Goal: Task Accomplishment & Management: Manage account settings

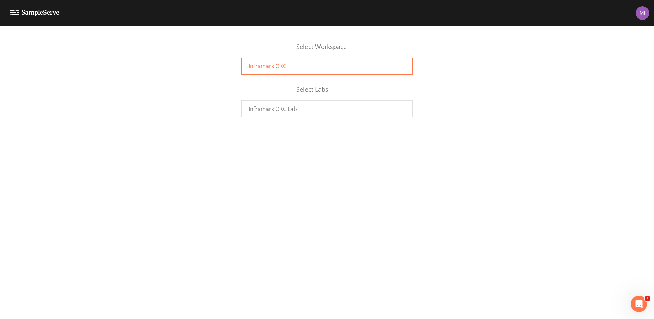
click at [316, 66] on div "Inframark OKC" at bounding box center [327, 65] width 171 height 17
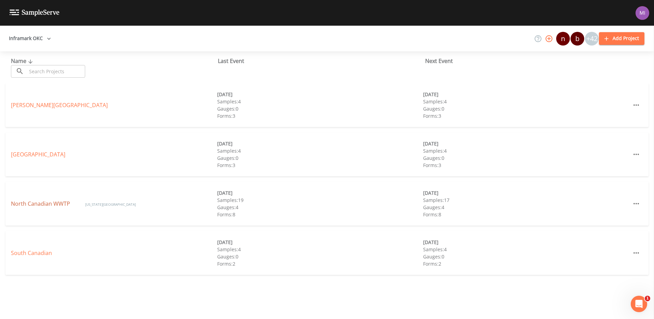
click at [37, 204] on link "North Canadian WWTP" at bounding box center [41, 204] width 61 height 8
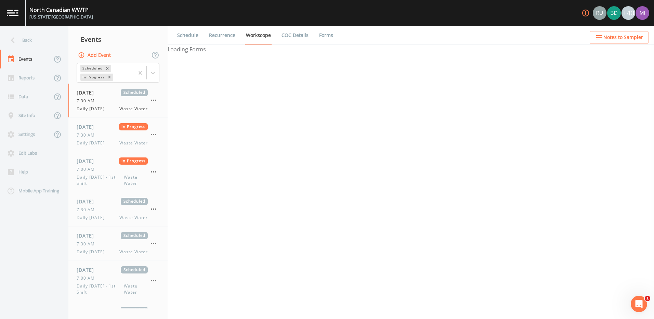
select select "092b3f94-5697-4c94-9891-da161916fdbb"
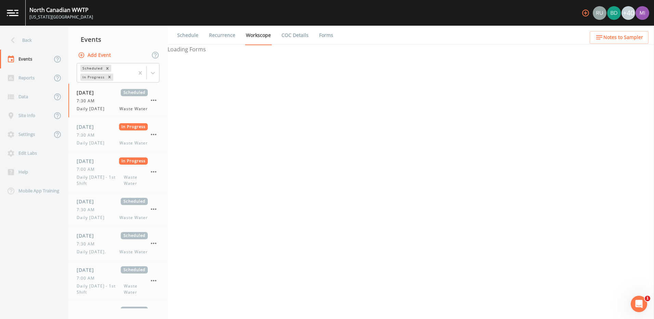
select select "092b3f94-5697-4c94-9891-da161916fdbb"
select select "b6a3c313-748b-4795-a028-792ad310bd60"
select select "092b3f94-5697-4c94-9891-da161916fdbb"
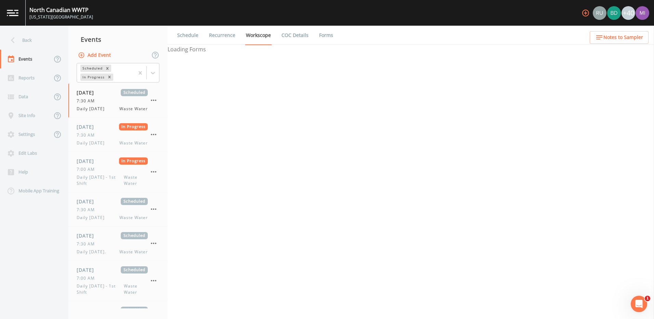
select select "092b3f94-5697-4c94-9891-da161916fdbb"
select select "b6a3c313-748b-4795-a028-792ad310bd60"
select select "092b3f94-5697-4c94-9891-da161916fdbb"
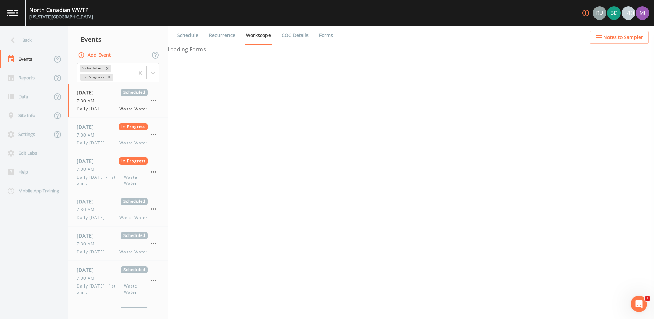
select select "092b3f94-5697-4c94-9891-da161916fdbb"
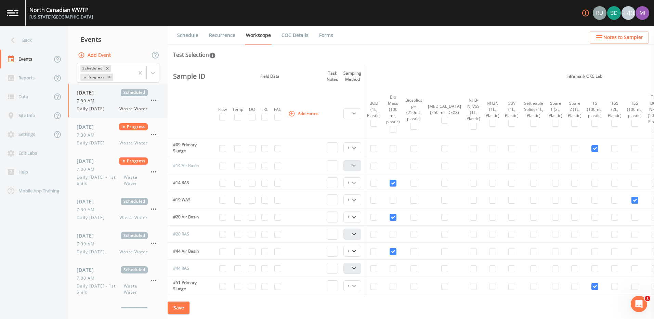
click at [104, 103] on div "7:30 AM" at bounding box center [112, 101] width 71 height 6
select select "092b3f94-5697-4c94-9891-da161916fdbb"
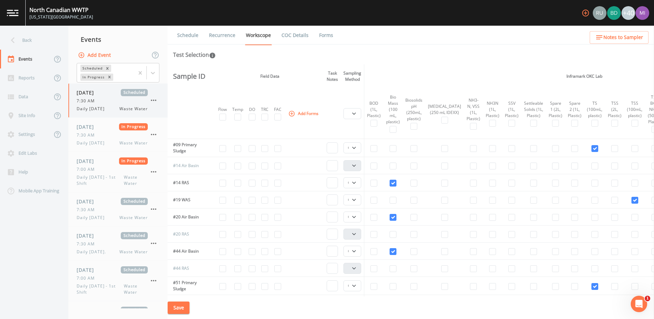
select select "092b3f94-5697-4c94-9891-da161916fdbb"
select select "b6a3c313-748b-4795-a028-792ad310bd60"
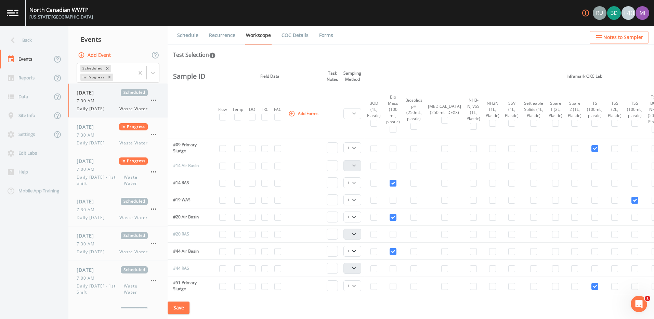
select select "092b3f94-5697-4c94-9891-da161916fdbb"
select select "b6a3c313-748b-4795-a028-792ad310bd60"
select select "092b3f94-5697-4c94-9891-da161916fdbb"
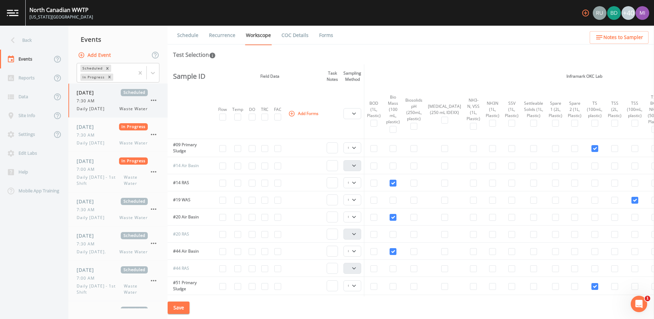
select select "092b3f94-5697-4c94-9891-da161916fdbb"
click at [222, 35] on link "Recurrence" at bounding box center [222, 35] width 28 height 19
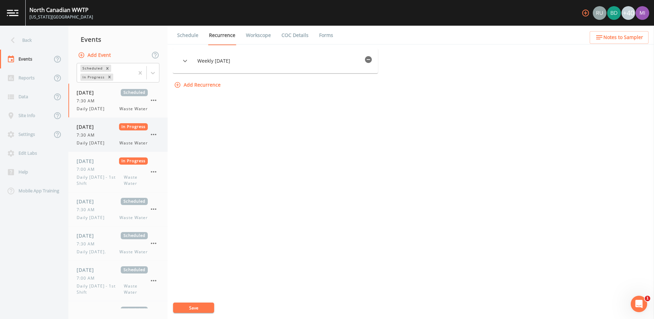
click at [103, 135] on div "7:30 AM" at bounding box center [112, 135] width 71 height 6
select select "092b3f94-5697-4c94-9891-da161916fdbb"
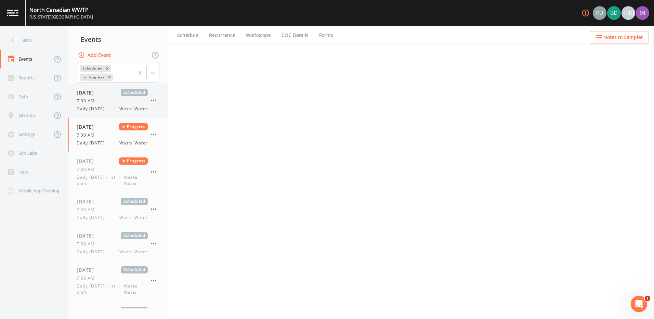
select select "092b3f94-5697-4c94-9891-da161916fdbb"
select select "b6a3c313-748b-4795-a028-792ad310bd60"
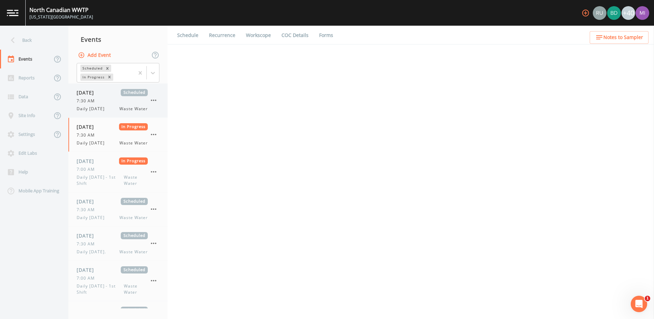
select select "092b3f94-5697-4c94-9891-da161916fdbb"
select select "b6a3c313-748b-4795-a028-792ad310bd60"
select select "092b3f94-5697-4c94-9891-da161916fdbb"
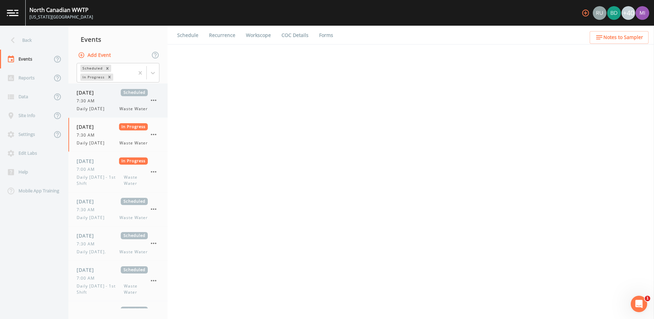
select select "092b3f94-5697-4c94-9891-da161916fdbb"
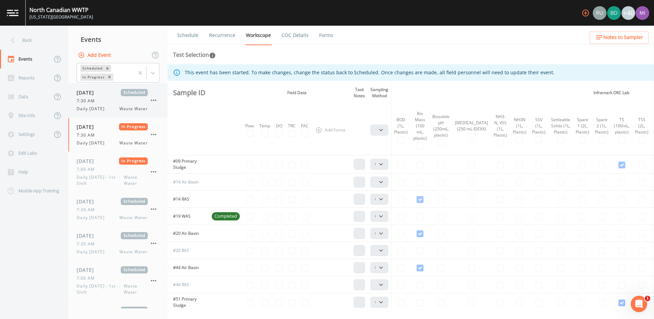
click at [106, 97] on div "08/20/2025 Scheduled 7:30 AM Daily Wednesday Waste Water" at bounding box center [112, 100] width 71 height 23
select select "092b3f94-5697-4c94-9891-da161916fdbb"
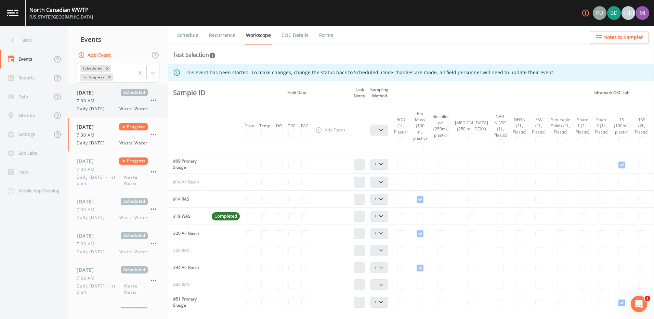
select select "092b3f94-5697-4c94-9891-da161916fdbb"
select select "b6a3c313-748b-4795-a028-792ad310bd60"
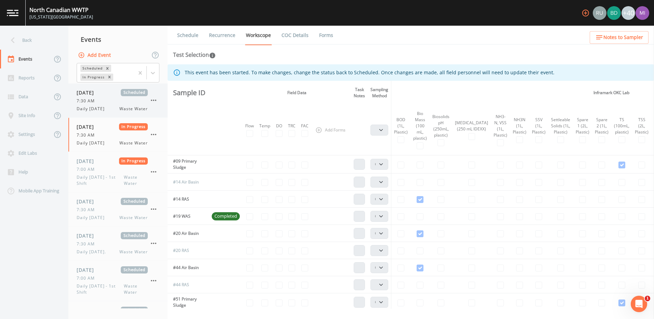
select select "092b3f94-5697-4c94-9891-da161916fdbb"
select select "b6a3c313-748b-4795-a028-792ad310bd60"
select select "092b3f94-5697-4c94-9891-da161916fdbb"
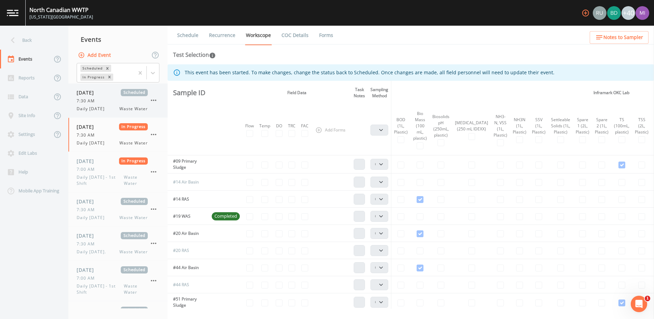
select select "092b3f94-5697-4c94-9891-da161916fdbb"
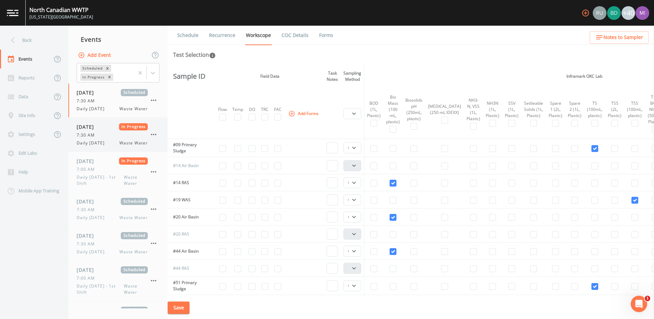
click at [76, 135] on div "08/20/2025 In Progress 7:30 AM Daily Wednesday Waste Water" at bounding box center [117, 135] width 99 height 34
select select "092b3f94-5697-4c94-9891-da161916fdbb"
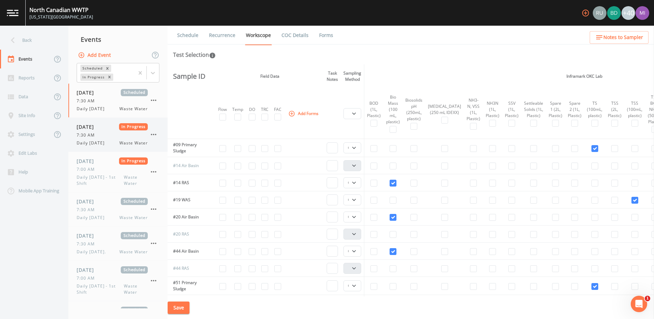
select select "092b3f94-5697-4c94-9891-da161916fdbb"
select select "b6a3c313-748b-4795-a028-792ad310bd60"
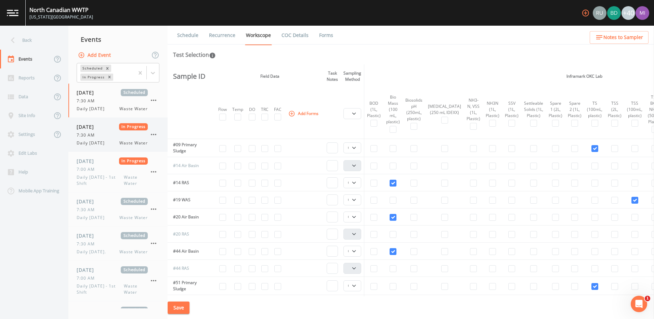
select select "092b3f94-5697-4c94-9891-da161916fdbb"
select select "b6a3c313-748b-4795-a028-792ad310bd60"
select select "092b3f94-5697-4c94-9891-da161916fdbb"
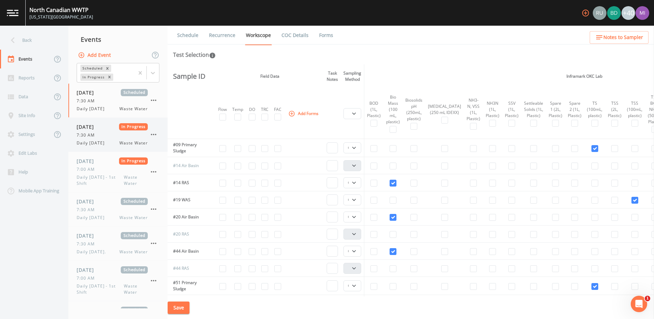
select select "092b3f94-5697-4c94-9891-da161916fdbb"
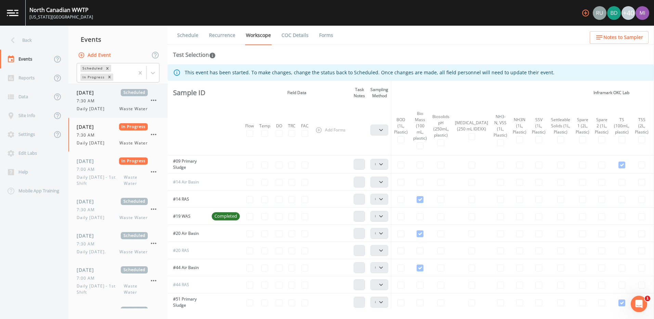
click at [109, 104] on div "08/20/2025 Scheduled 7:30 AM Daily Wednesday Waste Water" at bounding box center [112, 100] width 71 height 23
select select "092b3f94-5697-4c94-9891-da161916fdbb"
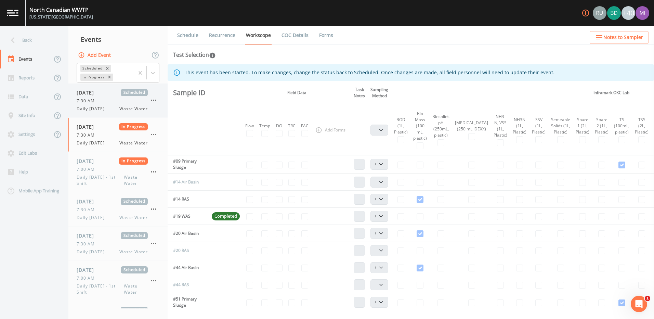
select select "092b3f94-5697-4c94-9891-da161916fdbb"
select select "b6a3c313-748b-4795-a028-792ad310bd60"
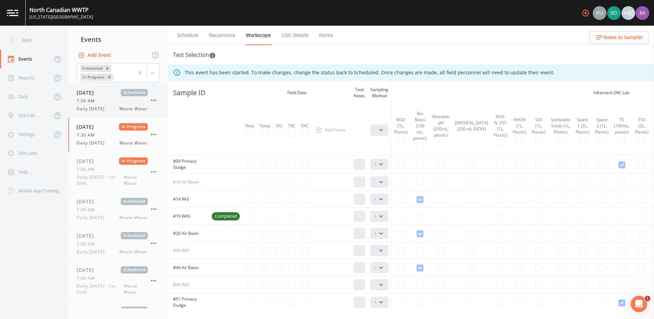
select select "092b3f94-5697-4c94-9891-da161916fdbb"
select select "b6a3c313-748b-4795-a028-792ad310bd60"
select select "092b3f94-5697-4c94-9891-da161916fdbb"
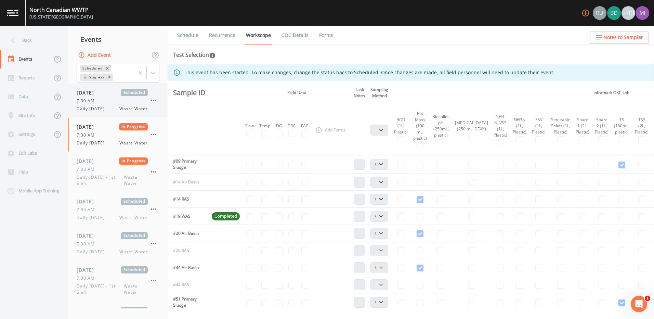
select select "092b3f94-5697-4c94-9891-da161916fdbb"
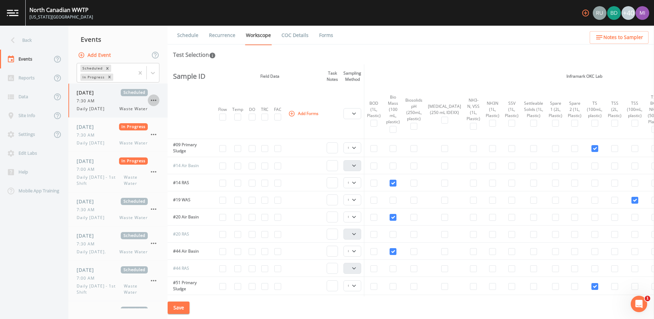
click at [152, 99] on icon "button" at bounding box center [154, 100] width 8 height 8
click at [183, 113] on span "Mark Complete" at bounding box center [188, 116] width 44 height 8
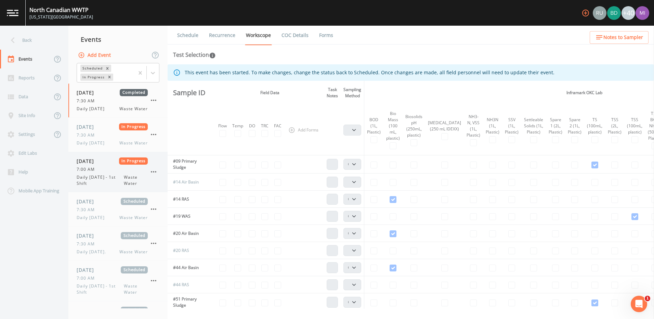
click at [93, 176] on span "Daily [DATE] - 1st Shift" at bounding box center [100, 180] width 47 height 12
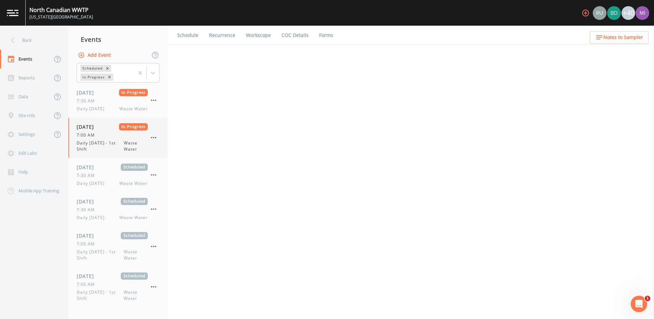
select select "092b3f94-5697-4c94-9891-da161916fdbb"
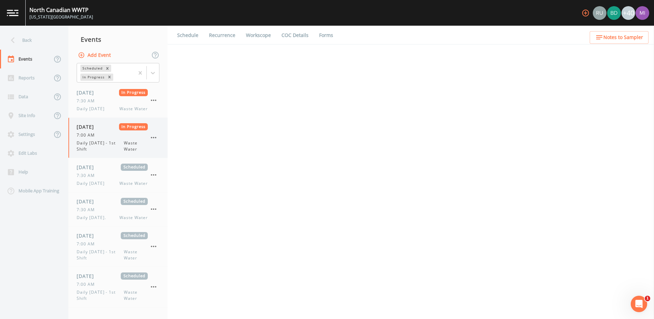
select select "b6a3c313-748b-4795-a028-792ad310bd60"
select select "092b3f94-5697-4c94-9891-da161916fdbb"
select select "b6a3c313-748b-4795-a028-792ad310bd60"
select select "092b3f94-5697-4c94-9891-da161916fdbb"
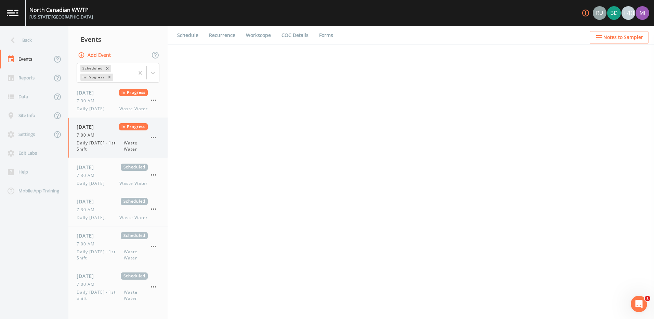
select select "092b3f94-5697-4c94-9891-da161916fdbb"
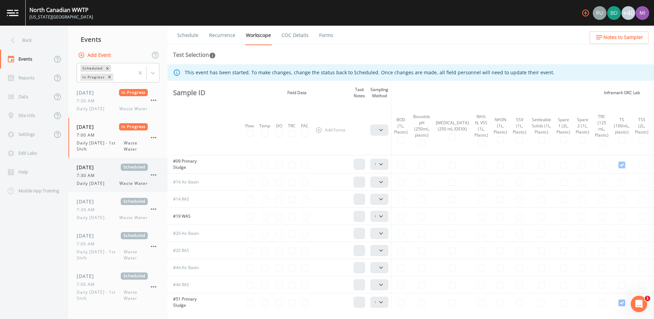
click at [93, 181] on span "Daily [DATE]" at bounding box center [93, 183] width 32 height 6
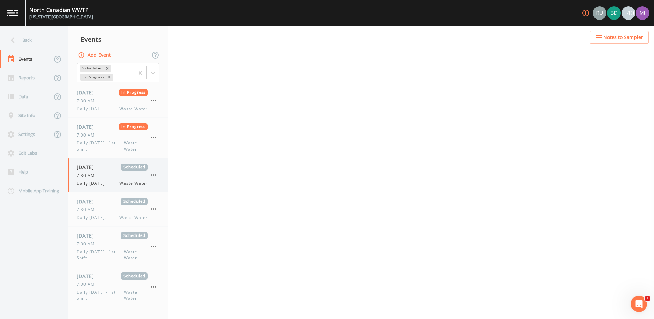
select select "092b3f94-5697-4c94-9891-da161916fdbb"
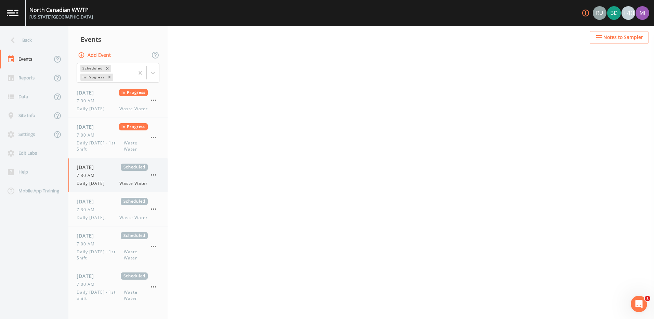
select select "b6a3c313-748b-4795-a028-792ad310bd60"
select select "092b3f94-5697-4c94-9891-da161916fdbb"
select select "b6a3c313-748b-4795-a028-792ad310bd60"
select select "092b3f94-5697-4c94-9891-da161916fdbb"
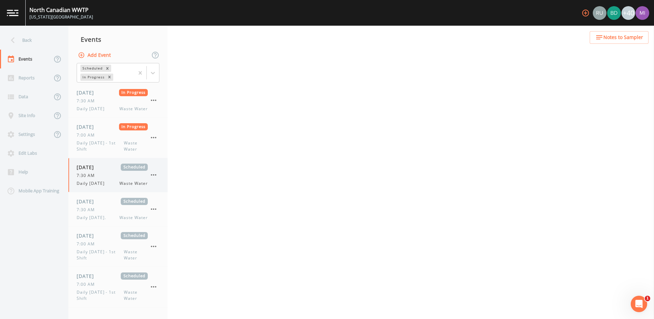
select select "092b3f94-5697-4c94-9891-da161916fdbb"
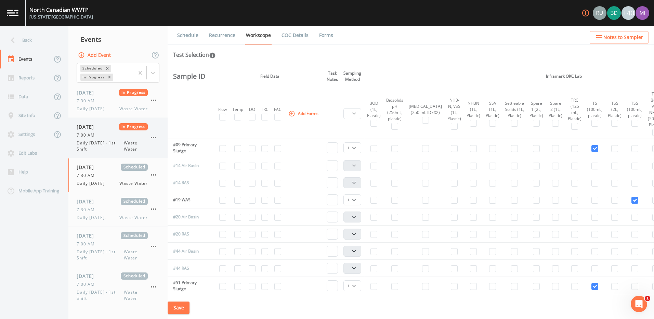
click at [99, 137] on div "7:00 AM" at bounding box center [112, 135] width 71 height 6
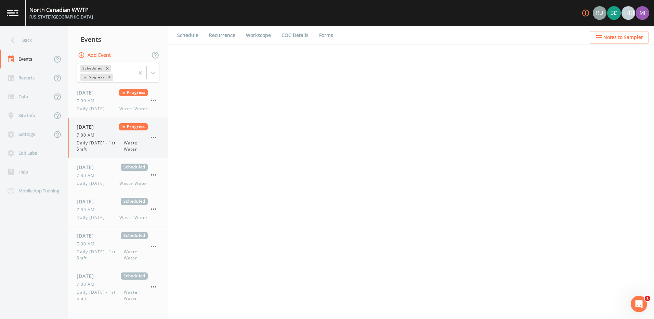
select select "092b3f94-5697-4c94-9891-da161916fdbb"
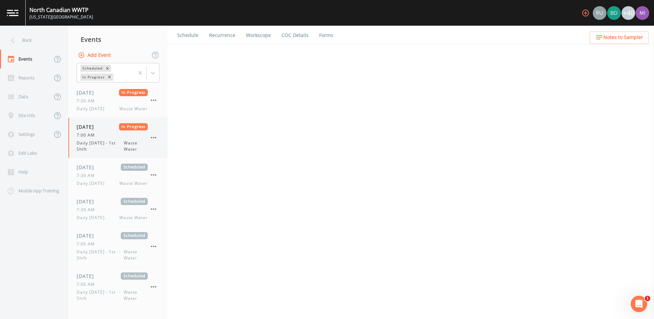
select select "b6a3c313-748b-4795-a028-792ad310bd60"
select select "092b3f94-5697-4c94-9891-da161916fdbb"
select select "b6a3c313-748b-4795-a028-792ad310bd60"
select select "092b3f94-5697-4c94-9891-da161916fdbb"
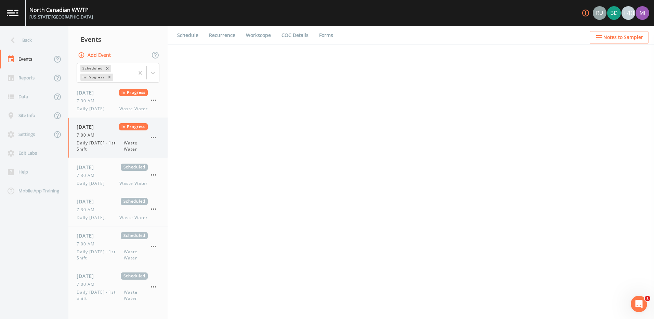
select select "092b3f94-5697-4c94-9891-da161916fdbb"
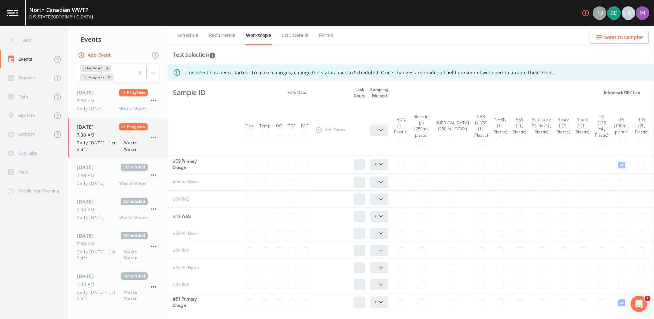
click at [154, 136] on icon "button" at bounding box center [154, 137] width 8 height 8
click at [182, 141] on span "Mark Schedulable" at bounding box center [189, 141] width 46 height 8
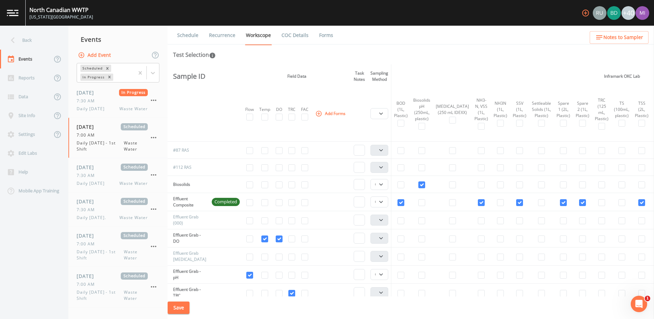
scroll to position [205, 0]
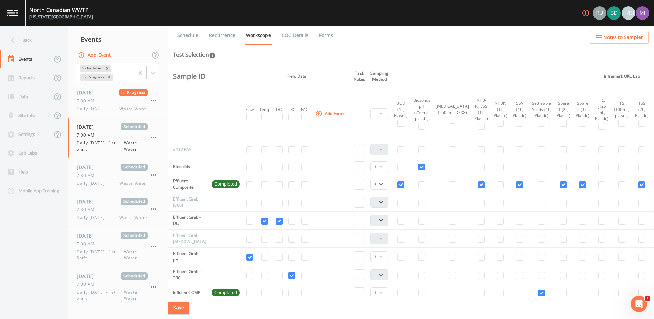
click at [219, 184] on span "Completed" at bounding box center [226, 184] width 28 height 7
drag, startPoint x: 219, startPoint y: 184, endPoint x: 211, endPoint y: 186, distance: 8.6
click at [211, 186] on td "Completed" at bounding box center [226, 184] width 34 height 18
click at [96, 174] on span "7:30 AM" at bounding box center [88, 175] width 22 height 6
select select "092b3f94-5697-4c94-9891-da161916fdbb"
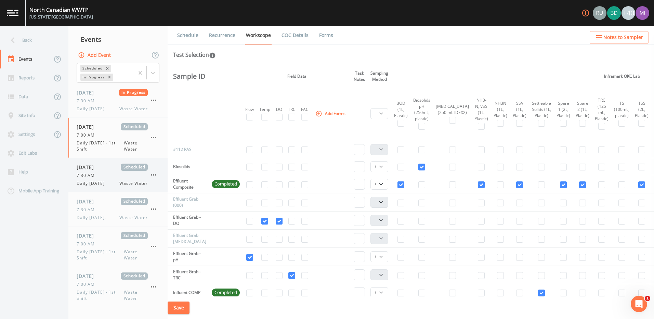
select select "092b3f94-5697-4c94-9891-da161916fdbb"
select select "b6a3c313-748b-4795-a028-792ad310bd60"
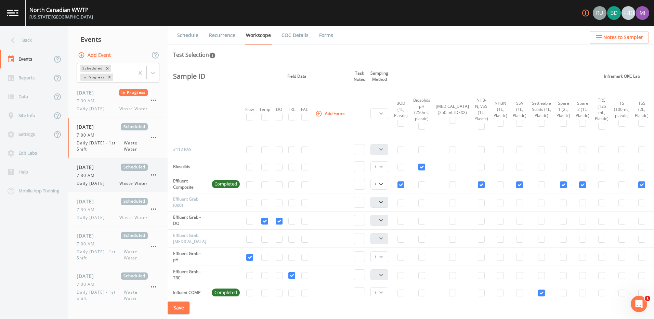
select select "092b3f94-5697-4c94-9891-da161916fdbb"
select select "b6a3c313-748b-4795-a028-792ad310bd60"
select select "092b3f94-5697-4c94-9891-da161916fdbb"
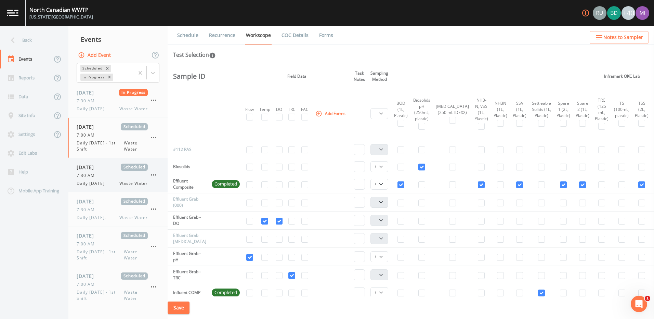
select select "092b3f94-5697-4c94-9891-da161916fdbb"
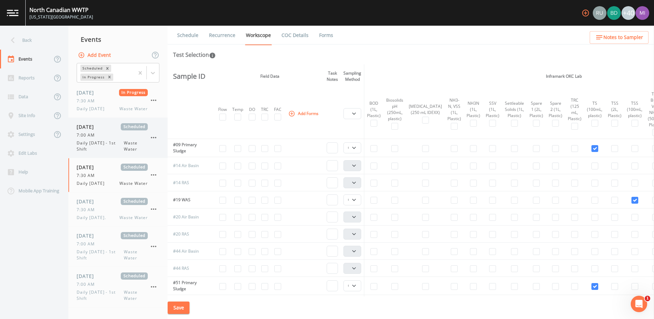
click at [101, 146] on span "Daily [DATE] - 1st Shift" at bounding box center [100, 146] width 47 height 12
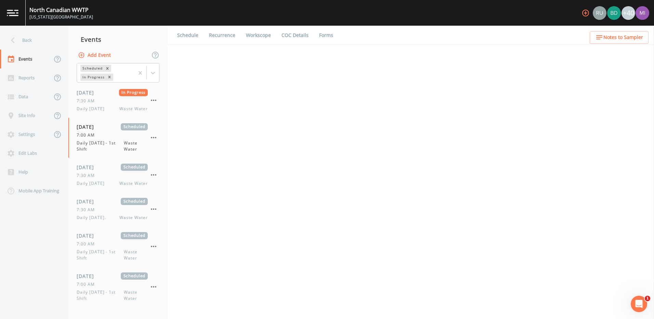
select select "092b3f94-5697-4c94-9891-da161916fdbb"
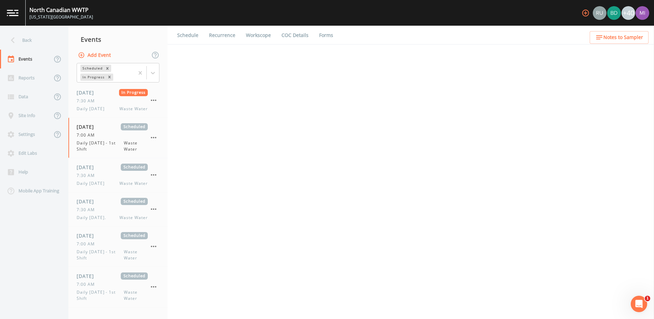
select select "b6a3c313-748b-4795-a028-792ad310bd60"
select select "092b3f94-5697-4c94-9891-da161916fdbb"
select select "b6a3c313-748b-4795-a028-792ad310bd60"
select select "092b3f94-5697-4c94-9891-da161916fdbb"
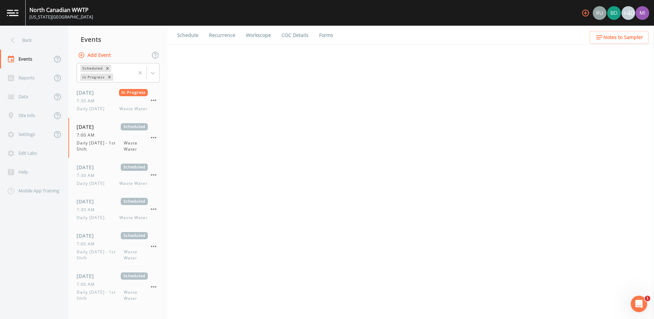
select select "092b3f94-5697-4c94-9891-da161916fdbb"
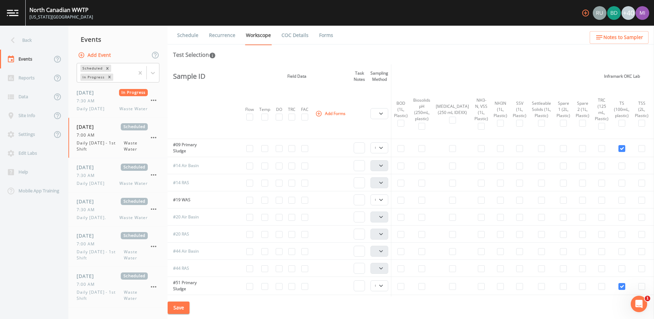
click at [232, 34] on link "Recurrence" at bounding box center [222, 35] width 28 height 19
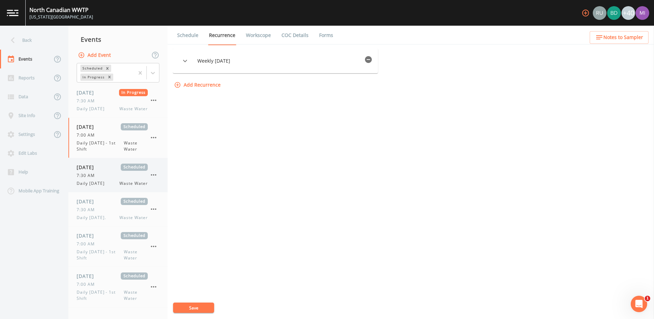
click at [90, 181] on span "Daily [DATE]" at bounding box center [93, 183] width 32 height 6
select select "092b3f94-5697-4c94-9891-da161916fdbb"
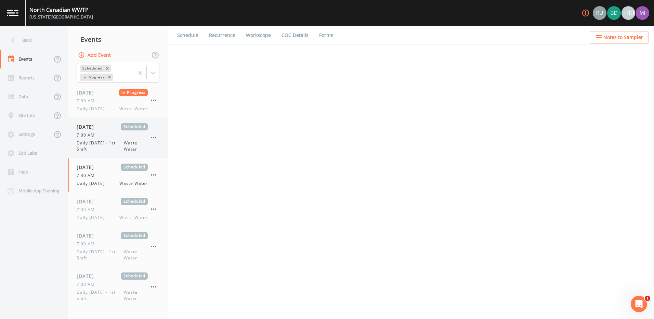
select select "092b3f94-5697-4c94-9891-da161916fdbb"
select select "b6a3c313-748b-4795-a028-792ad310bd60"
select select "092b3f94-5697-4c94-9891-da161916fdbb"
select select "b6a3c313-748b-4795-a028-792ad310bd60"
select select "092b3f94-5697-4c94-9891-da161916fdbb"
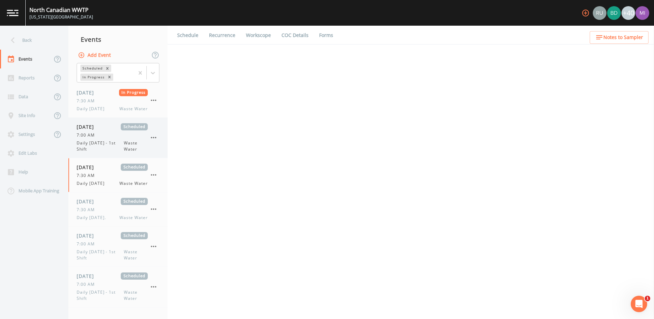
select select "092b3f94-5697-4c94-9891-da161916fdbb"
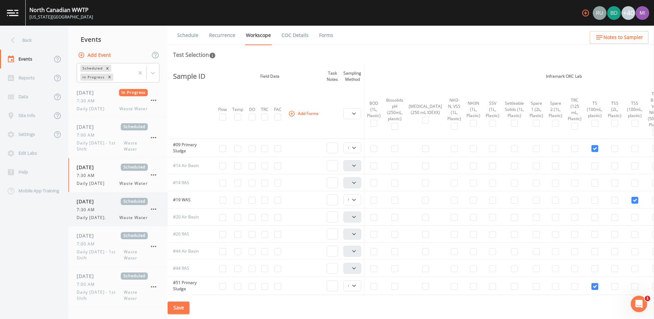
click at [94, 218] on span "Daily [DATE]." at bounding box center [93, 218] width 33 height 6
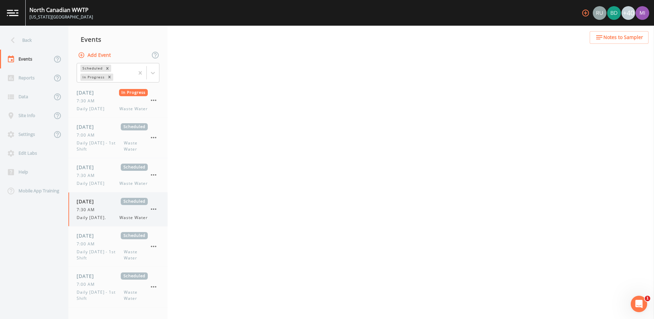
select select "092b3f94-5697-4c94-9891-da161916fdbb"
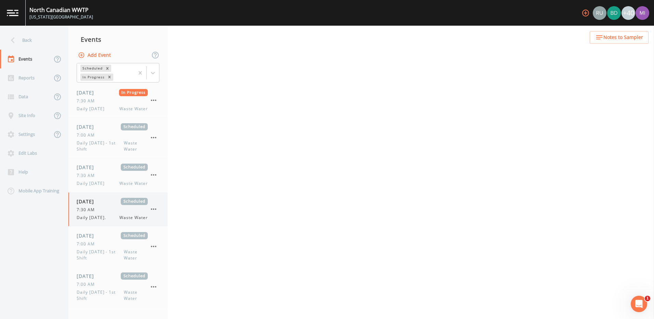
select select "b6a3c313-748b-4795-a028-792ad310bd60"
select select "092b3f94-5697-4c94-9891-da161916fdbb"
select select "b6a3c313-748b-4795-a028-792ad310bd60"
select select "092b3f94-5697-4c94-9891-da161916fdbb"
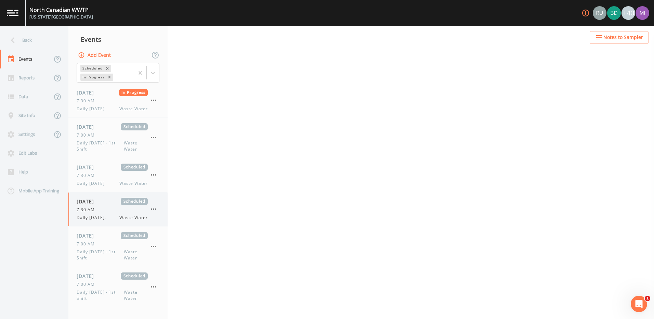
select select "092b3f94-5697-4c94-9891-da161916fdbb"
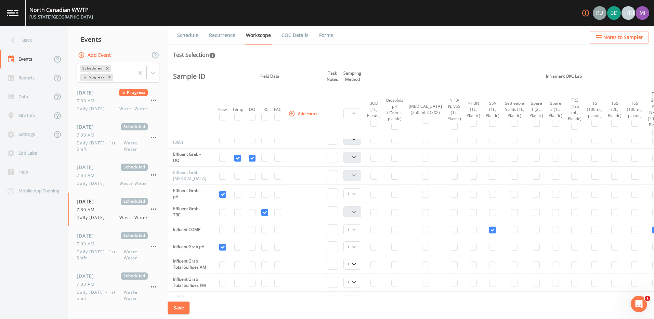
scroll to position [274, 0]
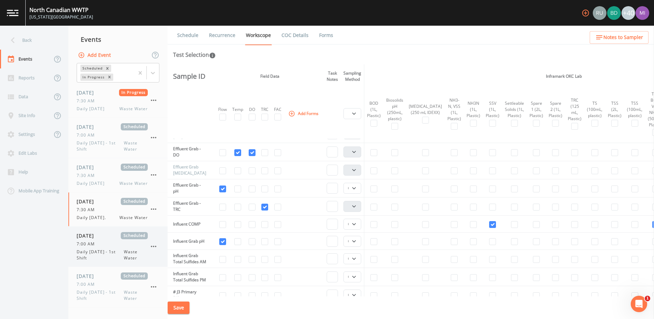
click at [96, 248] on div "08/24/2025 Scheduled 7:00 AM Daily Sunday - 1st Shift Waste Water" at bounding box center [112, 246] width 71 height 29
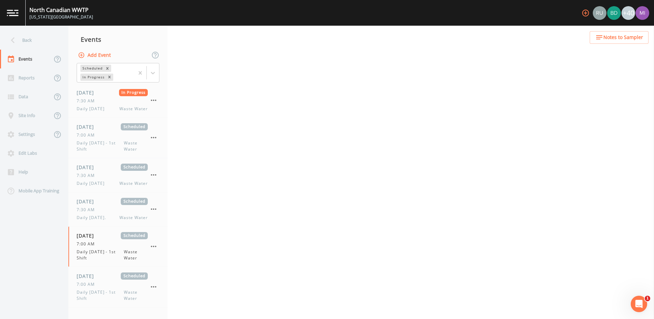
select select "b6a3c313-748b-4795-a028-792ad310bd60"
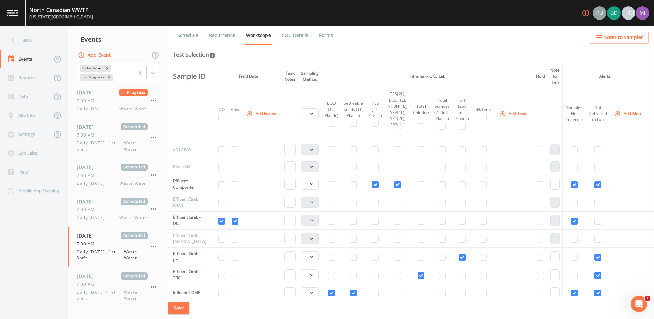
scroll to position [171, 0]
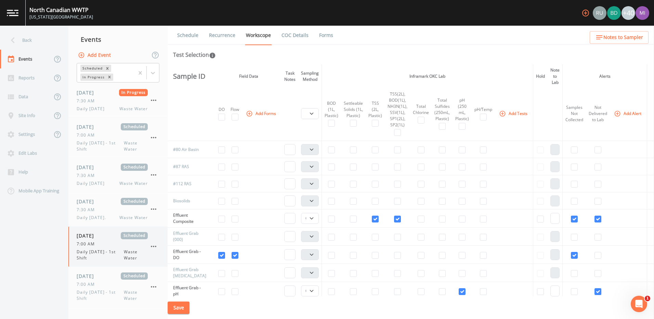
click at [156, 247] on icon "button" at bounding box center [154, 246] width 8 height 8
click at [172, 285] on p "Delete" at bounding box center [188, 286] width 44 height 8
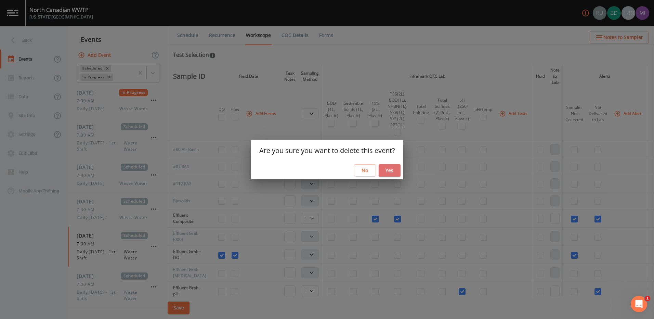
click at [385, 172] on button "Yes" at bounding box center [390, 170] width 22 height 13
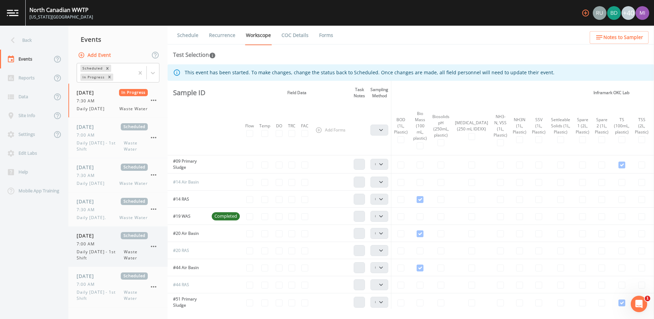
click at [106, 254] on span "Daily Monday - 1st Shift" at bounding box center [100, 255] width 47 height 12
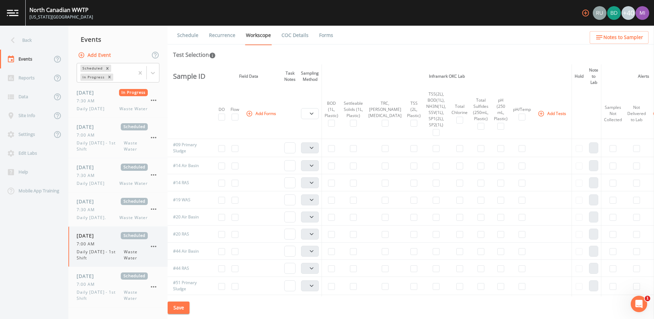
click at [154, 245] on icon "button" at bounding box center [154, 246] width 8 height 8
click at [174, 285] on p "Delete" at bounding box center [188, 286] width 44 height 8
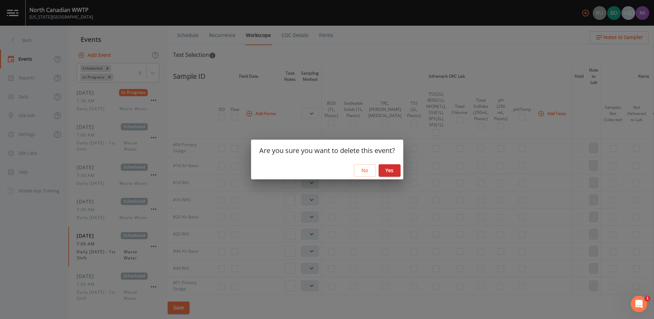
click at [391, 173] on button "Yes" at bounding box center [390, 170] width 22 height 13
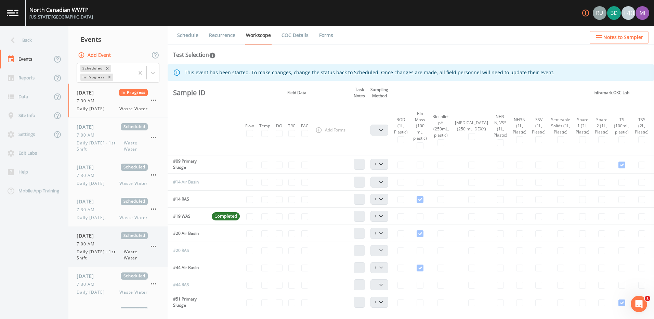
click at [114, 250] on span "Daily Tuesday - 1st Shift" at bounding box center [100, 255] width 47 height 12
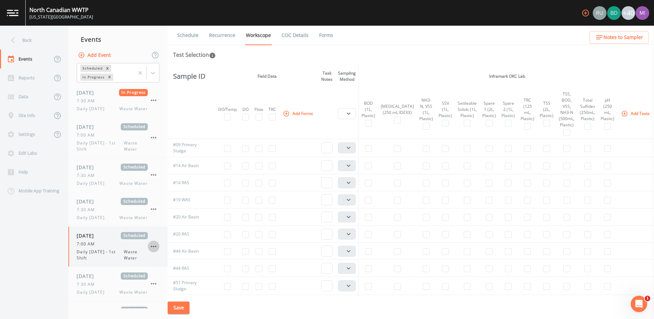
click at [155, 247] on icon "button" at bounding box center [154, 246] width 8 height 8
click at [167, 284] on p "Delete" at bounding box center [188, 286] width 44 height 8
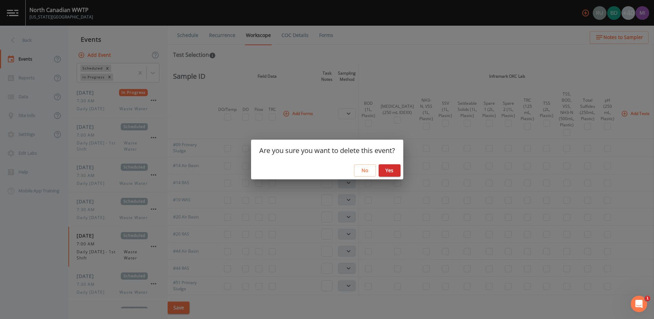
click at [392, 173] on button "Yes" at bounding box center [390, 170] width 22 height 13
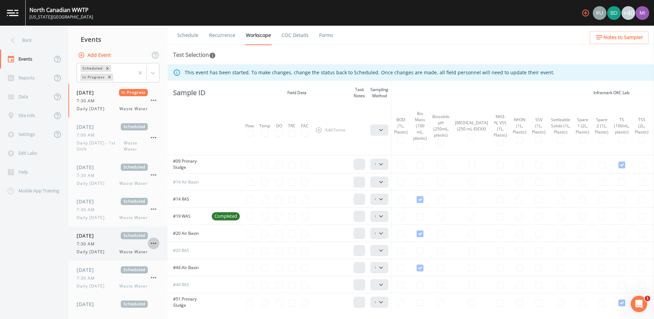
click at [156, 243] on icon "button" at bounding box center [153, 243] width 5 height 1
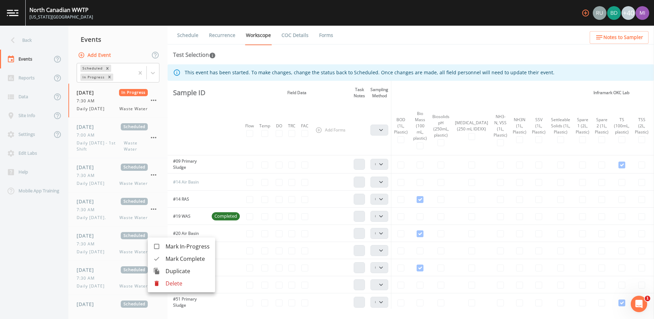
click at [133, 249] on div at bounding box center [327, 159] width 654 height 319
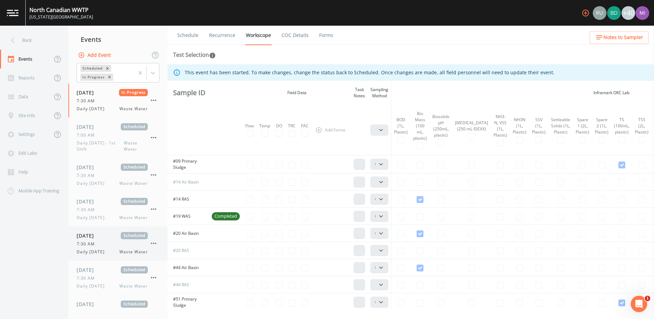
click at [118, 246] on div "7:30 AM" at bounding box center [112, 244] width 71 height 6
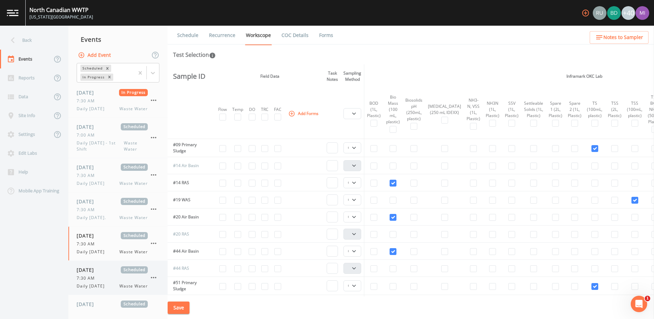
click at [104, 280] on div "7:30 AM" at bounding box center [112, 278] width 71 height 6
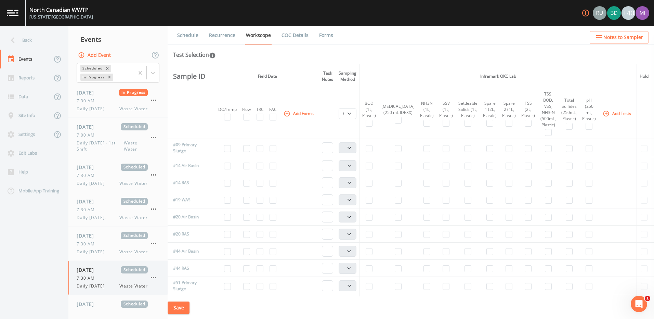
click at [153, 277] on icon "button" at bounding box center [153, 277] width 5 height 1
click at [171, 303] on p "Delete" at bounding box center [188, 304] width 44 height 8
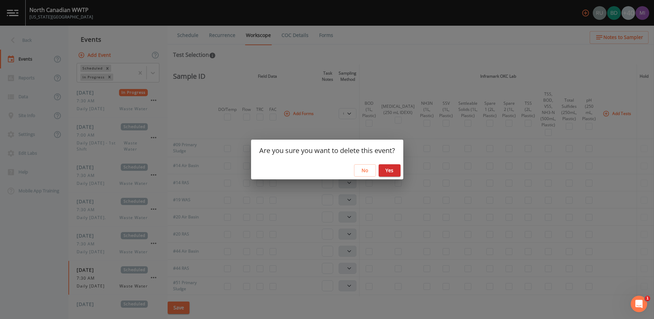
click at [388, 168] on button "Yes" at bounding box center [390, 170] width 22 height 13
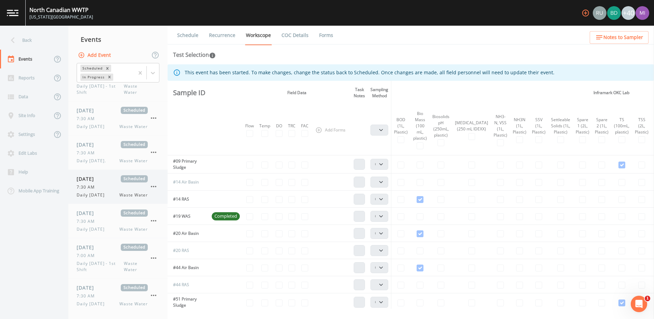
scroll to position [68, 0]
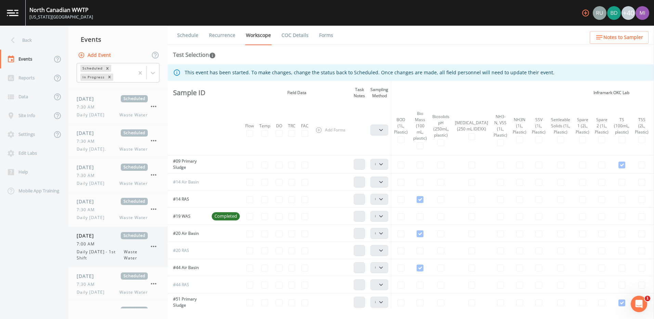
click at [106, 243] on div "7:00 AM" at bounding box center [112, 244] width 71 height 6
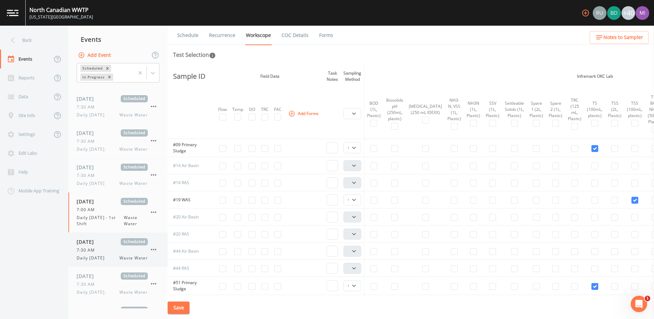
click at [93, 252] on span "7:30 AM" at bounding box center [88, 250] width 22 height 6
click at [96, 285] on span "7:30 AM" at bounding box center [88, 284] width 22 height 6
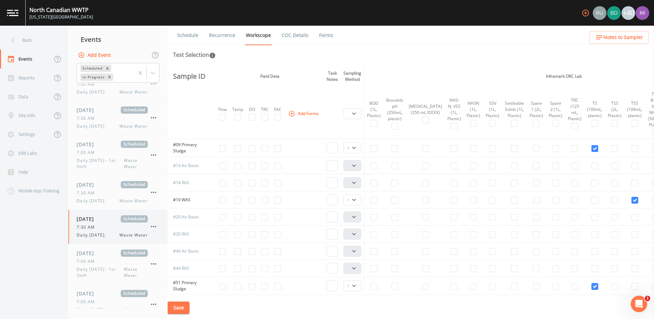
scroll to position [137, 0]
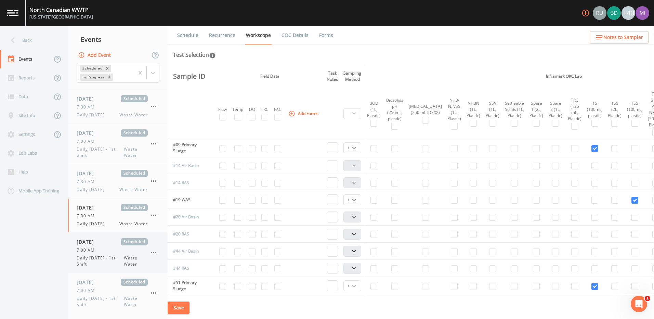
click at [91, 260] on span "Daily Sunday - 1st Shift" at bounding box center [100, 261] width 47 height 12
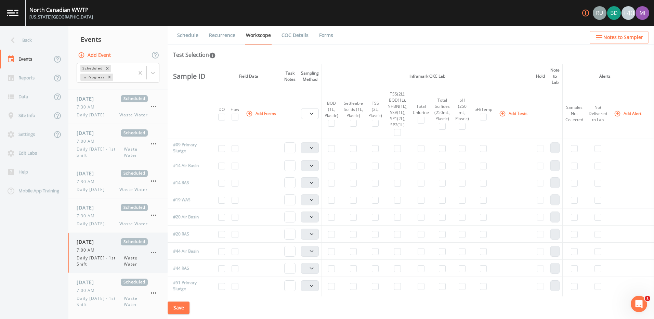
click at [153, 250] on icon "button" at bounding box center [154, 252] width 8 height 8
click at [173, 292] on p "Delete" at bounding box center [188, 292] width 44 height 8
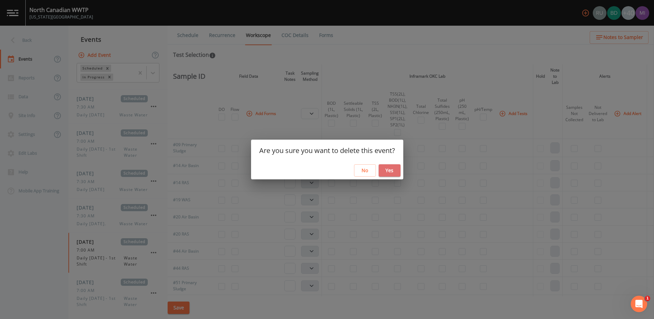
click at [390, 168] on button "Yes" at bounding box center [390, 170] width 22 height 13
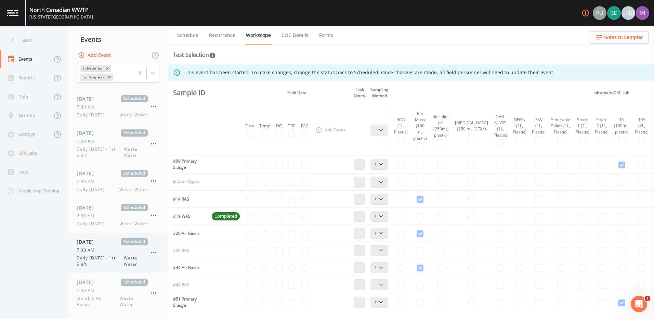
click at [127, 259] on span "Waste Water" at bounding box center [136, 261] width 24 height 12
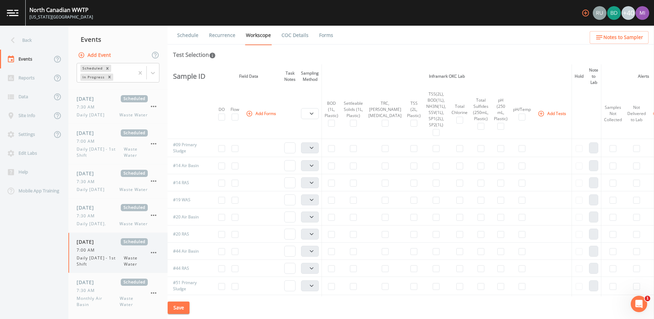
click at [152, 250] on icon "button" at bounding box center [154, 252] width 8 height 8
click at [172, 294] on p "Delete" at bounding box center [188, 292] width 44 height 8
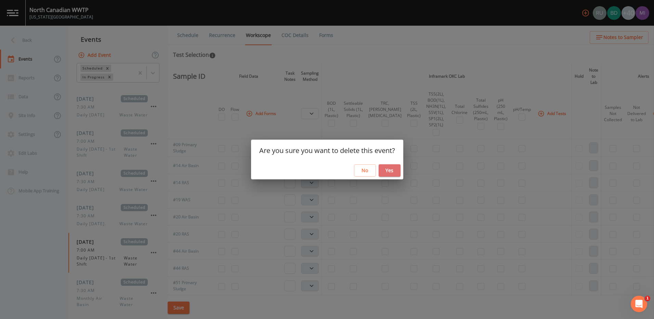
click at [387, 166] on button "Yes" at bounding box center [390, 170] width 22 height 13
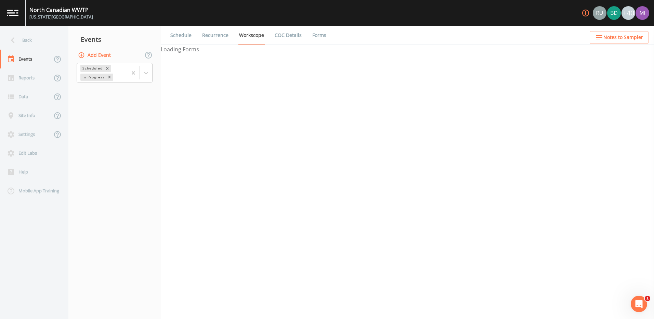
select select "092b3f94-5697-4c94-9891-da161916fdbb"
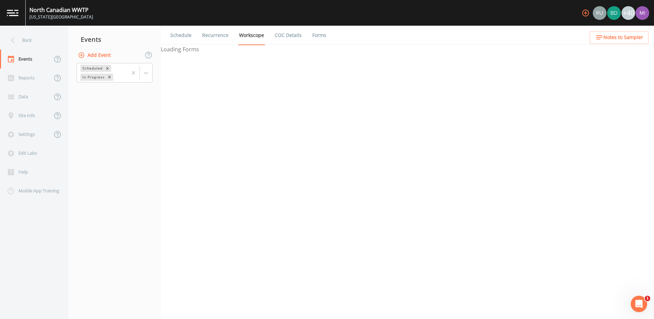
select select "092b3f94-5697-4c94-9891-da161916fdbb"
select select "b6a3c313-748b-4795-a028-792ad310bd60"
select select "092b3f94-5697-4c94-9891-da161916fdbb"
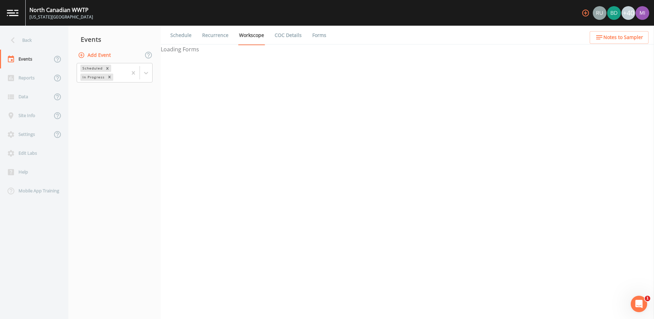
select select "092b3f94-5697-4c94-9891-da161916fdbb"
select select "b6a3c313-748b-4795-a028-792ad310bd60"
select select "092b3f94-5697-4c94-9891-da161916fdbb"
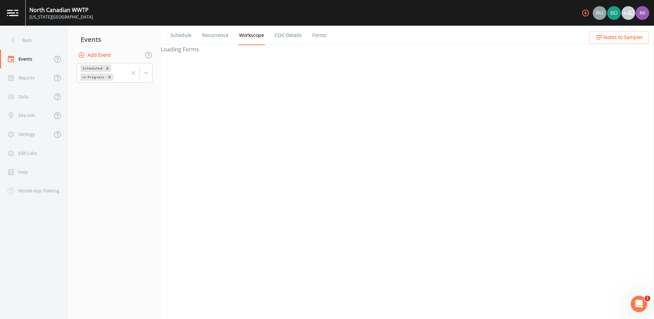
select select "092b3f94-5697-4c94-9891-da161916fdbb"
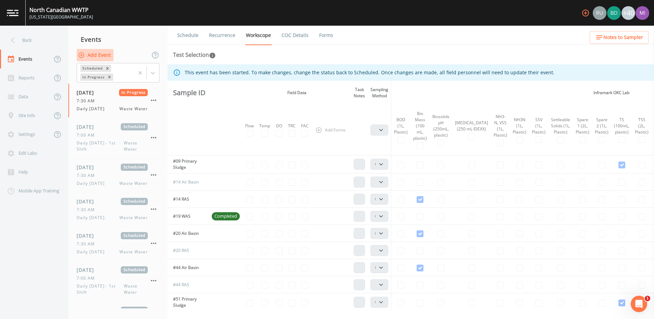
click at [91, 55] on button "Add Event" at bounding box center [95, 55] width 37 height 13
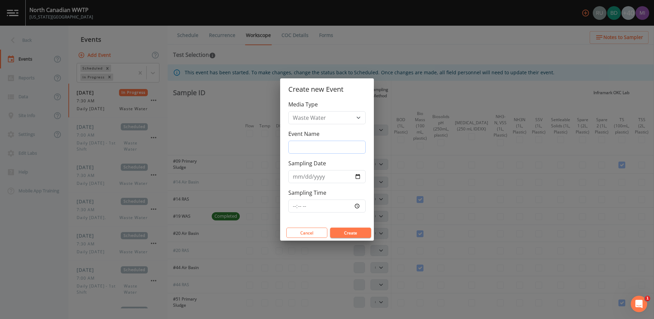
click at [322, 146] on input "Event Name" at bounding box center [326, 147] width 77 height 13
type input "[DATE] Sampling"
click at [357, 177] on input "Sampling Date" at bounding box center [326, 176] width 77 height 13
type input "2025-08-24"
click at [357, 205] on input "Sampling Time" at bounding box center [326, 205] width 77 height 13
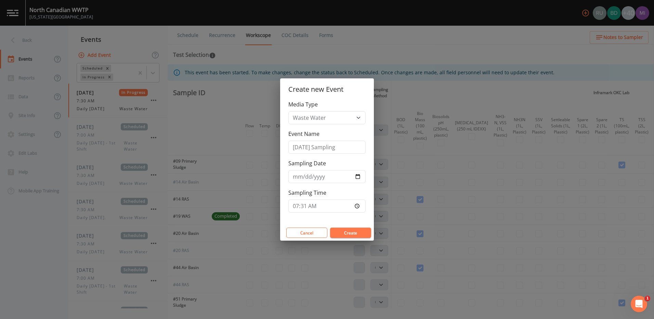
type input "07:31"
click at [360, 231] on button "Create" at bounding box center [350, 233] width 41 height 10
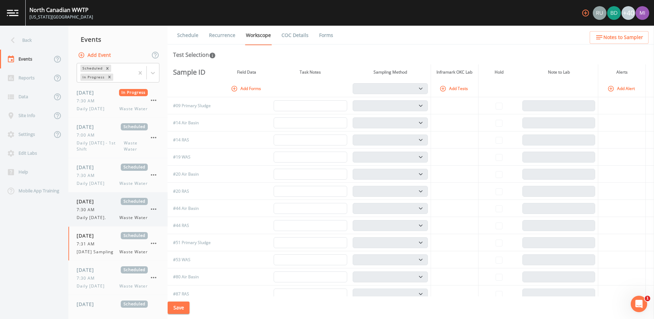
click at [94, 211] on span "7:30 AM" at bounding box center [88, 210] width 22 height 6
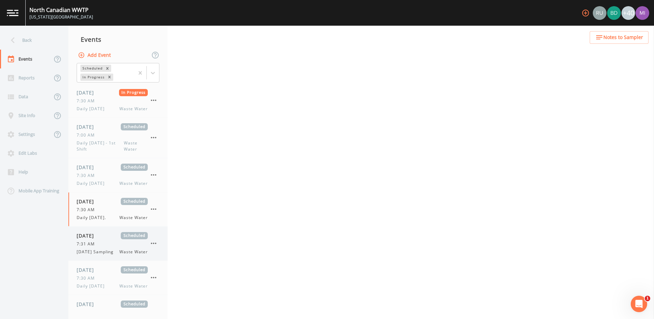
select select "092b3f94-5697-4c94-9891-da161916fdbb"
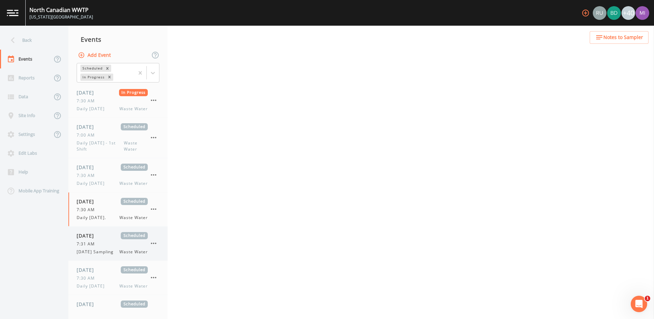
select select "b6a3c313-748b-4795-a028-792ad310bd60"
select select "092b3f94-5697-4c94-9891-da161916fdbb"
select select "b6a3c313-748b-4795-a028-792ad310bd60"
select select "092b3f94-5697-4c94-9891-da161916fdbb"
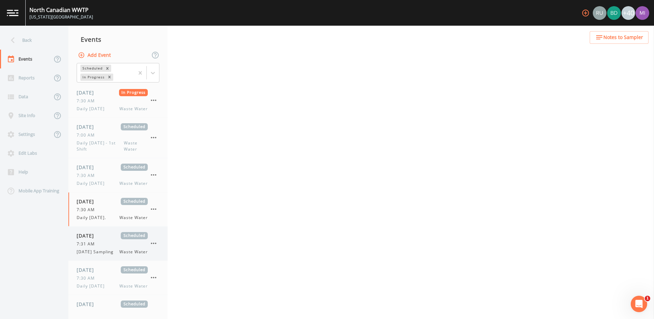
select select "092b3f94-5697-4c94-9891-da161916fdbb"
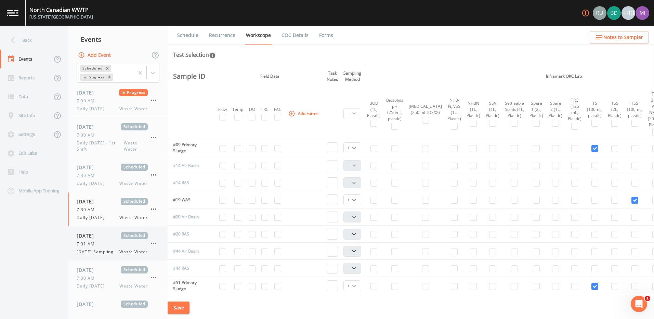
click at [98, 240] on div "08/24/2025 Scheduled 7:31 AM Sunday Sampling Waste Water" at bounding box center [112, 243] width 71 height 23
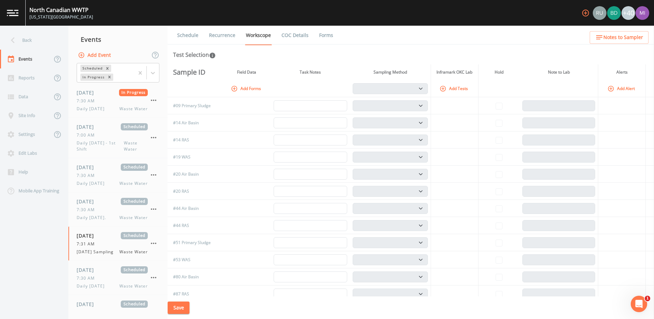
click at [243, 88] on button "Add Forms" at bounding box center [247, 88] width 34 height 11
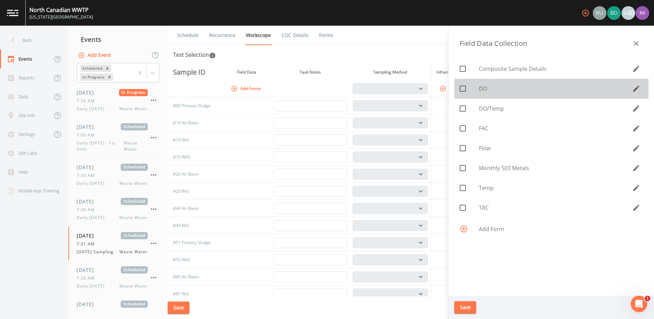
click at [475, 87] on div at bounding box center [469, 88] width 19 height 14
checkbox input "true"
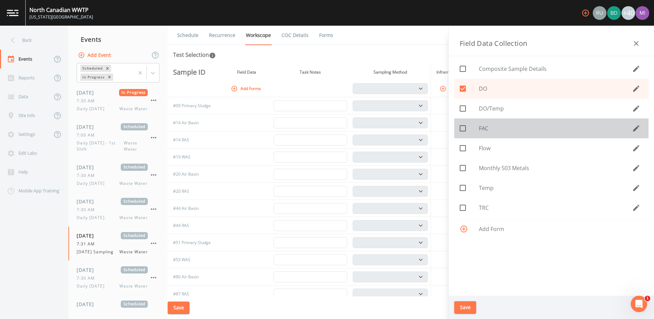
click at [481, 130] on span "FAC" at bounding box center [555, 128] width 153 height 8
checkbox input "true"
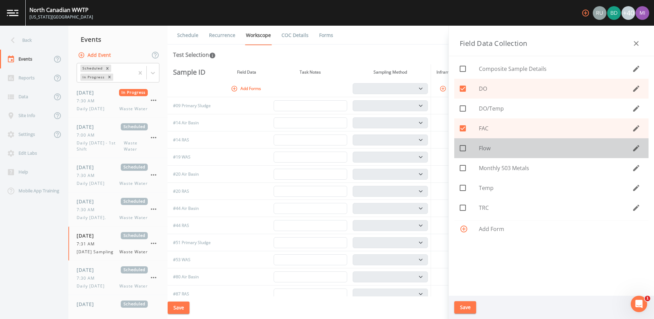
click at [479, 148] on span "Flow" at bounding box center [555, 148] width 153 height 8
checkbox input "true"
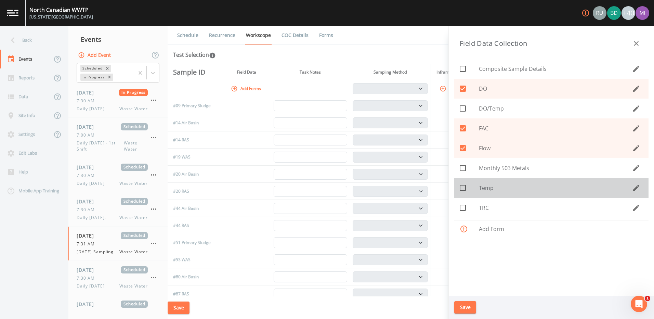
click at [485, 186] on span "Temp" at bounding box center [555, 188] width 153 height 8
checkbox input "true"
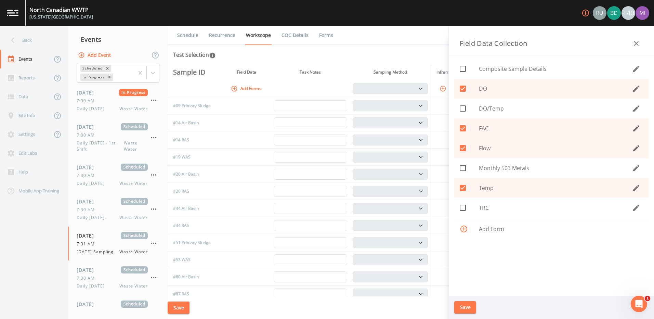
click at [484, 210] on span "TRC" at bounding box center [555, 208] width 153 height 8
checkbox input "true"
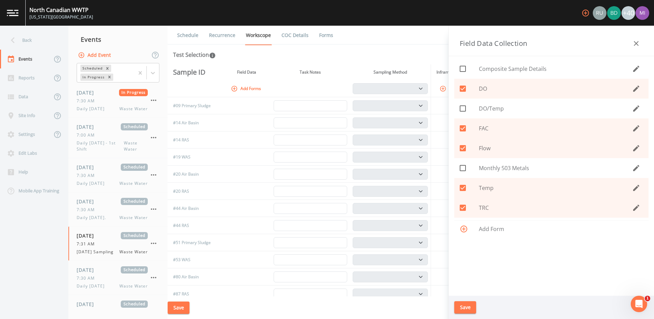
click at [460, 308] on button "Save" at bounding box center [465, 307] width 22 height 13
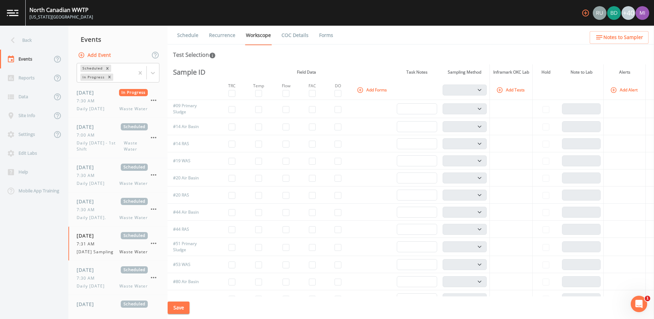
click at [512, 91] on button "Add Tests" at bounding box center [511, 89] width 33 height 11
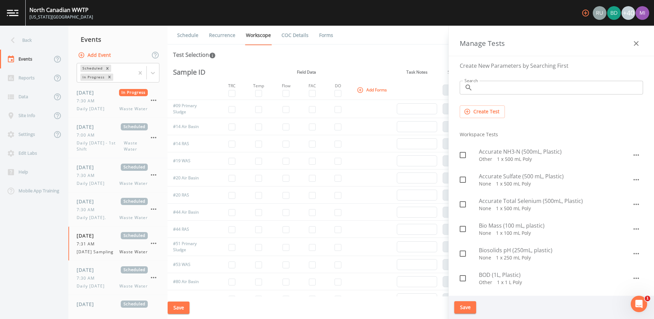
click at [464, 254] on icon at bounding box center [463, 253] width 8 height 8
checkbox input "true"
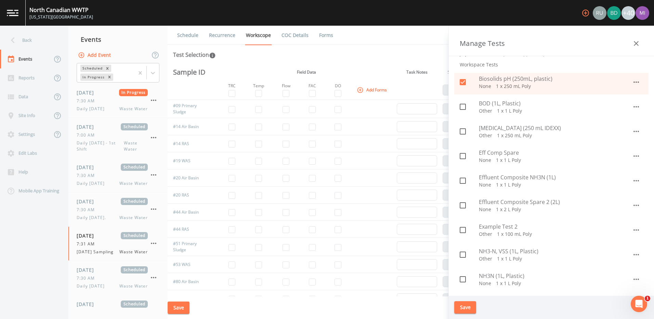
scroll to position [171, 0]
click at [465, 106] on icon at bounding box center [463, 107] width 8 height 8
checkbox input "true"
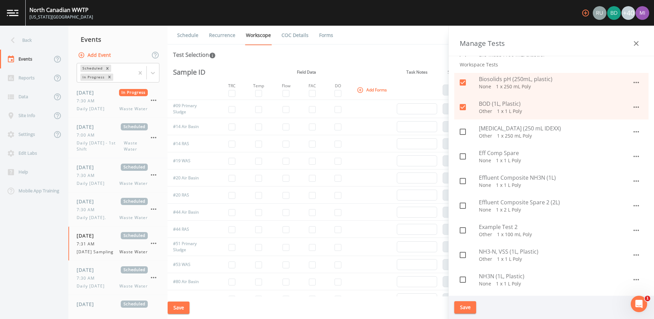
click at [462, 134] on icon at bounding box center [463, 132] width 8 height 8
checkbox input "true"
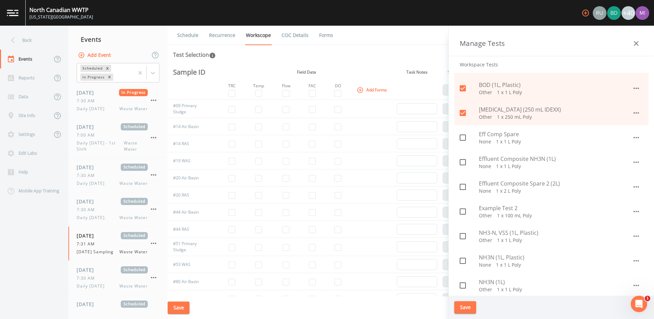
scroll to position [205, 0]
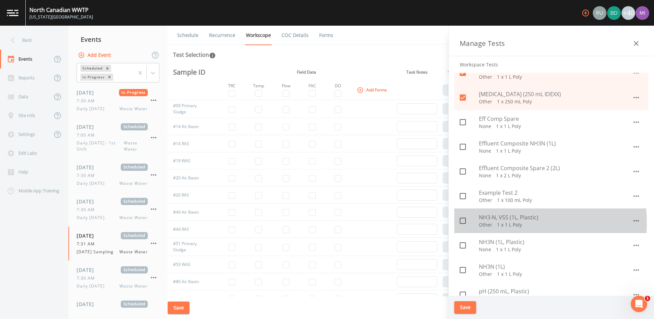
click at [462, 223] on icon at bounding box center [463, 221] width 6 height 6
checkbox input "true"
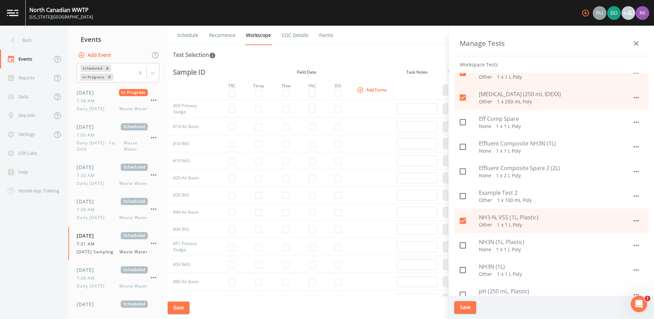
click at [464, 247] on icon at bounding box center [463, 245] width 8 height 8
checkbox input "true"
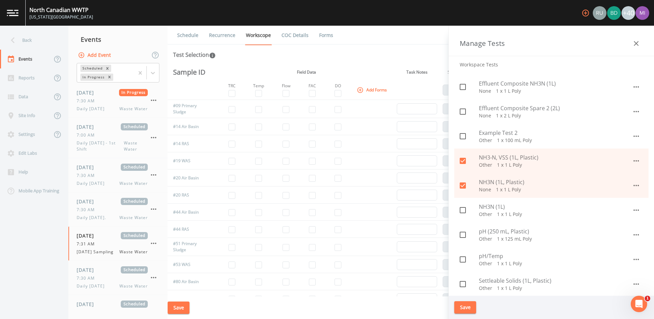
scroll to position [274, 0]
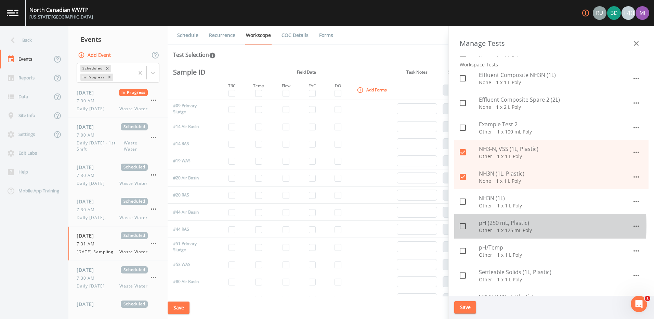
click at [463, 226] on icon at bounding box center [463, 226] width 8 height 8
checkbox input "true"
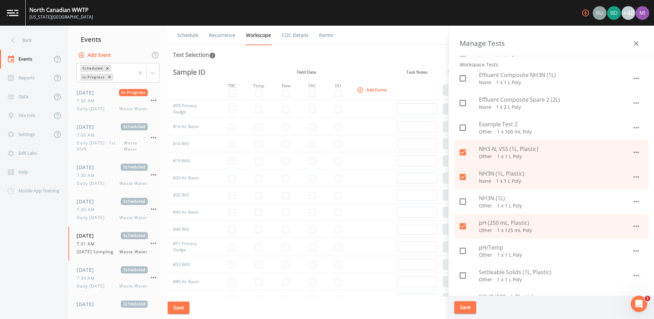
click at [464, 276] on icon at bounding box center [463, 275] width 8 height 8
checkbox input "true"
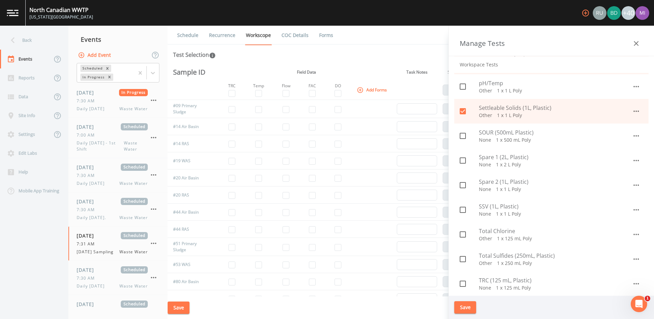
scroll to position [445, 0]
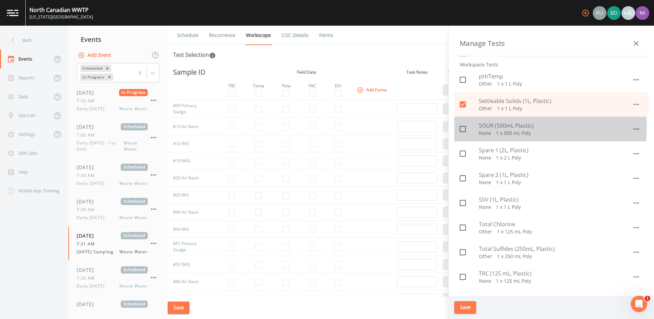
click at [462, 126] on input "checkbox" at bounding box center [459, 125] width 7 height 7
checkbox input "true"
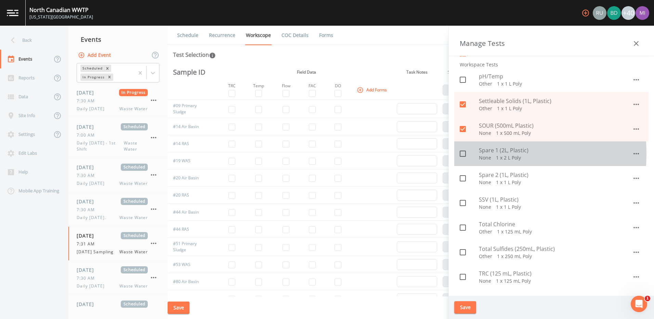
click at [463, 154] on icon at bounding box center [463, 154] width 8 height 8
checkbox input "true"
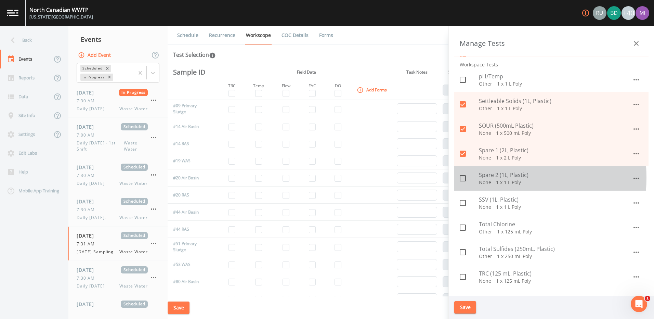
click at [464, 178] on icon at bounding box center [463, 178] width 8 height 8
checkbox input "true"
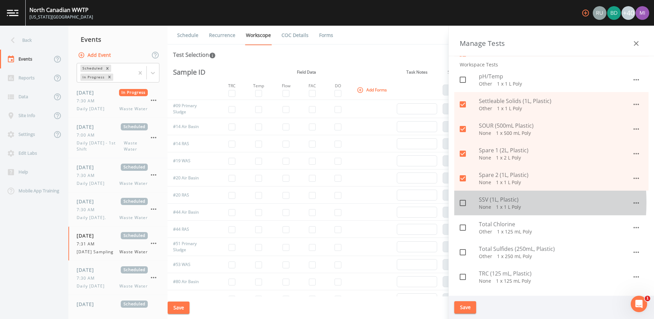
click at [463, 203] on icon at bounding box center [463, 203] width 8 height 8
checkbox input "true"
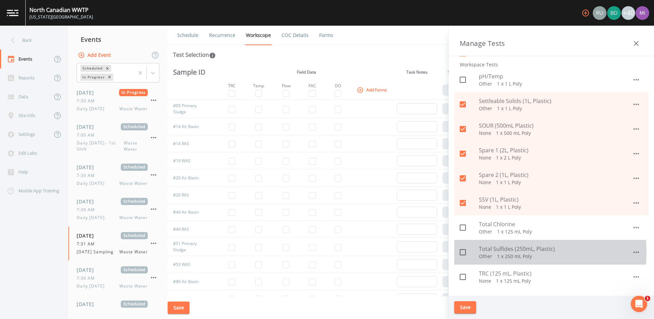
click at [463, 253] on icon at bounding box center [463, 252] width 8 height 8
checkbox input "true"
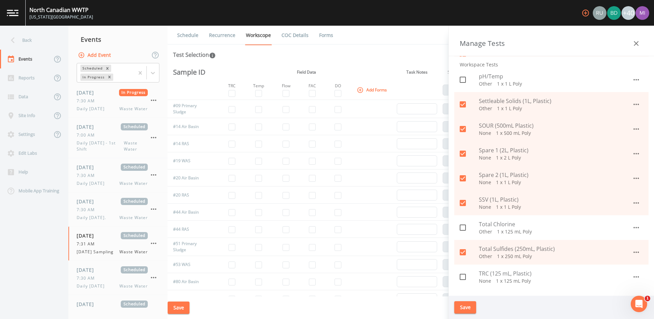
click at [464, 278] on icon at bounding box center [463, 277] width 8 height 8
checkbox input "true"
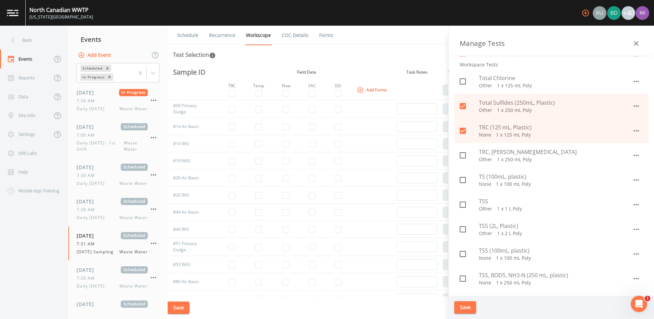
scroll to position [616, 0]
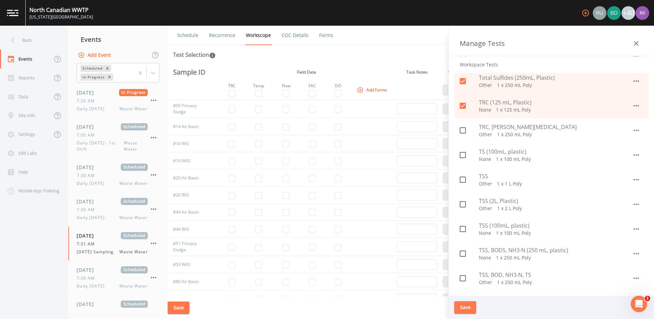
click at [464, 156] on icon at bounding box center [463, 155] width 8 height 8
checkbox input "true"
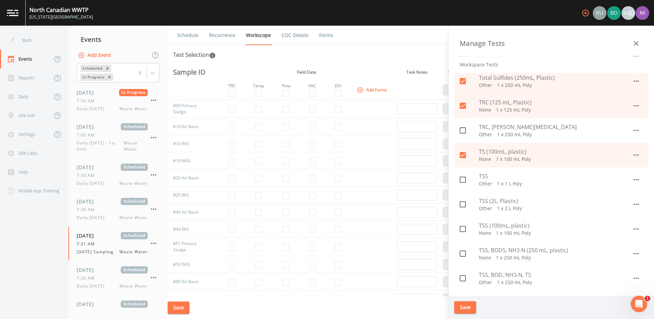
click at [463, 205] on icon at bounding box center [463, 204] width 8 height 8
checkbox input "true"
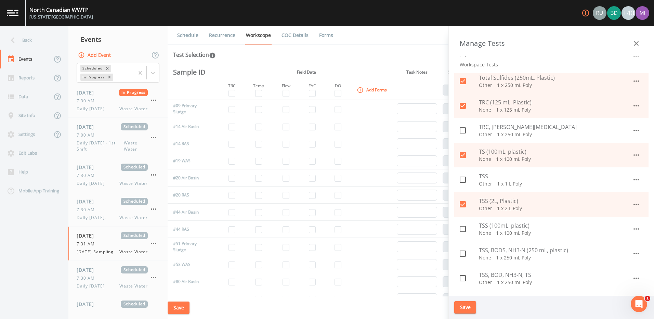
click at [461, 229] on icon at bounding box center [463, 229] width 8 height 8
checkbox input "true"
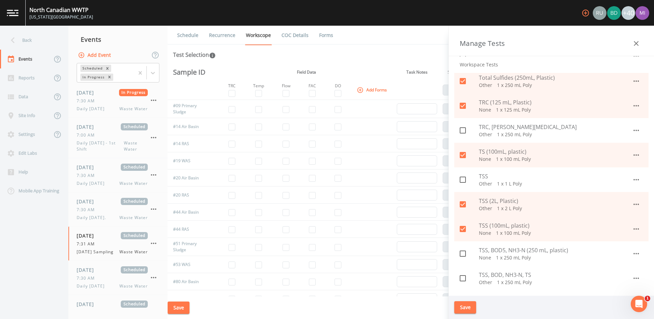
click at [463, 255] on icon at bounding box center [463, 253] width 8 height 8
checkbox input "true"
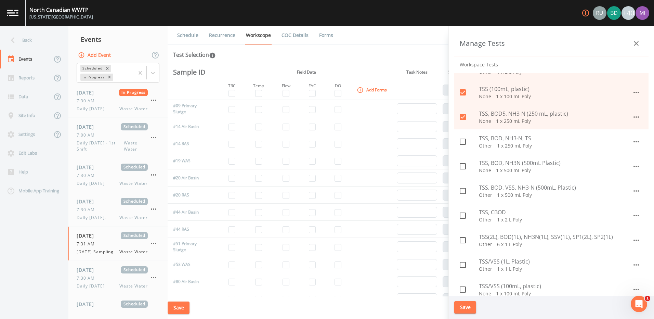
scroll to position [753, 0]
click at [462, 167] on icon at bounding box center [463, 166] width 8 height 8
checkbox input "true"
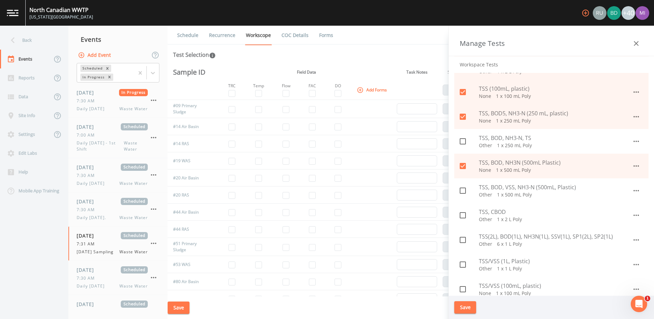
drag, startPoint x: 464, startPoint y: 190, endPoint x: 462, endPoint y: 198, distance: 8.1
click at [465, 192] on icon at bounding box center [463, 190] width 8 height 8
checkbox input "true"
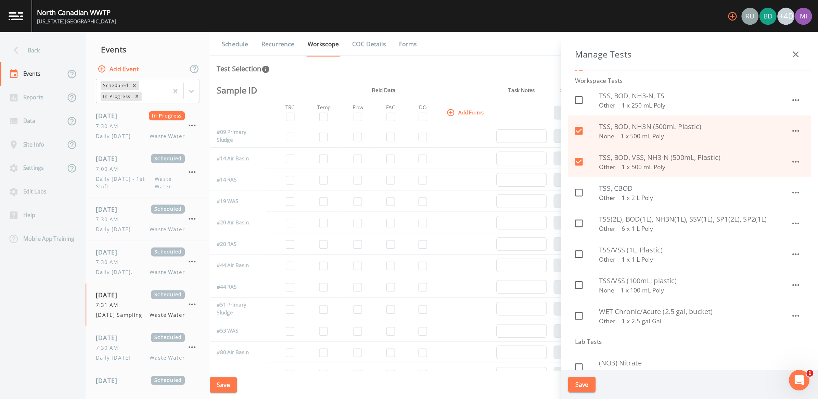
scroll to position [821, 0]
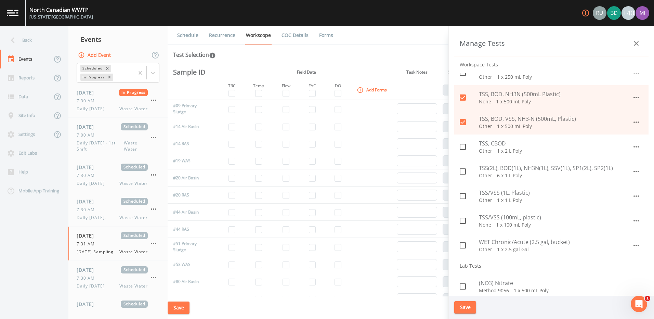
click at [462, 196] on icon at bounding box center [463, 196] width 8 height 8
checkbox input "true"
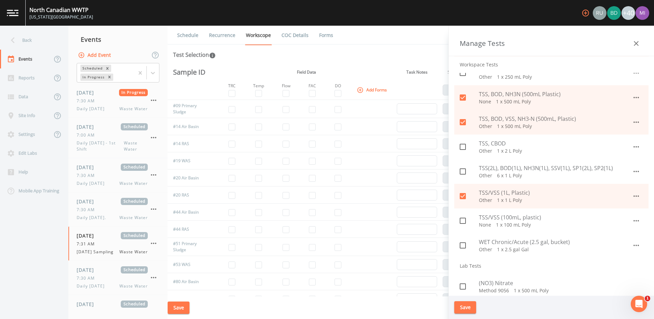
click at [461, 222] on icon at bounding box center [463, 221] width 8 height 8
checkbox input "true"
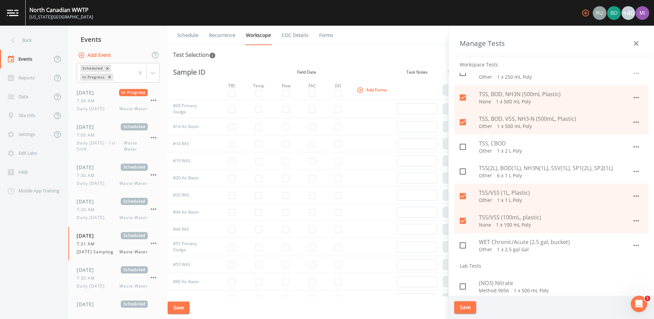
click at [468, 310] on button "Save" at bounding box center [465, 307] width 22 height 13
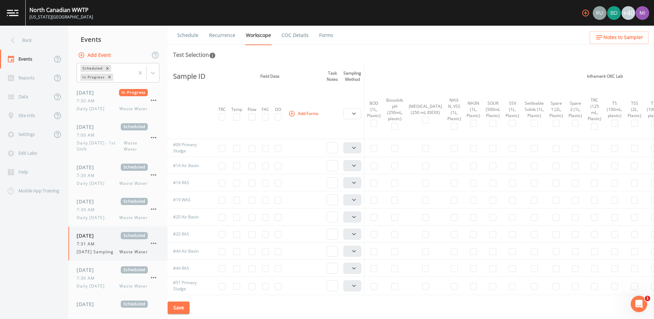
click at [89, 250] on span "[DATE] Sampling" at bounding box center [97, 252] width 41 height 6
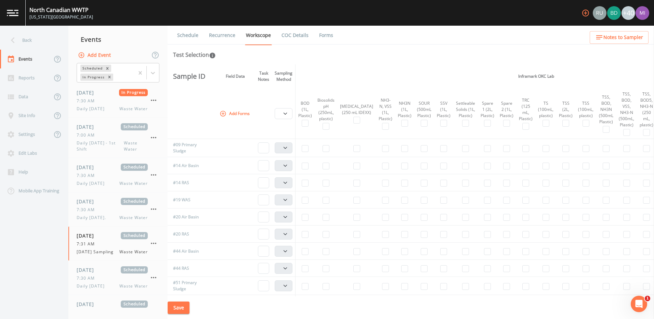
click at [232, 114] on button "Add Forms" at bounding box center [235, 113] width 34 height 11
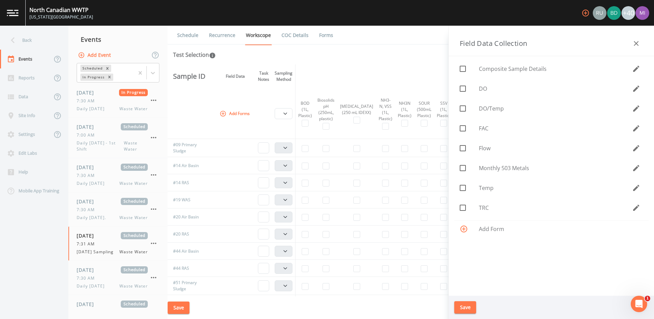
click at [473, 87] on div at bounding box center [469, 88] width 19 height 14
checkbox input "true"
click at [487, 126] on span "FAC" at bounding box center [555, 128] width 153 height 8
checkbox input "true"
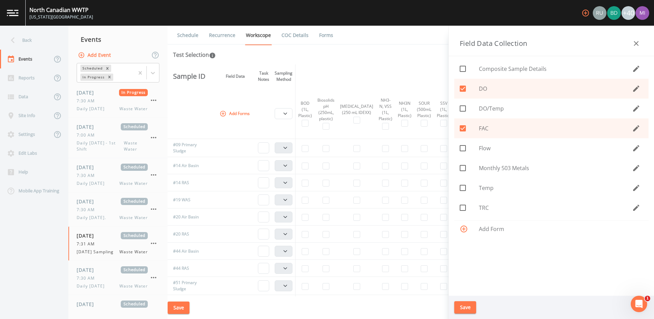
drag, startPoint x: 483, startPoint y: 146, endPoint x: 483, endPoint y: 150, distance: 4.1
click at [483, 147] on span "Flow" at bounding box center [555, 148] width 153 height 8
checkbox input "true"
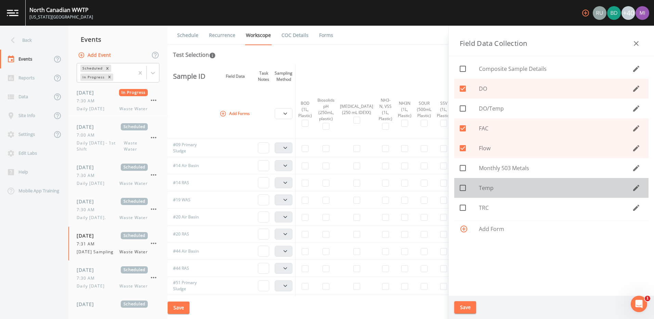
drag, startPoint x: 484, startPoint y: 188, endPoint x: 477, endPoint y: 209, distance: 22.3
click at [484, 191] on span "Temp" at bounding box center [555, 188] width 153 height 8
checkbox input "true"
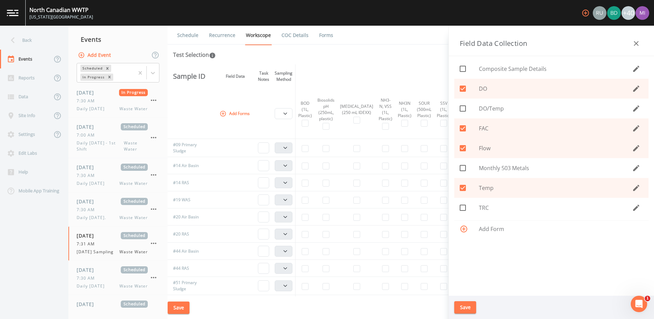
click at [481, 208] on span "TRC" at bounding box center [555, 208] width 153 height 8
checkbox input "true"
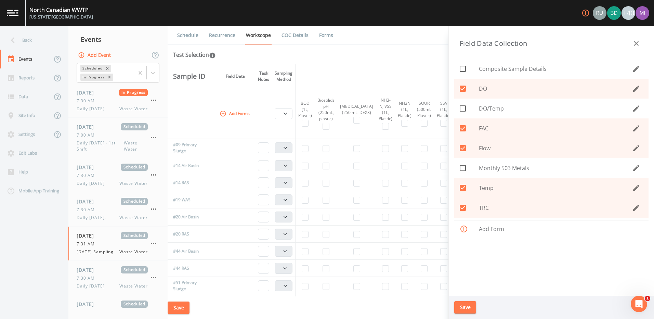
click at [463, 304] on button "Save" at bounding box center [465, 307] width 22 height 13
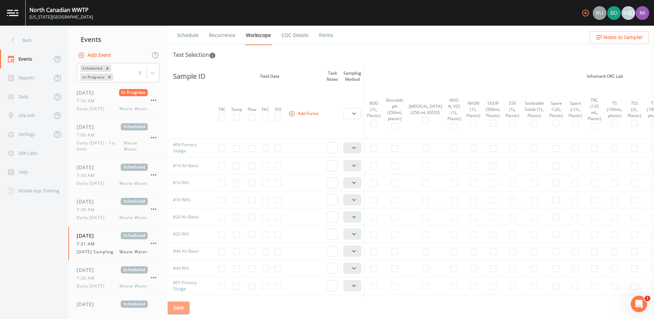
click at [181, 307] on button "Save" at bounding box center [179, 307] width 22 height 13
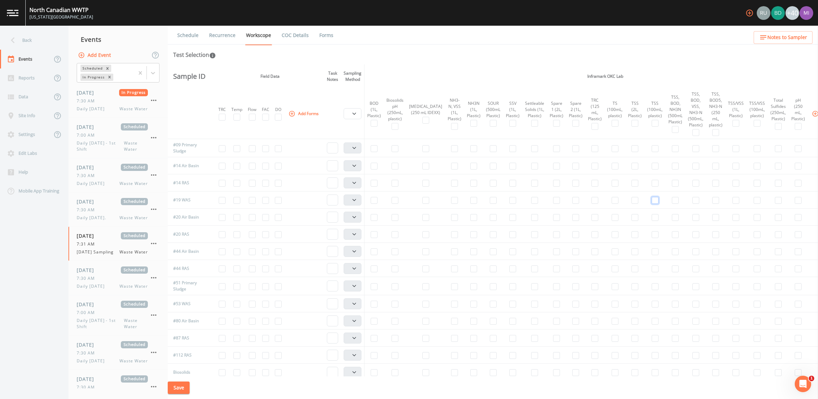
click at [651, 201] on input "checkbox" at bounding box center [654, 200] width 7 height 7
checkbox input "true"
select select "b6a3c313-748b-4795-a028-792ad310bd60"
click at [651, 305] on input "checkbox" at bounding box center [654, 303] width 7 height 7
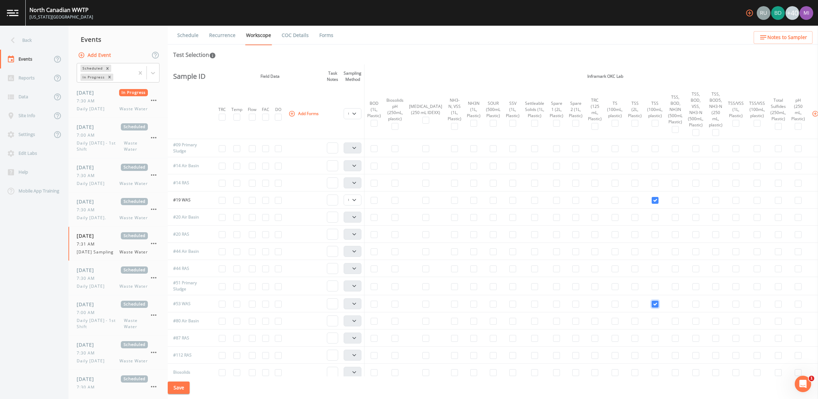
checkbox input "true"
select select "b6a3c313-748b-4795-a028-792ad310bd60"
click at [253, 305] on input "checkbox" at bounding box center [252, 303] width 7 height 7
checkbox input "true"
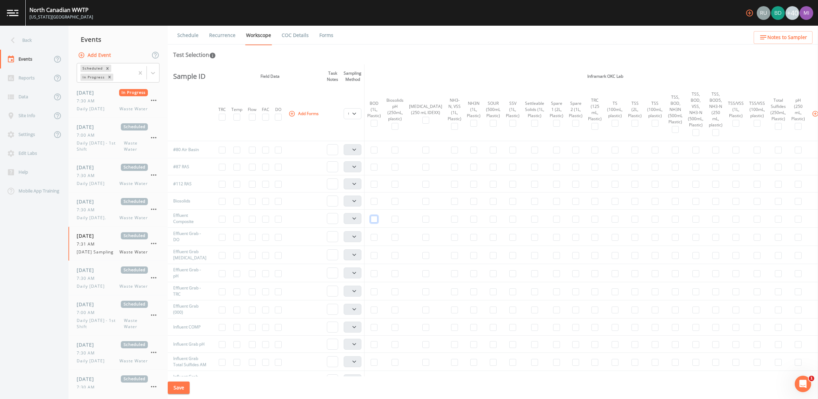
click at [377, 219] on input "checkbox" at bounding box center [374, 219] width 7 height 7
checkbox input "true"
select select "b6a3c313-748b-4795-a028-792ad310bd60"
click at [503, 218] on td at bounding box center [512, 218] width 19 height 18
click at [531, 220] on input "checkbox" at bounding box center [534, 219] width 7 height 7
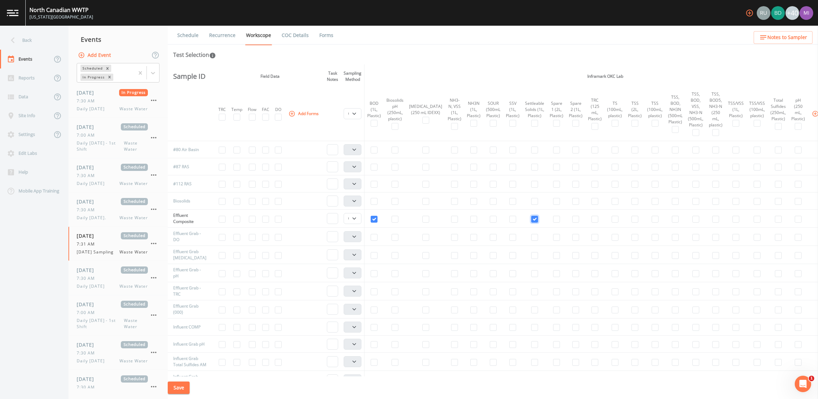
checkbox input "true"
drag, startPoint x: 533, startPoint y: 218, endPoint x: 540, endPoint y: 218, distance: 6.5
click at [553, 218] on input "checkbox" at bounding box center [556, 219] width 7 height 7
checkbox input "true"
click at [572, 220] on input "checkbox" at bounding box center [575, 219] width 7 height 7
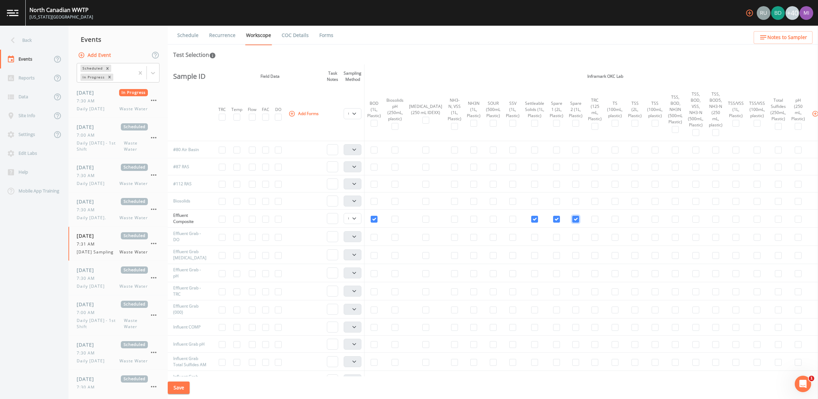
checkbox input "true"
click at [654, 114] on button "Add Tests" at bounding box center [826, 113] width 33 height 11
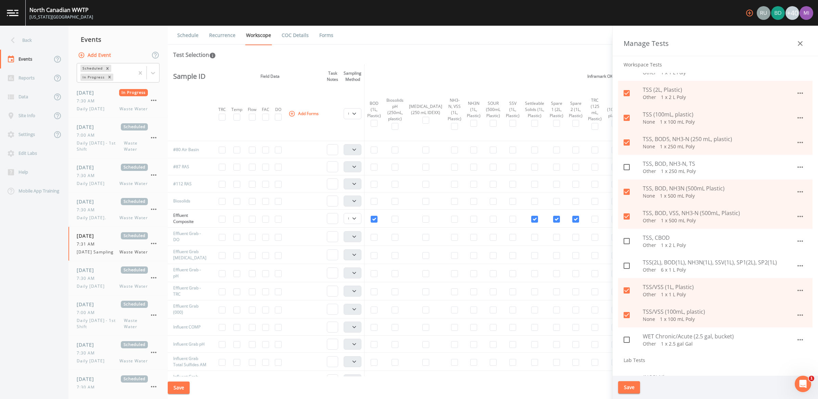
scroll to position [684, 0]
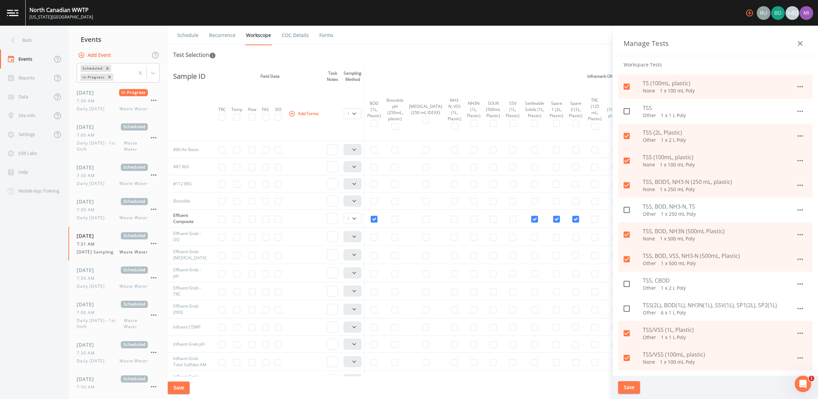
click at [627, 319] on button "Save" at bounding box center [629, 387] width 22 height 13
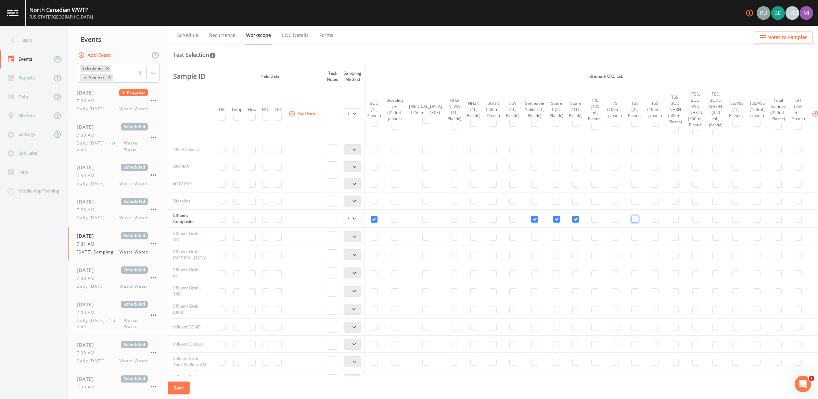
click at [631, 218] on input "checkbox" at bounding box center [634, 219] width 7 height 7
checkbox input "true"
click at [451, 218] on input "checkbox" at bounding box center [454, 219] width 7 height 7
checkbox input "true"
click at [238, 238] on input "checkbox" at bounding box center [236, 237] width 7 height 7
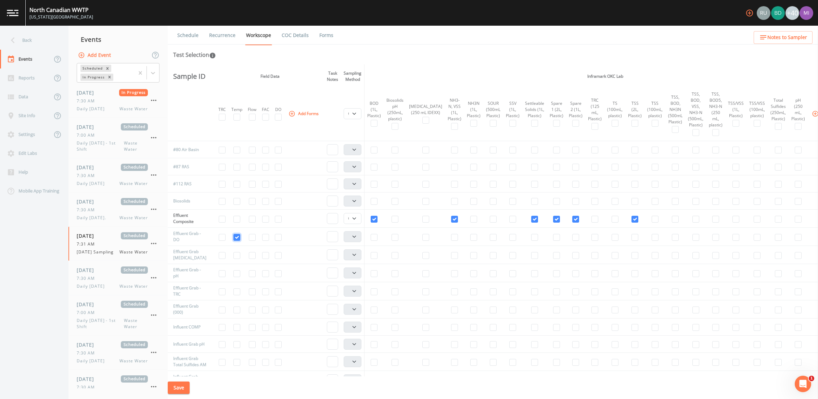
checkbox input "true"
click at [279, 236] on input "checkbox" at bounding box center [278, 237] width 7 height 7
checkbox input "true"
click at [225, 293] on input "checkbox" at bounding box center [222, 291] width 7 height 7
checkbox input "true"
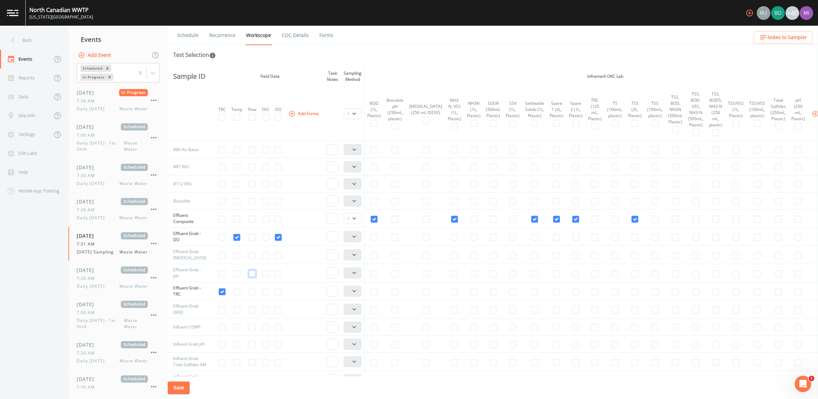
click at [252, 272] on input "checkbox" at bounding box center [252, 273] width 7 height 7
checkbox input "true"
click at [654, 274] on input "checkbox" at bounding box center [797, 273] width 7 height 7
checkbox input "true"
select select "b6a3c313-748b-4795-a028-792ad310bd60"
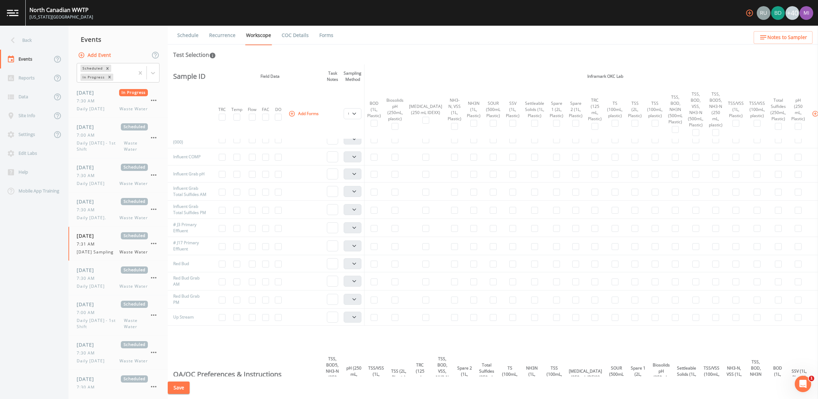
scroll to position [342, 0]
click at [267, 284] on input "checkbox" at bounding box center [265, 280] width 7 height 7
checkbox input "true"
click at [269, 302] on input "checkbox" at bounding box center [265, 298] width 7 height 7
checkbox input "true"
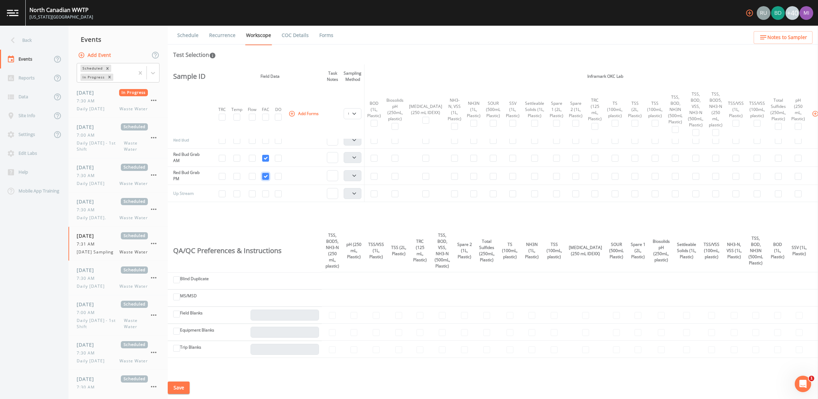
scroll to position [422, 0]
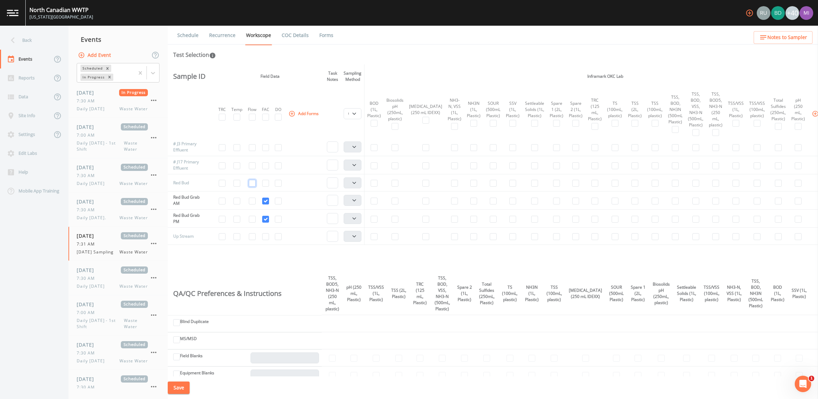
click at [255, 186] on input "checkbox" at bounding box center [252, 183] width 7 height 7
checkbox input "true"
click at [422, 186] on input "checkbox" at bounding box center [425, 183] width 7 height 7
checkbox input "true"
select select "b6a3c313-748b-4795-a028-792ad310bd60"
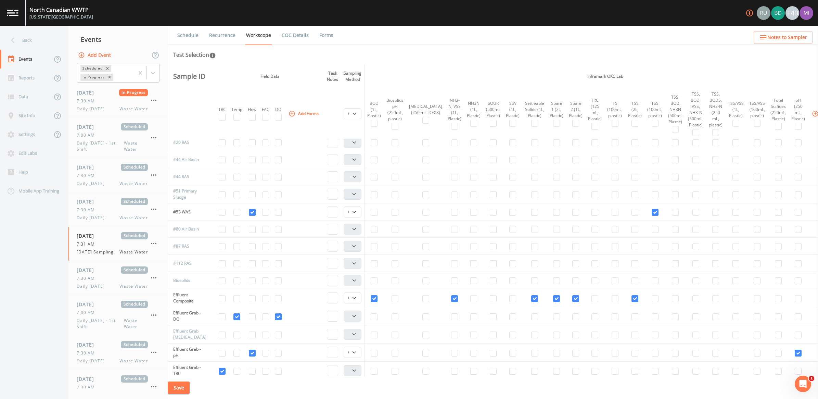
scroll to position [128, 0]
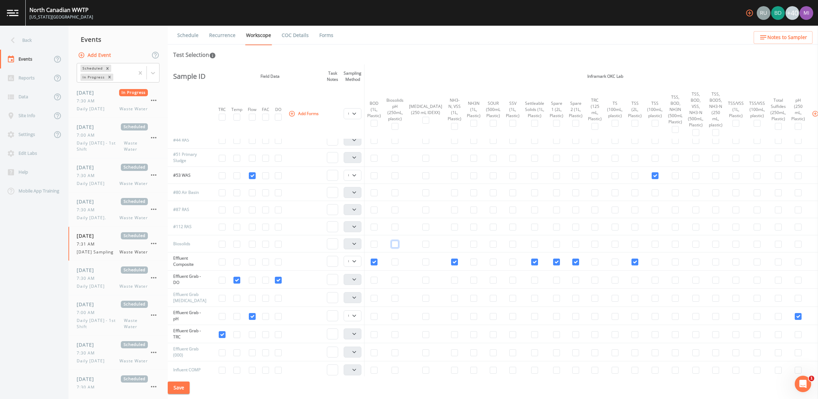
click at [395, 245] on input "checkbox" at bounding box center [394, 244] width 7 height 7
checkbox input "true"
select select "b6a3c313-748b-4795-a028-792ad310bd60"
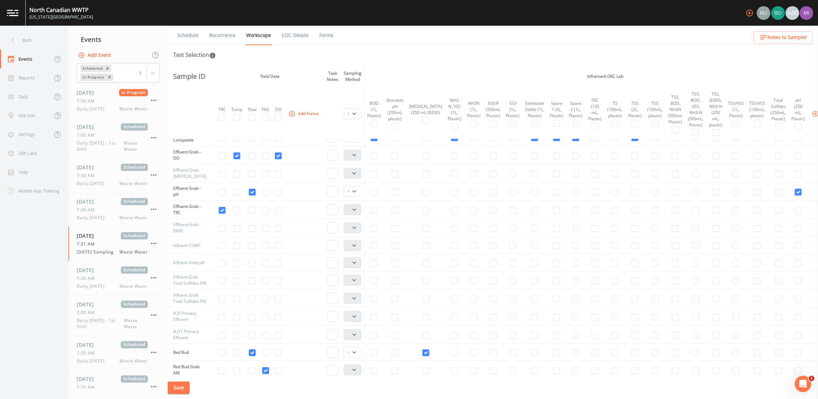
scroll to position [257, 0]
click at [654, 243] on input "checkbox" at bounding box center [695, 241] width 7 height 7
checkbox input "true"
select select "b6a3c313-748b-4795-a028-792ad310bd60"
click at [531, 244] on input "checkbox" at bounding box center [534, 241] width 7 height 7
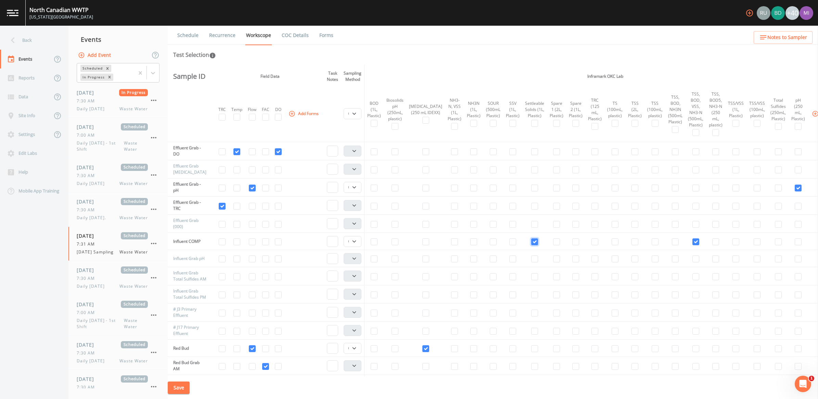
checkbox input "true"
click at [252, 260] on input "checkbox" at bounding box center [252, 258] width 7 height 7
checkbox input "true"
click at [654, 260] on input "checkbox" at bounding box center [797, 258] width 7 height 7
checkbox input "true"
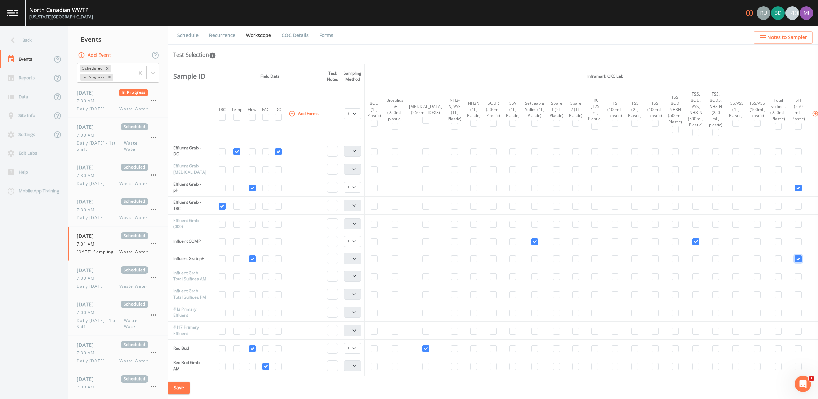
select select "b6a3c313-748b-4795-a028-792ad310bd60"
click at [654, 278] on input "checkbox" at bounding box center [778, 276] width 7 height 7
checkbox input "true"
select select "b6a3c313-748b-4795-a028-792ad310bd60"
click at [654, 298] on input "checkbox" at bounding box center [778, 294] width 7 height 7
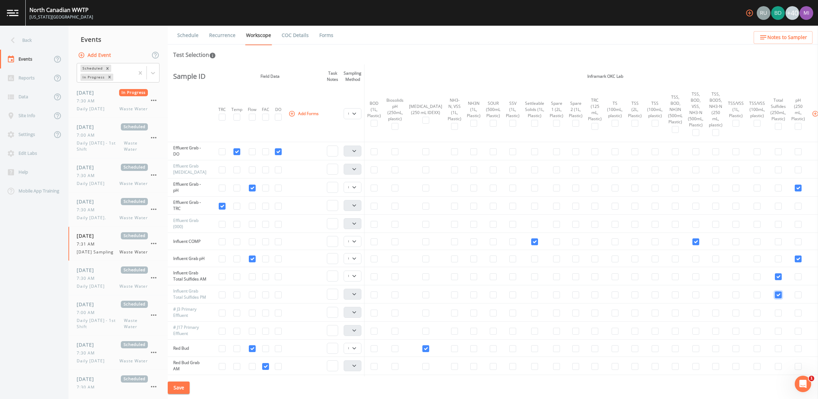
checkbox input "true"
select select "b6a3c313-748b-4795-a028-792ad310bd60"
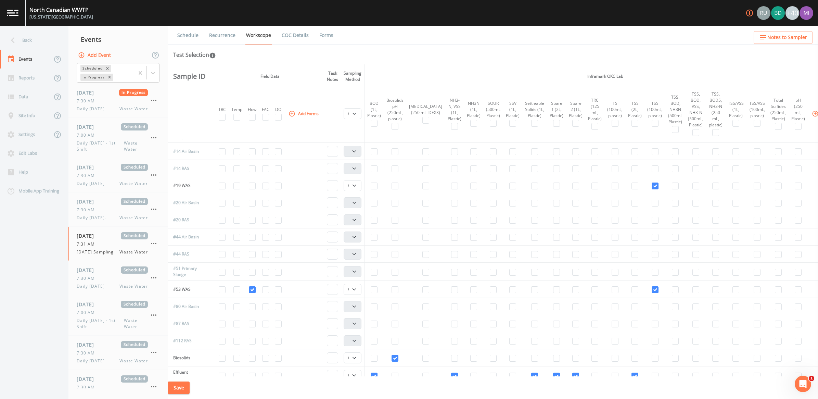
scroll to position [0, 0]
click at [611, 151] on input "checkbox" at bounding box center [614, 148] width 7 height 7
checkbox input "true"
select select "b6a3c313-748b-4795-a028-792ad310bd60"
click at [611, 288] on input "checkbox" at bounding box center [614, 286] width 7 height 7
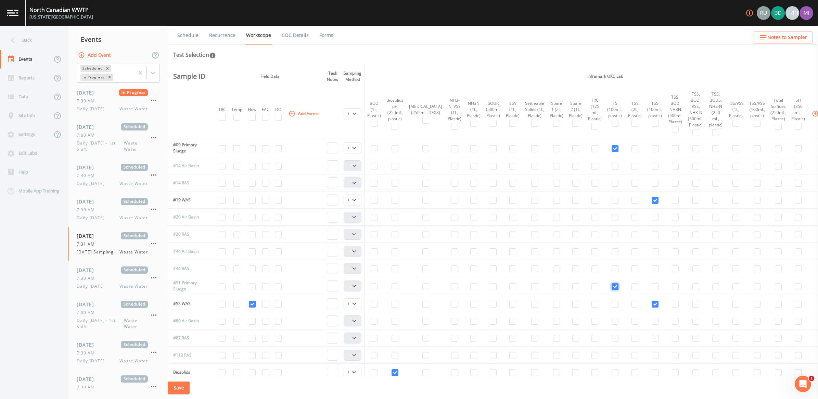
checkbox input "true"
select select "b6a3c313-748b-4795-a028-792ad310bd60"
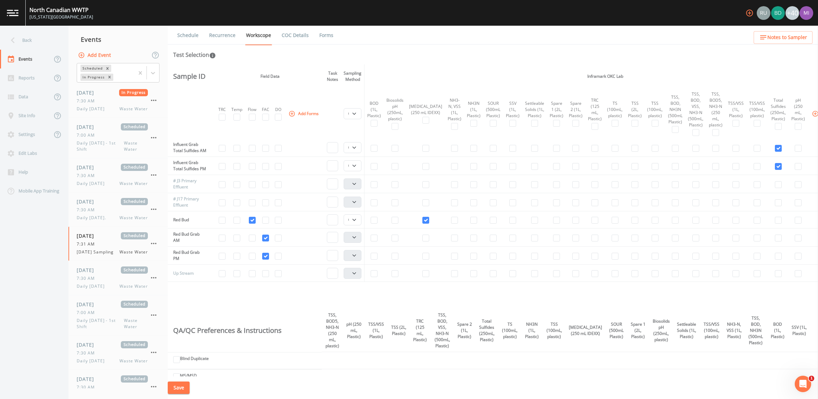
scroll to position [428, 0]
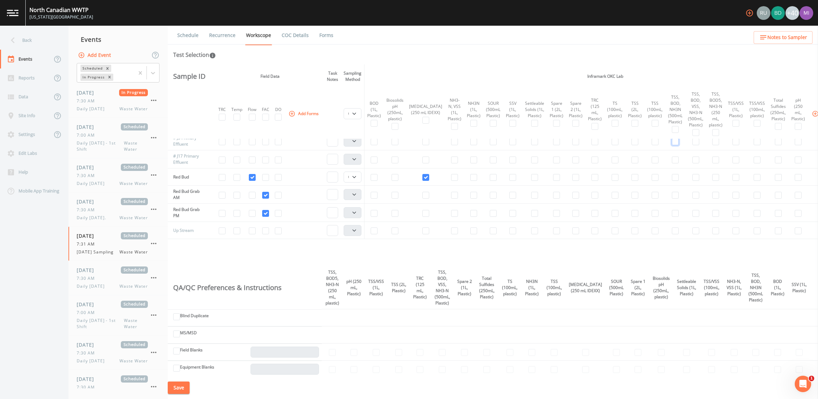
click at [654, 145] on input "checkbox" at bounding box center [675, 141] width 7 height 7
checkbox input "true"
select select "b6a3c313-748b-4795-a028-792ad310bd60"
click at [654, 163] on input "checkbox" at bounding box center [675, 159] width 7 height 7
checkbox input "true"
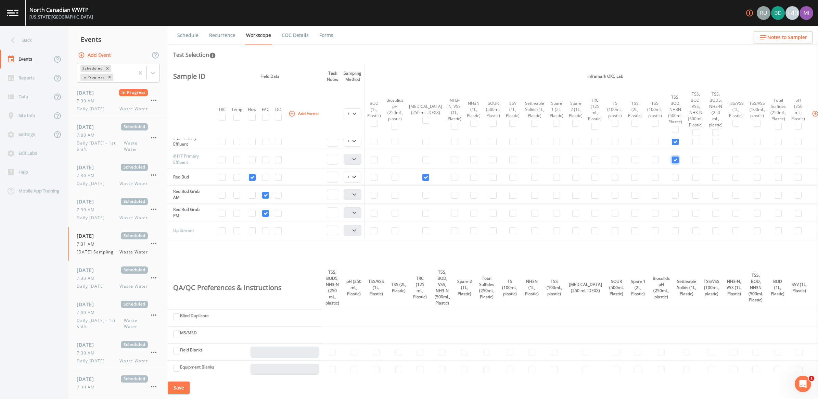
select select "b6a3c313-748b-4795-a028-792ad310bd60"
click at [358, 182] on select "Composite Grab" at bounding box center [353, 176] width 18 height 11
select select "092b3f94-5697-4c94-9891-da161916fdbb"
click at [345, 182] on select "Composite Grab" at bounding box center [353, 176] width 18 height 11
select select
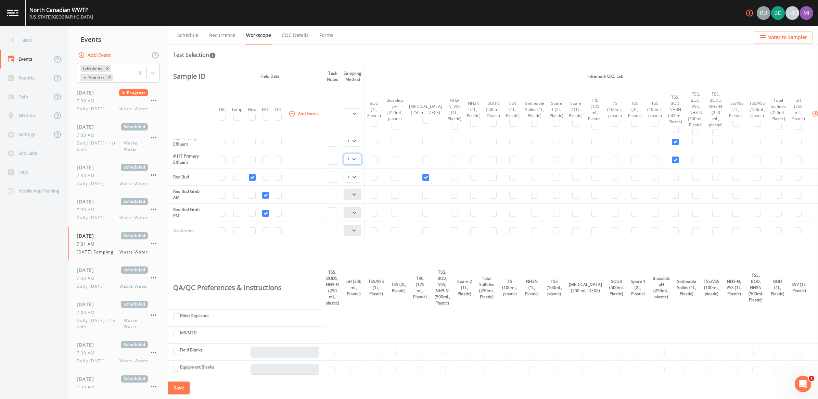
click at [357, 165] on select "Composite Grab" at bounding box center [353, 159] width 18 height 11
select select "092b3f94-5697-4c94-9891-da161916fdbb"
click at [345, 165] on select "Composite Grab" at bounding box center [353, 159] width 18 height 11
click at [356, 146] on select "Composite Grab" at bounding box center [353, 140] width 18 height 11
select select "092b3f94-5697-4c94-9891-da161916fdbb"
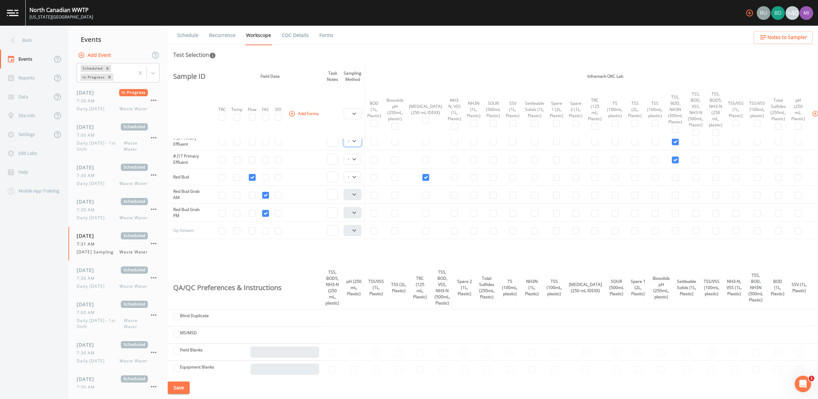
click at [345, 146] on select "Composite Grab" at bounding box center [353, 140] width 18 height 11
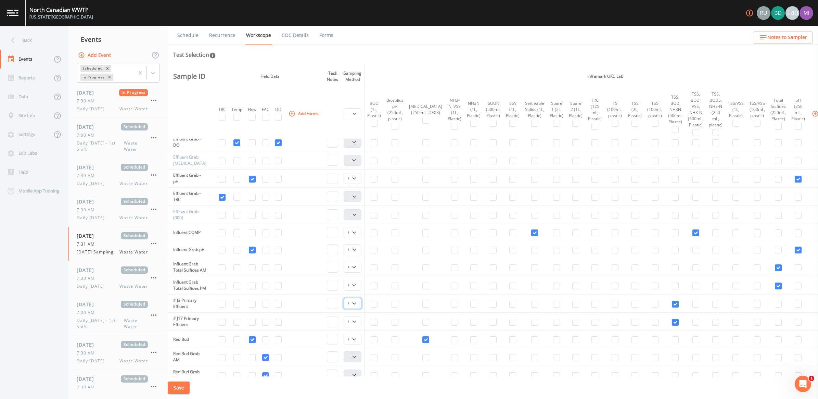
scroll to position [257, 0]
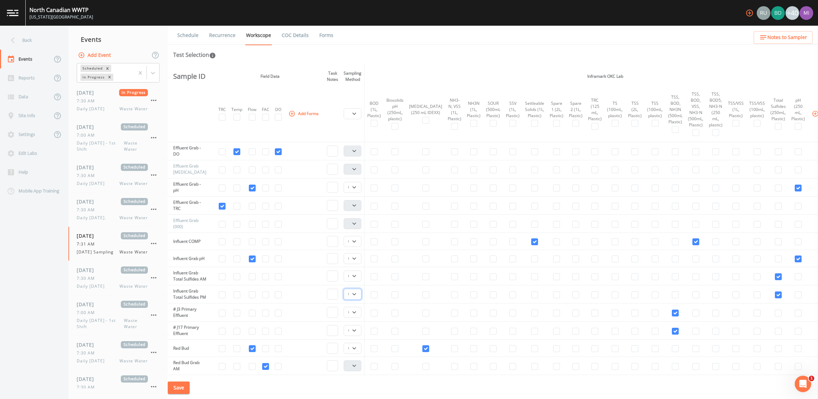
click at [358, 299] on select "Composite Grab" at bounding box center [353, 293] width 18 height 11
select select "092b3f94-5697-4c94-9891-da161916fdbb"
click at [345, 298] on select "Composite Grab" at bounding box center [353, 293] width 18 height 11
click at [354, 280] on select "Composite Grab" at bounding box center [353, 275] width 18 height 11
select select "092b3f94-5697-4c94-9891-da161916fdbb"
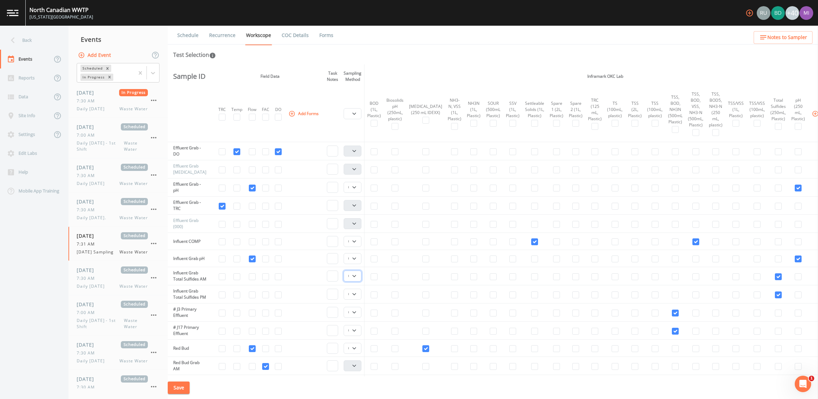
click at [345, 274] on select "Composite Grab" at bounding box center [353, 275] width 18 height 11
click at [355, 258] on select "Composite Grab" at bounding box center [353, 258] width 18 height 11
select select "092b3f94-5697-4c94-9891-da161916fdbb"
click at [345, 253] on select "Composite Grab" at bounding box center [353, 258] width 18 height 11
click at [353, 242] on select "Composite Grab" at bounding box center [353, 241] width 18 height 11
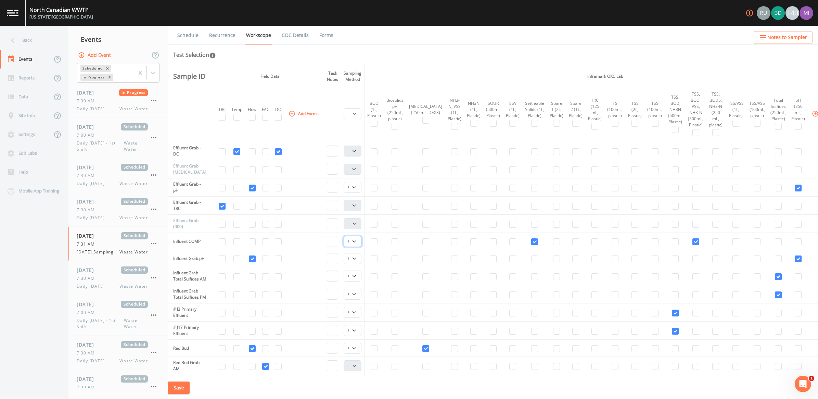
click at [345, 236] on select "Composite Grab" at bounding box center [353, 241] width 18 height 11
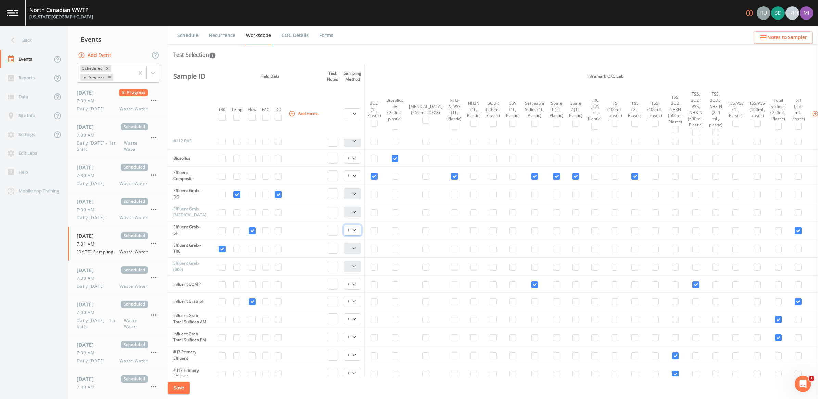
click at [355, 231] on select "Composite Grab" at bounding box center [353, 229] width 18 height 11
select select "092b3f94-5697-4c94-9891-da161916fdbb"
click at [345, 224] on select "Composite Grab" at bounding box center [353, 229] width 18 height 11
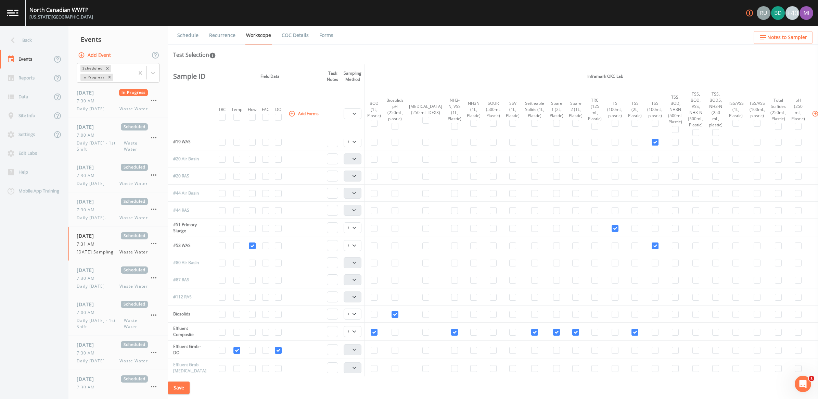
scroll to position [43, 0]
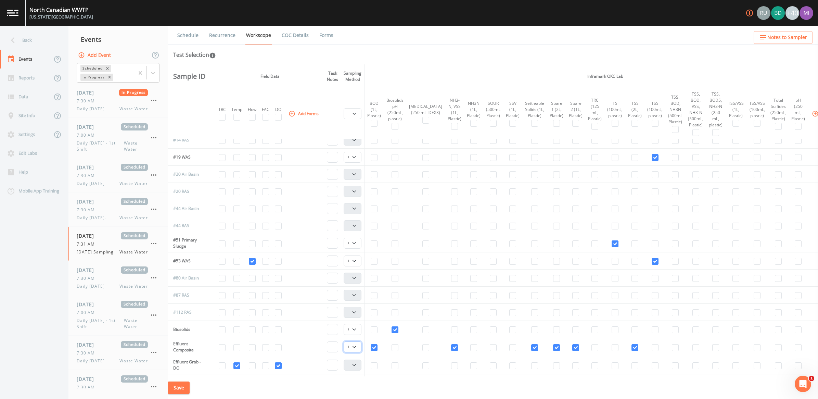
click at [357, 319] on select "Composite Grab" at bounding box center [353, 346] width 18 height 11
click at [356, 319] on select "Composite Grab" at bounding box center [353, 346] width 18 height 11
click at [355, 319] on select "Composite Grab" at bounding box center [353, 329] width 18 height 11
select select "092b3f94-5697-4c94-9891-da161916fdbb"
click at [345, 319] on select "Composite Grab" at bounding box center [353, 329] width 18 height 11
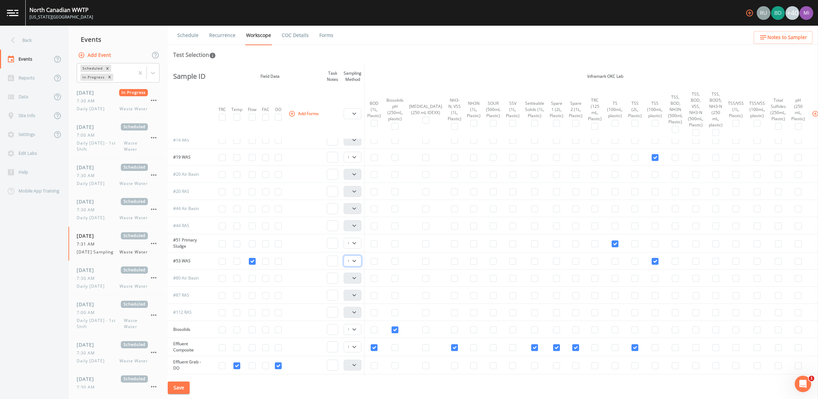
click at [354, 259] on select "Composite Grab" at bounding box center [353, 260] width 18 height 11
select select "092b3f94-5697-4c94-9891-da161916fdbb"
click at [345, 255] on select "Composite Grab" at bounding box center [353, 260] width 18 height 11
click at [355, 245] on select "Composite Grab" at bounding box center [353, 242] width 18 height 11
select select "092b3f94-5697-4c94-9891-da161916fdbb"
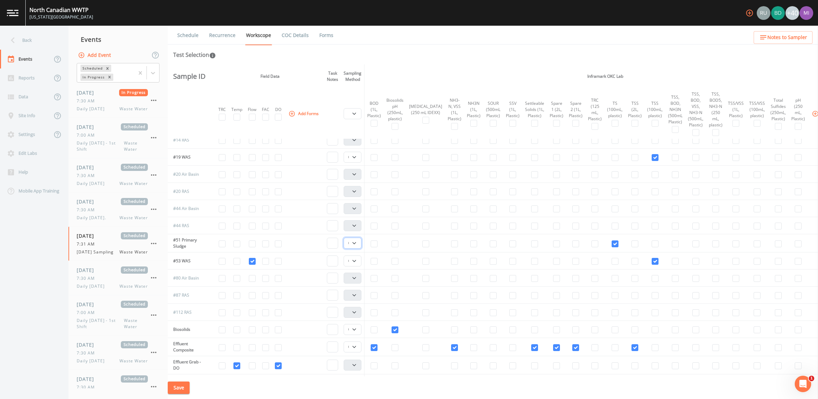
click at [345, 237] on select "Composite Grab" at bounding box center [353, 242] width 18 height 11
click at [357, 157] on select "Composite Grab" at bounding box center [353, 157] width 18 height 11
select select "092b3f94-5697-4c94-9891-da161916fdbb"
click at [345, 152] on select "Composite Grab" at bounding box center [353, 157] width 18 height 11
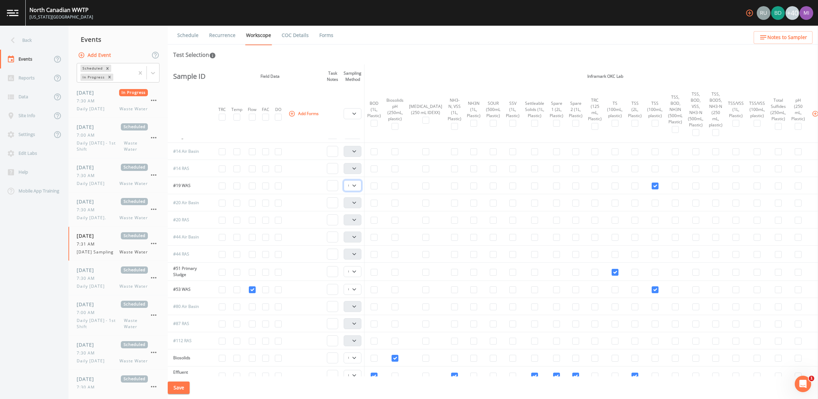
scroll to position [0, 0]
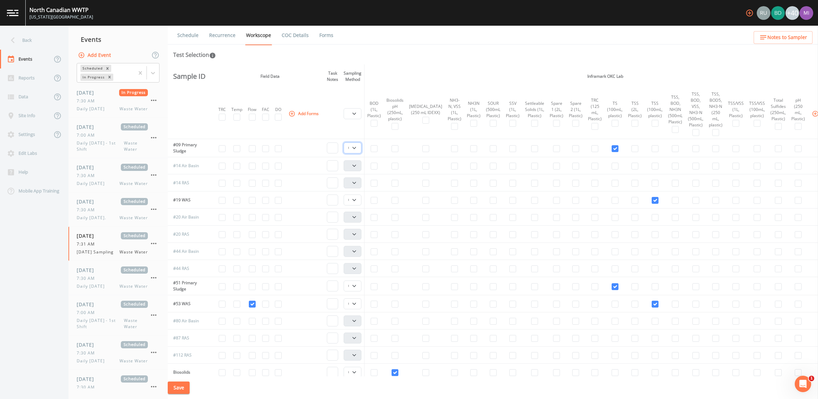
click at [358, 146] on select "Composite Grab" at bounding box center [353, 147] width 18 height 11
select select "092b3f94-5697-4c94-9891-da161916fdbb"
click at [345, 142] on select "Composite Grab" at bounding box center [353, 147] width 18 height 11
click at [177, 319] on button "Save" at bounding box center [179, 387] width 22 height 13
click at [224, 37] on link "Recurrence" at bounding box center [222, 35] width 28 height 19
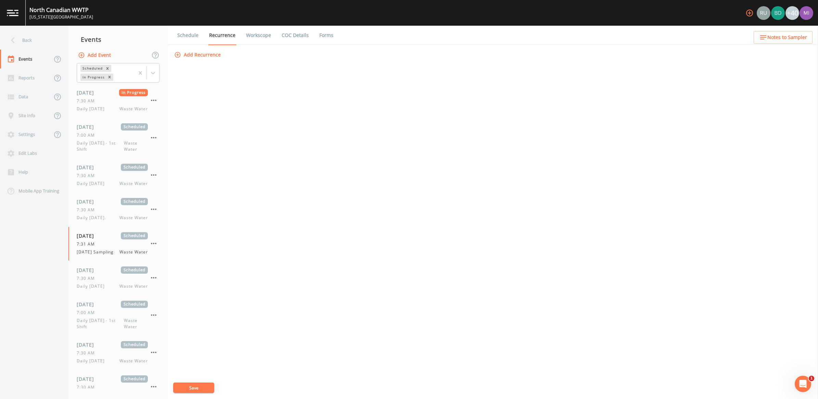
click at [204, 54] on button "Add Recurrence" at bounding box center [198, 55] width 51 height 13
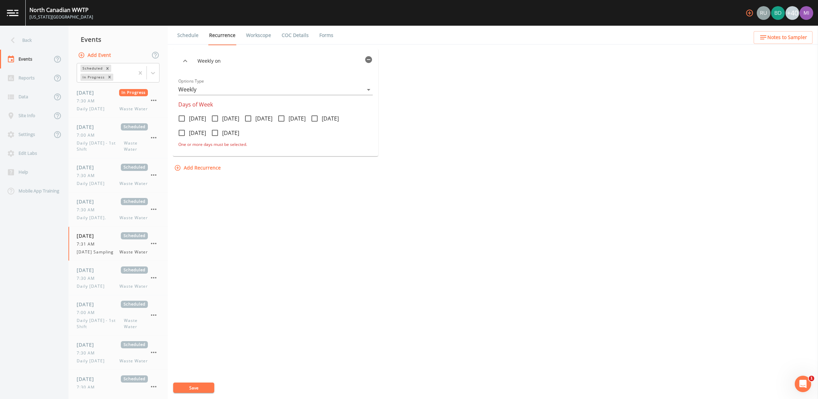
click at [215, 130] on input "Sunday" at bounding box center [211, 129] width 7 height 7
checkbox input "true"
click at [190, 319] on button "Save" at bounding box center [193, 387] width 41 height 10
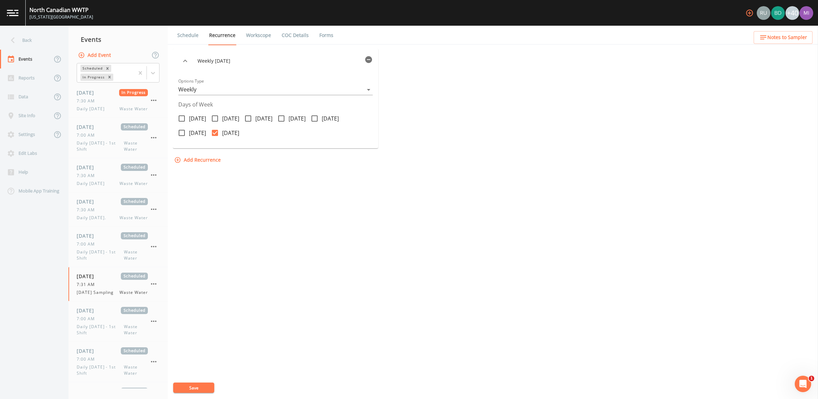
click at [260, 35] on link "Workscope" at bounding box center [258, 35] width 27 height 19
select select "092b3f94-5697-4c94-9891-da161916fdbb"
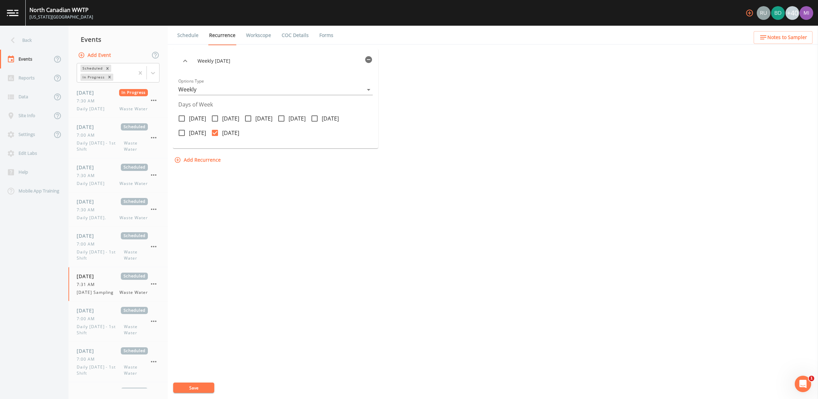
select select "092b3f94-5697-4c94-9891-da161916fdbb"
select select "b6a3c313-748b-4795-a028-792ad310bd60"
select select "092b3f94-5697-4c94-9891-da161916fdbb"
select select "b6a3c313-748b-4795-a028-792ad310bd60"
select select "092b3f94-5697-4c94-9891-da161916fdbb"
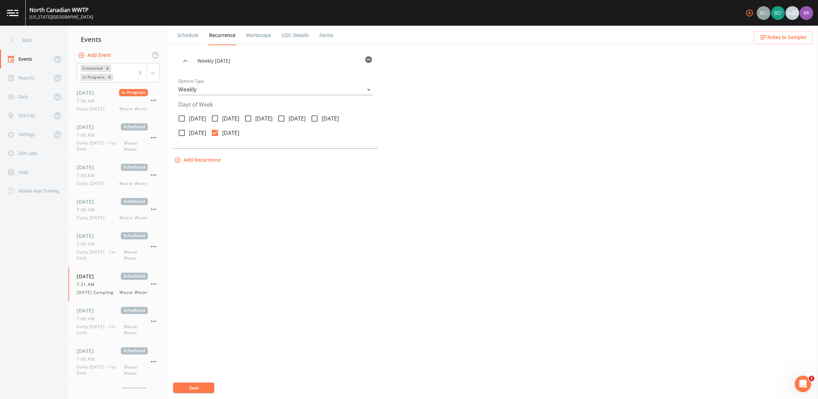
select select "092b3f94-5697-4c94-9891-da161916fdbb"
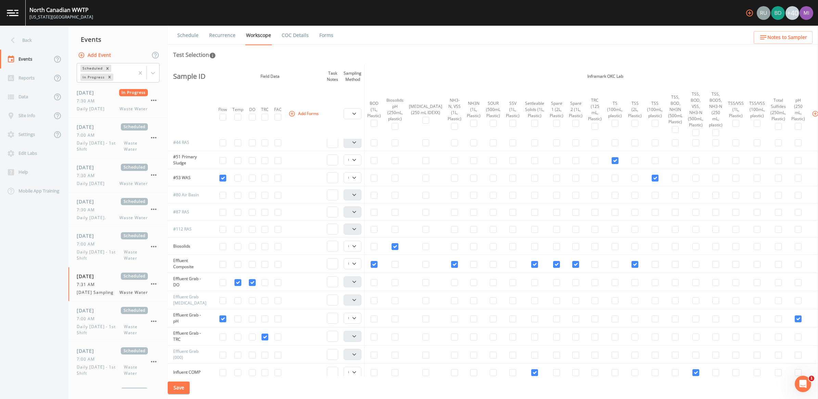
scroll to position [128, 0]
click at [509, 262] on input "checkbox" at bounding box center [512, 261] width 7 height 7
checkbox input "true"
click at [531, 261] on input "checkbox" at bounding box center [534, 261] width 7 height 7
checkbox input "false"
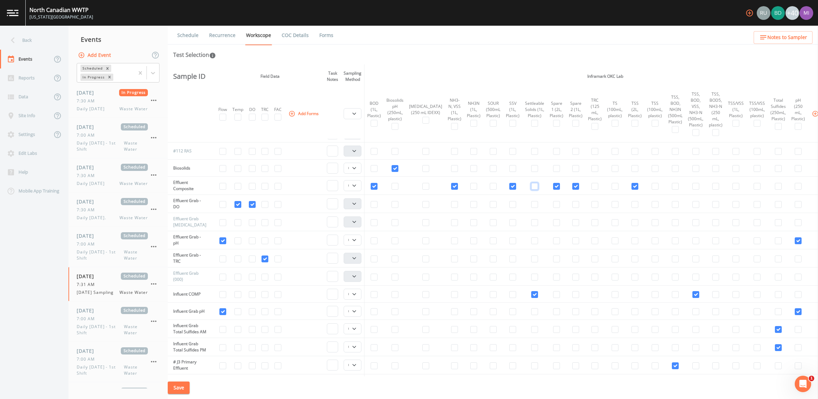
scroll to position [214, 0]
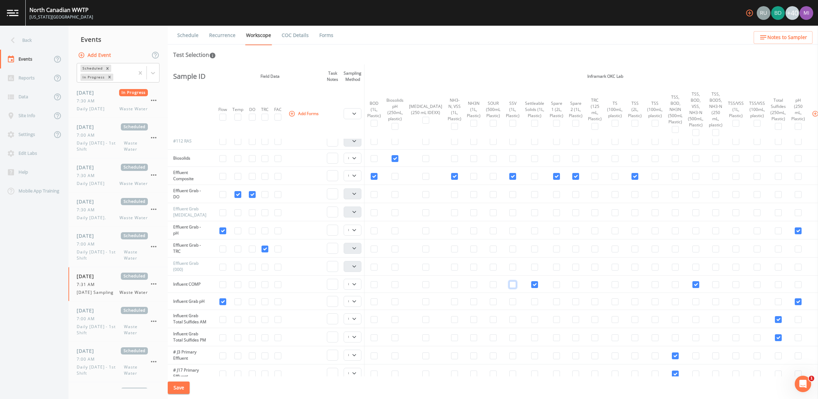
click at [509, 285] on input "checkbox" at bounding box center [512, 284] width 7 height 7
click at [509, 284] on input "checkbox" at bounding box center [512, 284] width 7 height 7
checkbox input "false"
click at [531, 175] on input "checkbox" at bounding box center [534, 176] width 7 height 7
checkbox input "true"
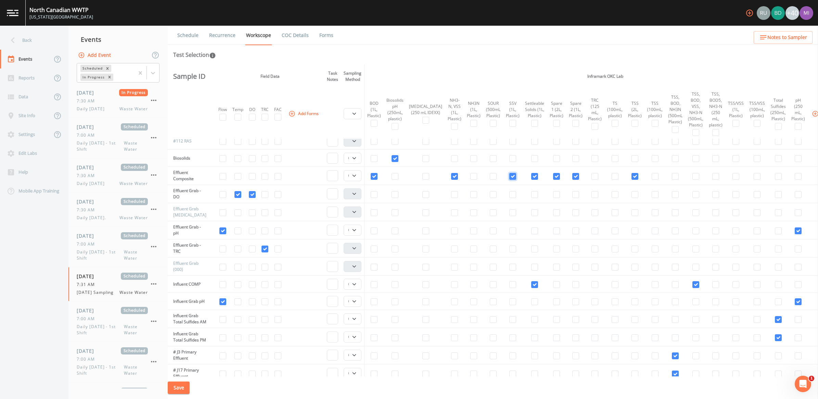
click at [509, 176] on input "checkbox" at bounding box center [512, 176] width 7 height 7
checkbox input "false"
drag, startPoint x: 215, startPoint y: 35, endPoint x: 215, endPoint y: 40, distance: 5.1
click at [215, 35] on link "Recurrence" at bounding box center [222, 35] width 28 height 19
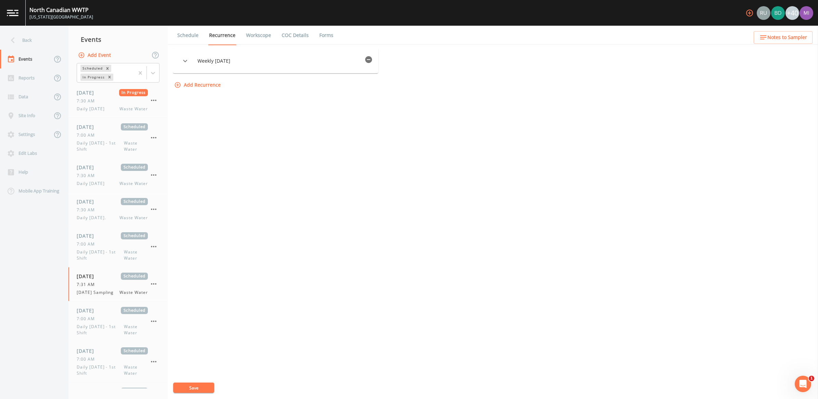
click at [199, 319] on button "Save" at bounding box center [193, 387] width 41 height 10
click at [103, 319] on span "Daily Monday - 1st Shift" at bounding box center [100, 329] width 47 height 12
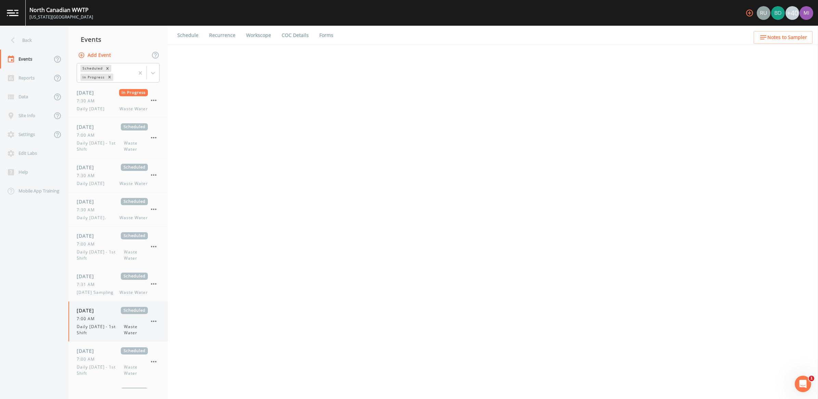
select select "b6a3c313-748b-4795-a028-792ad310bd60"
select select "092b3f94-5697-4c94-9891-da161916fdbb"
select select "b6a3c313-748b-4795-a028-792ad310bd60"
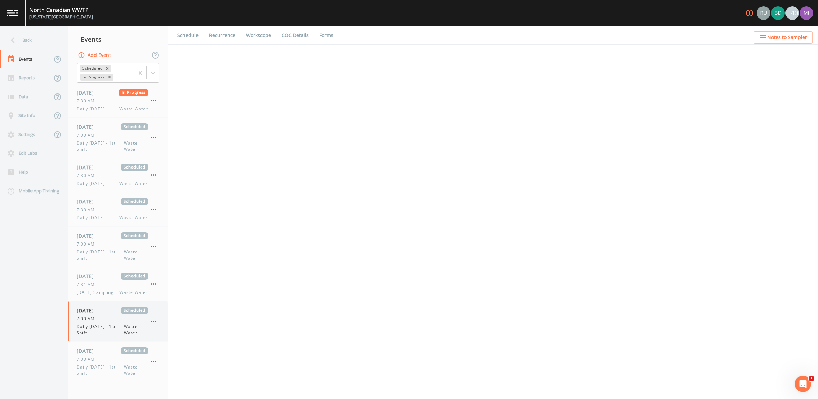
select select "092b3f94-5697-4c94-9891-da161916fdbb"
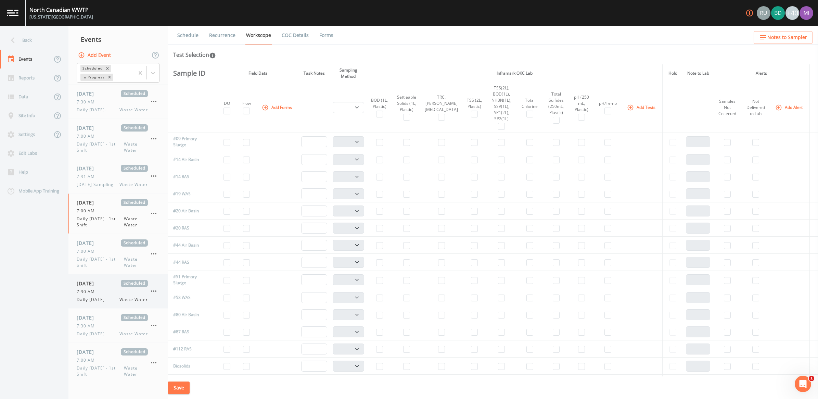
scroll to position [128, 0]
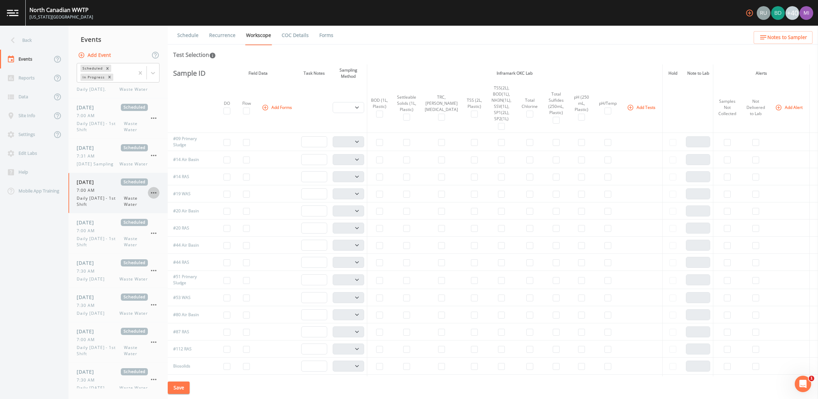
click at [154, 193] on icon "button" at bounding box center [153, 192] width 5 height 1
click at [178, 233] on p "Delete" at bounding box center [188, 233] width 44 height 8
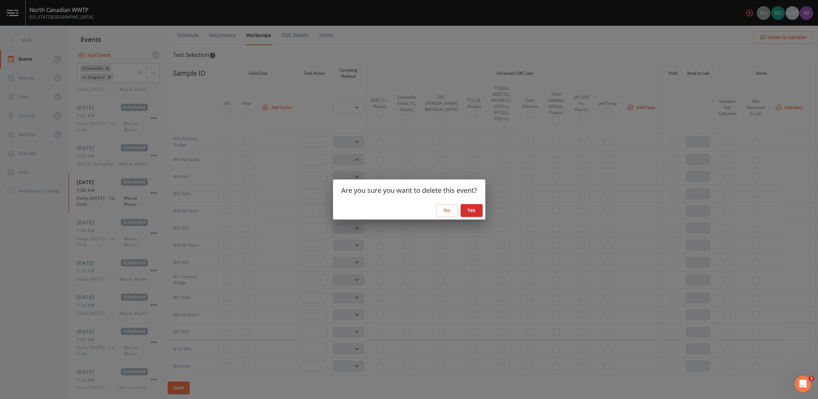
click at [475, 210] on button "Yes" at bounding box center [472, 210] width 22 height 13
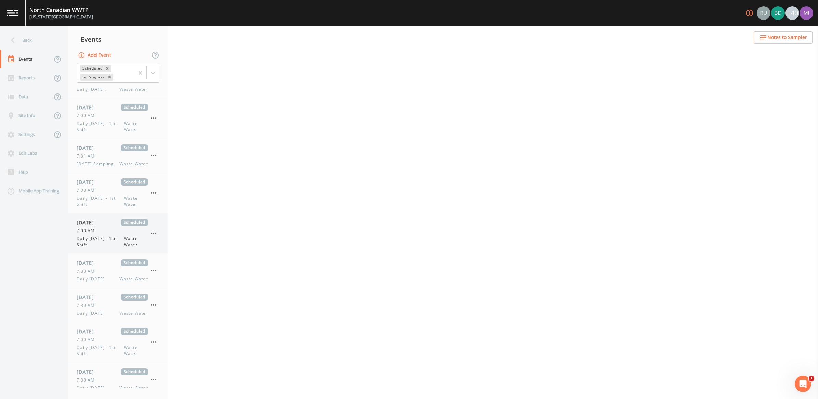
select select "092b3f94-5697-4c94-9891-da161916fdbb"
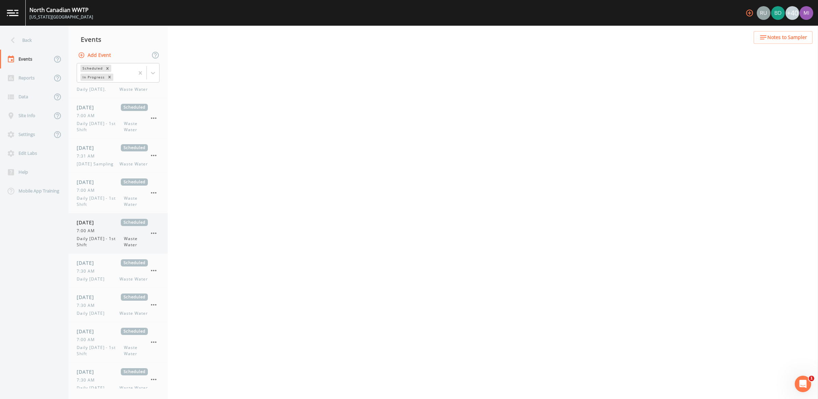
select select "092b3f94-5697-4c94-9891-da161916fdbb"
select select "b6a3c313-748b-4795-a028-792ad310bd60"
select select "092b3f94-5697-4c94-9891-da161916fdbb"
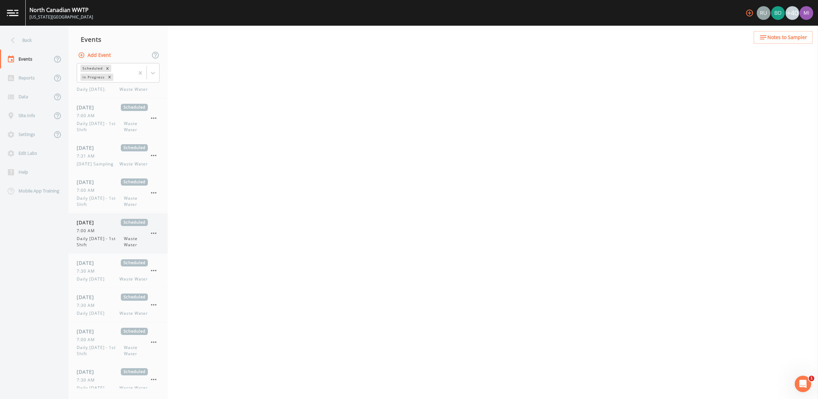
select select "092b3f94-5697-4c94-9891-da161916fdbb"
select select "b6a3c313-748b-4795-a028-792ad310bd60"
select select "092b3f94-5697-4c94-9891-da161916fdbb"
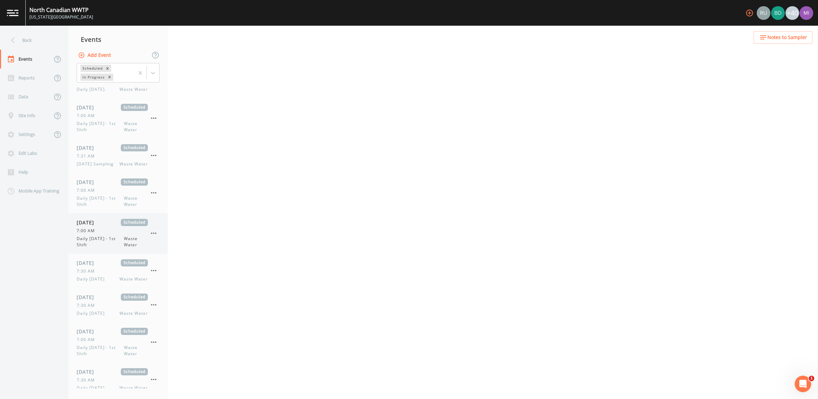
select select "092b3f94-5697-4c94-9891-da161916fdbb"
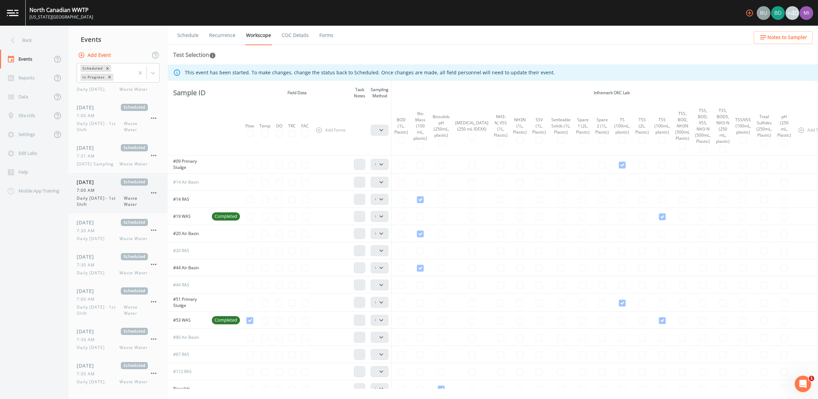
click at [109, 196] on span "Daily Tuesday - 1st Shift" at bounding box center [100, 201] width 47 height 12
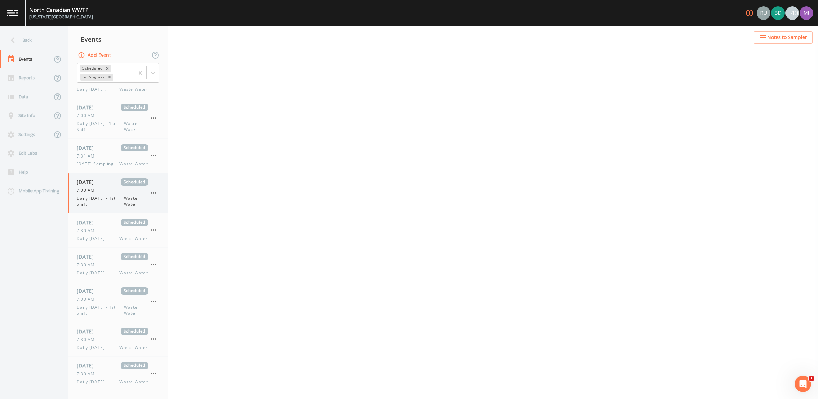
select select "b6a3c313-748b-4795-a028-792ad310bd60"
select select "092b3f94-5697-4c94-9891-da161916fdbb"
select select "b6a3c313-748b-4795-a028-792ad310bd60"
select select "092b3f94-5697-4c94-9891-da161916fdbb"
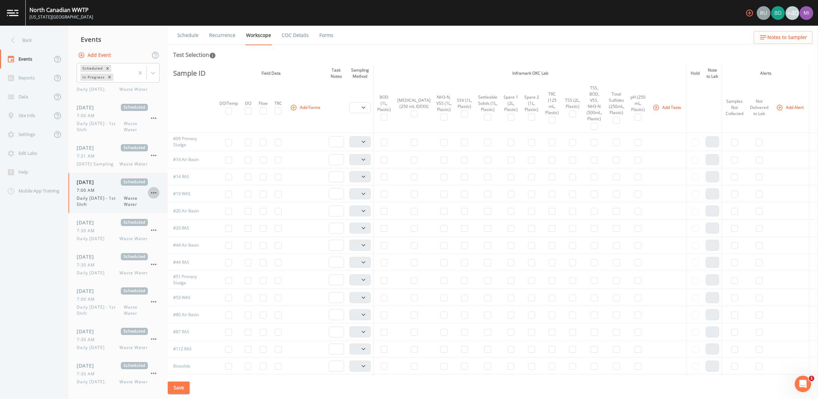
click at [154, 194] on icon "button" at bounding box center [154, 193] width 8 height 8
click at [175, 235] on p "Delete" at bounding box center [188, 233] width 44 height 8
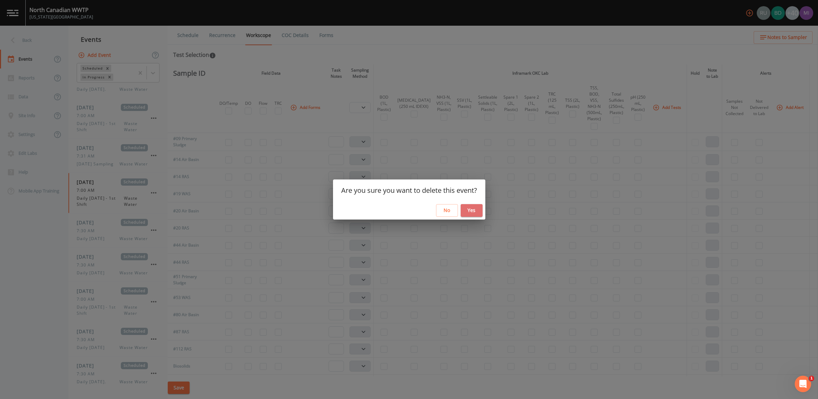
click at [469, 209] on button "Yes" at bounding box center [472, 210] width 22 height 13
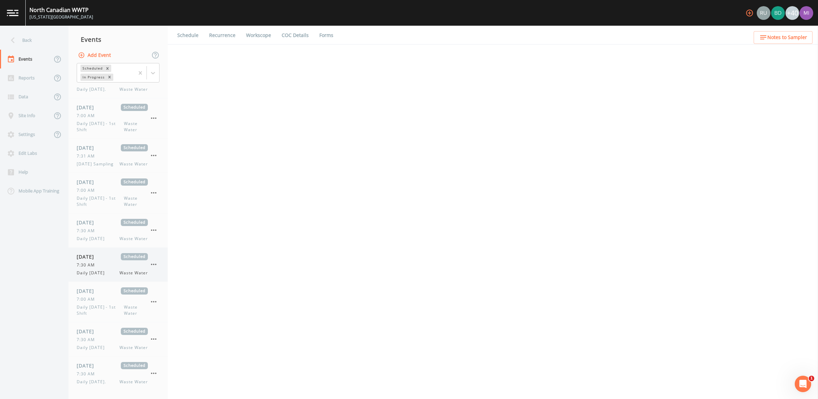
select select "092b3f94-5697-4c94-9891-da161916fdbb"
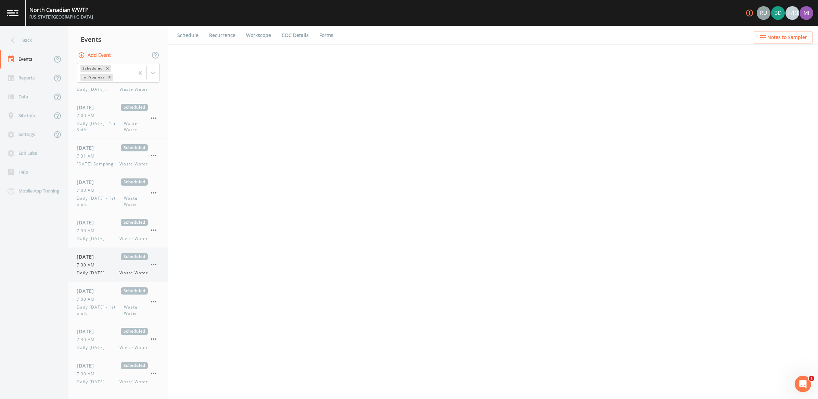
select select "092b3f94-5697-4c94-9891-da161916fdbb"
select select "b6a3c313-748b-4795-a028-792ad310bd60"
select select "092b3f94-5697-4c94-9891-da161916fdbb"
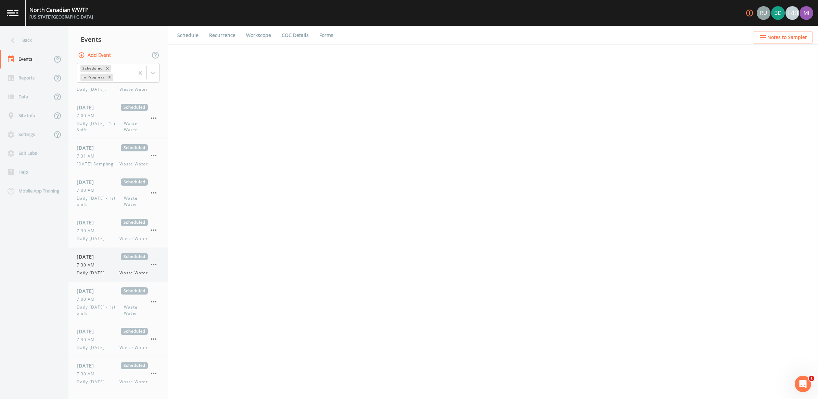
select select "092b3f94-5697-4c94-9891-da161916fdbb"
select select "b6a3c313-748b-4795-a028-792ad310bd60"
select select "092b3f94-5697-4c94-9891-da161916fdbb"
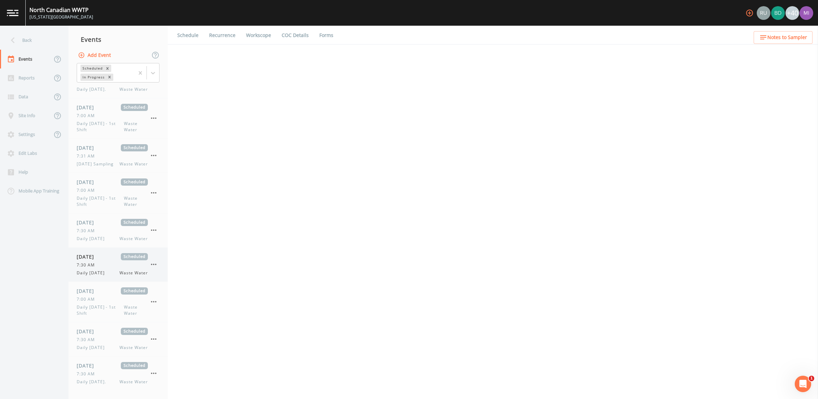
select select "092b3f94-5697-4c94-9891-da161916fdbb"
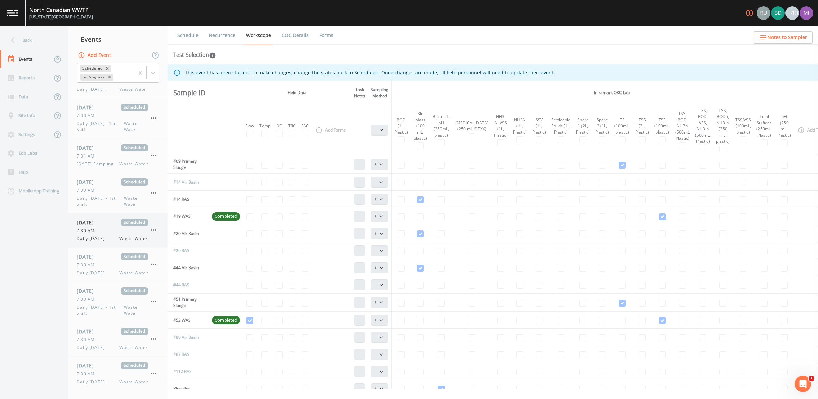
click at [109, 236] on span "Daily [DATE]" at bounding box center [93, 238] width 32 height 6
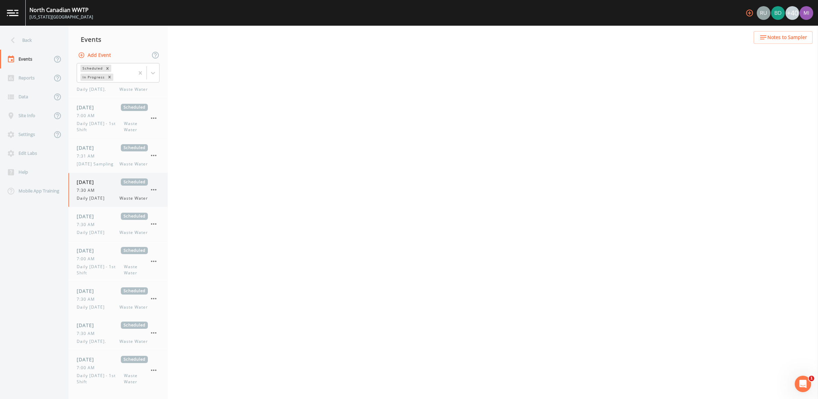
select select "b6a3c313-748b-4795-a028-792ad310bd60"
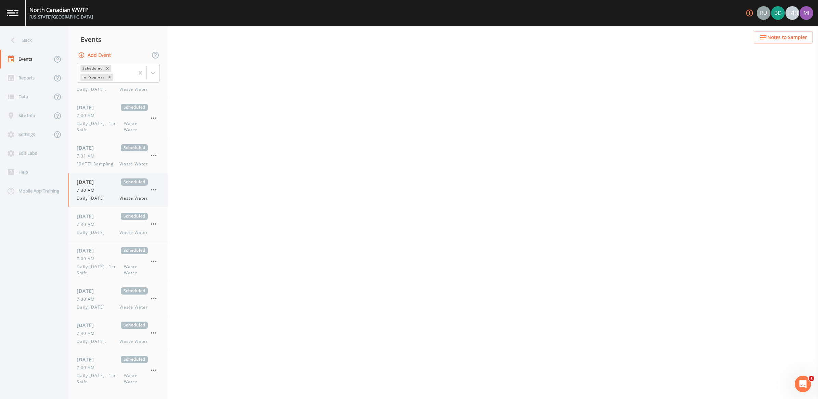
select select "b6a3c313-748b-4795-a028-792ad310bd60"
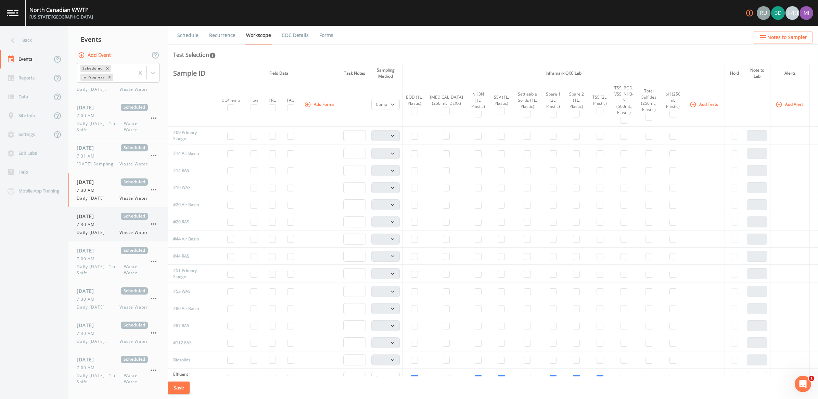
click at [155, 223] on icon "button" at bounding box center [154, 224] width 8 height 8
click at [181, 263] on p "Delete" at bounding box center [188, 264] width 44 height 8
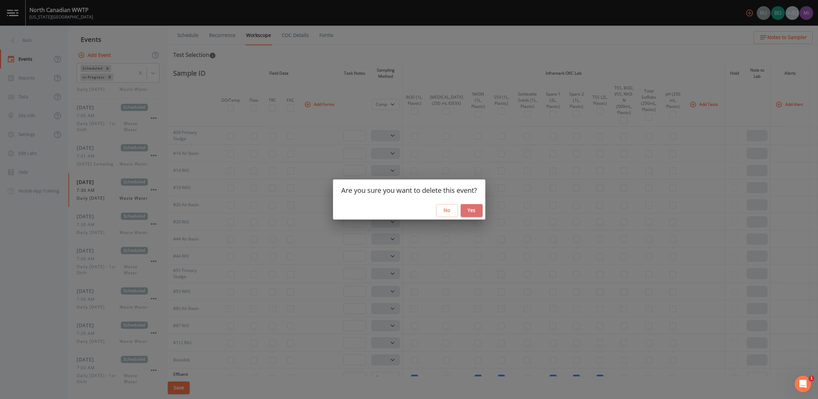
click at [470, 211] on button "Yes" at bounding box center [472, 210] width 22 height 13
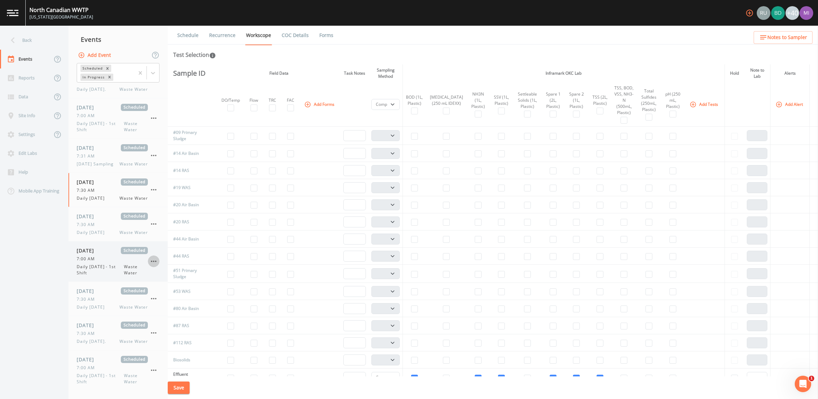
click at [152, 262] on icon "button" at bounding box center [154, 261] width 8 height 8
click at [112, 267] on div at bounding box center [409, 199] width 818 height 399
click at [116, 237] on span "Daily [DATE] - 1st Shift" at bounding box center [100, 235] width 47 height 12
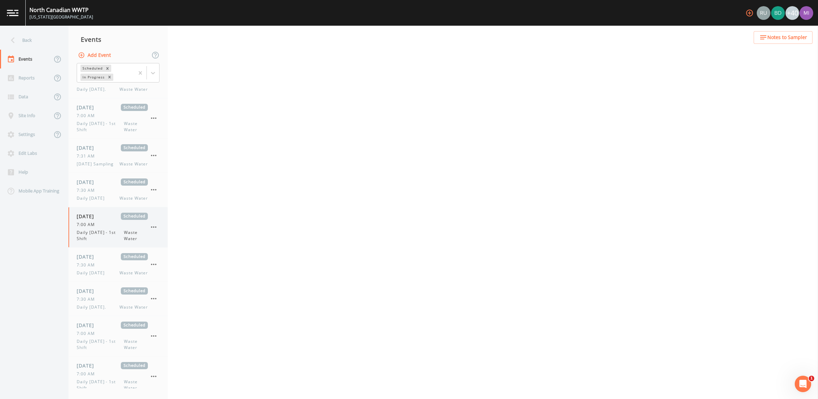
select select "092b3f94-5697-4c94-9891-da161916fdbb"
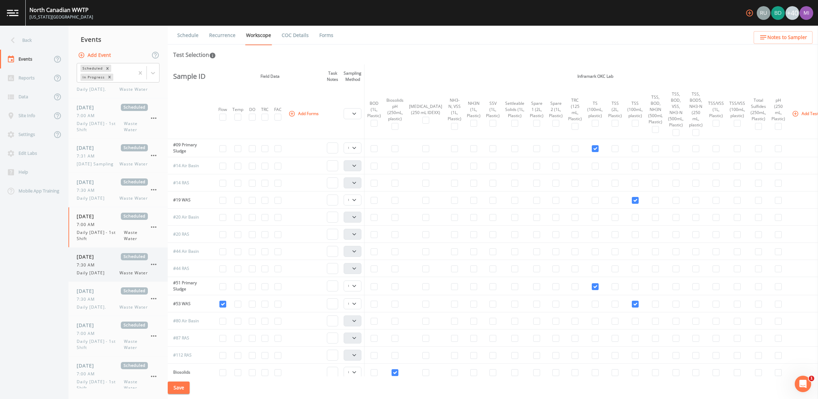
click at [107, 267] on div "7:30 AM" at bounding box center [112, 265] width 71 height 6
click at [103, 302] on div "7:30 AM" at bounding box center [112, 299] width 71 height 6
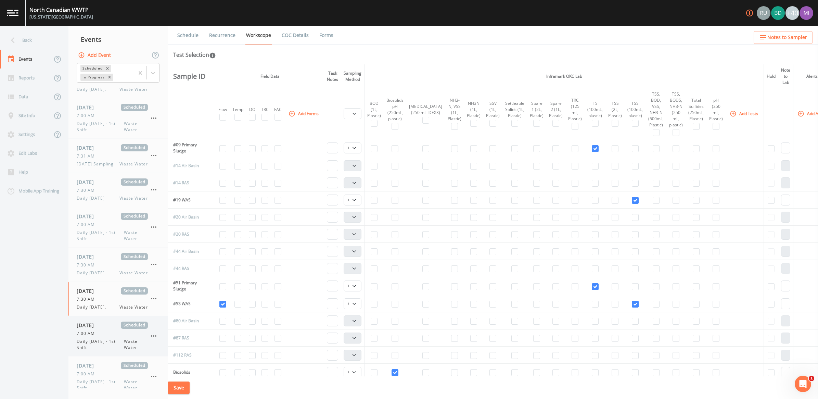
click at [107, 319] on span "Daily Sunday - 1st Shift" at bounding box center [100, 344] width 47 height 12
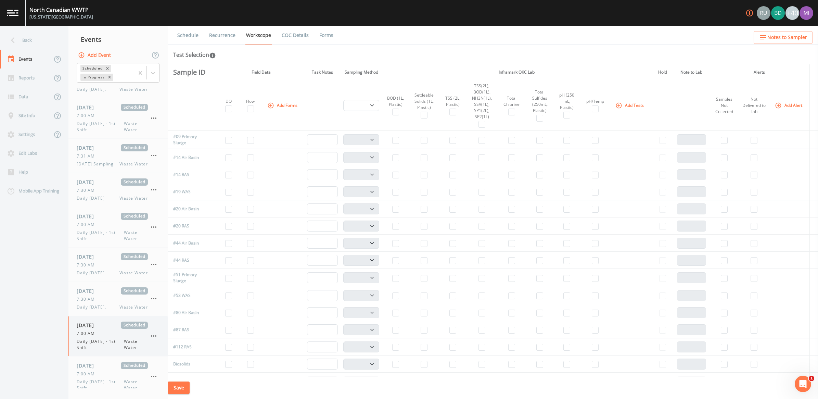
click at [153, 319] on icon "button" at bounding box center [154, 336] width 8 height 8
click at [177, 319] on p "Delete" at bounding box center [188, 377] width 44 height 8
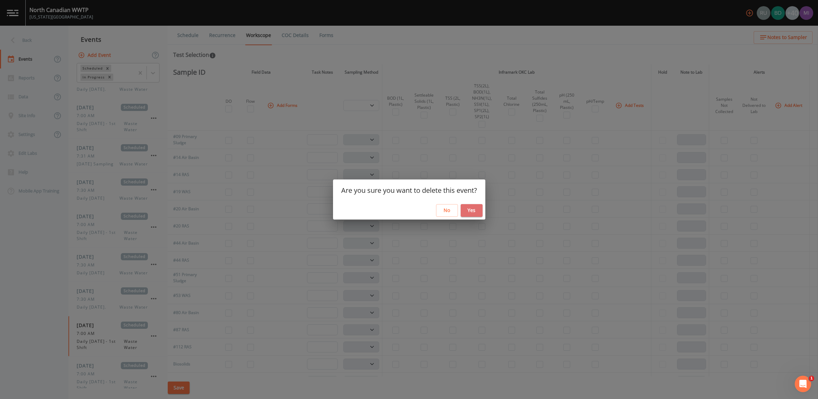
click at [474, 206] on button "Yes" at bounding box center [472, 210] width 22 height 13
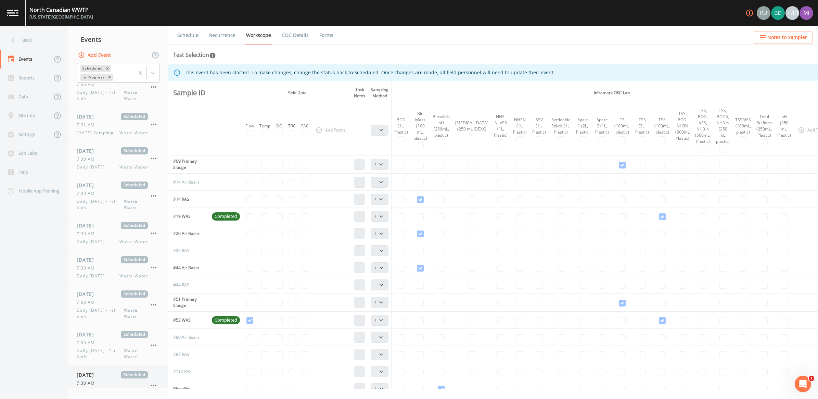
scroll to position [171, 0]
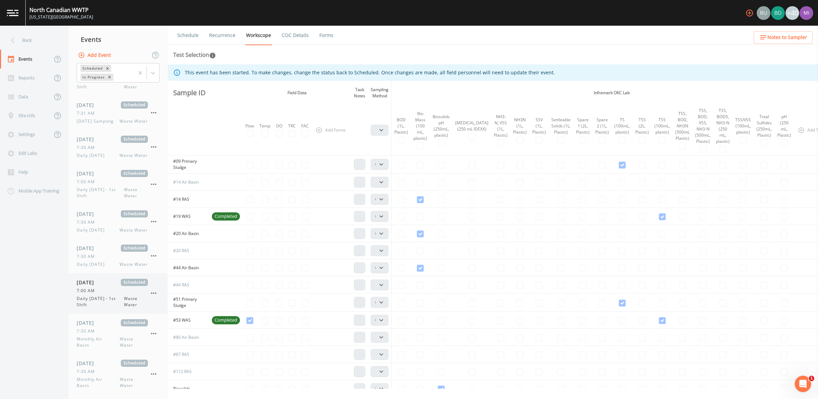
click at [96, 291] on span "7:00 AM" at bounding box center [88, 290] width 22 height 6
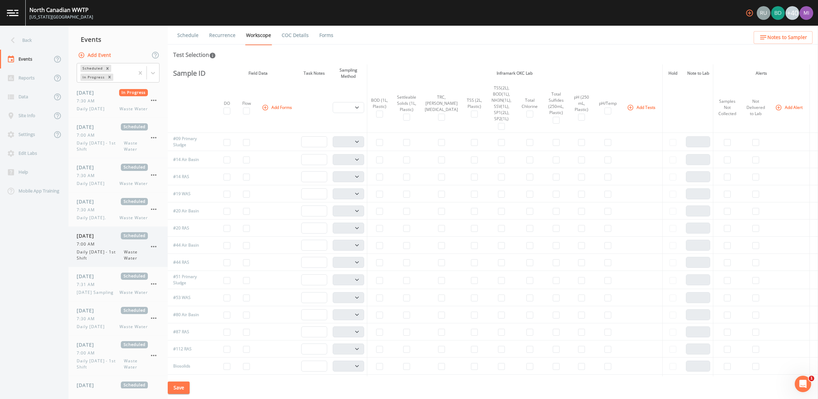
click at [93, 243] on span "7:00 AM" at bounding box center [88, 244] width 22 height 6
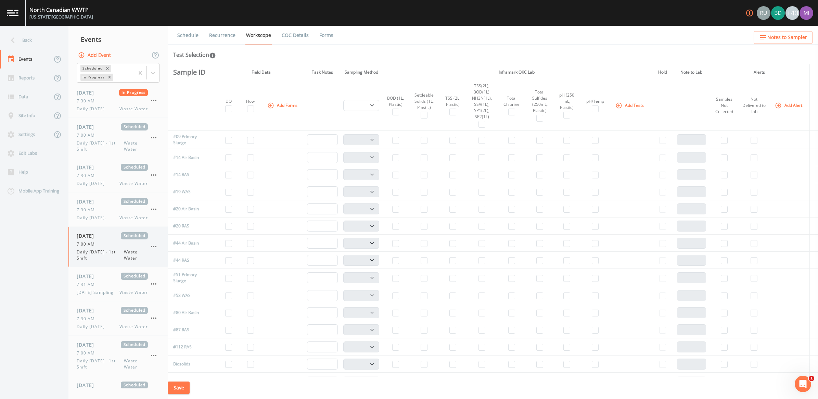
click at [152, 249] on icon "button" at bounding box center [154, 246] width 8 height 8
click at [170, 290] on p "Delete" at bounding box center [188, 287] width 44 height 8
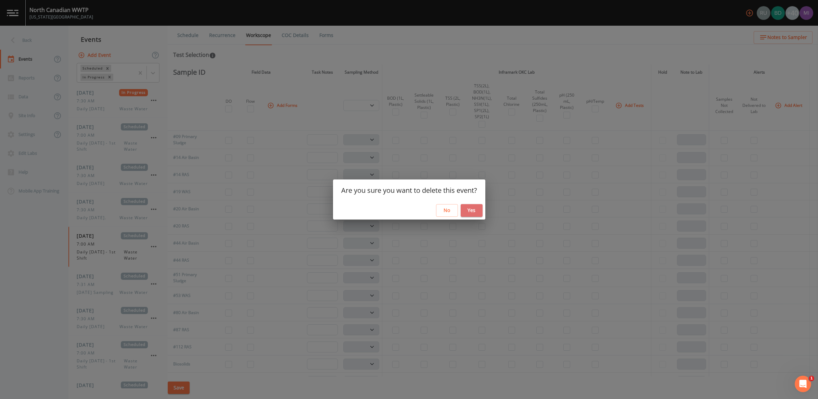
click at [473, 214] on button "Yes" at bounding box center [472, 210] width 22 height 13
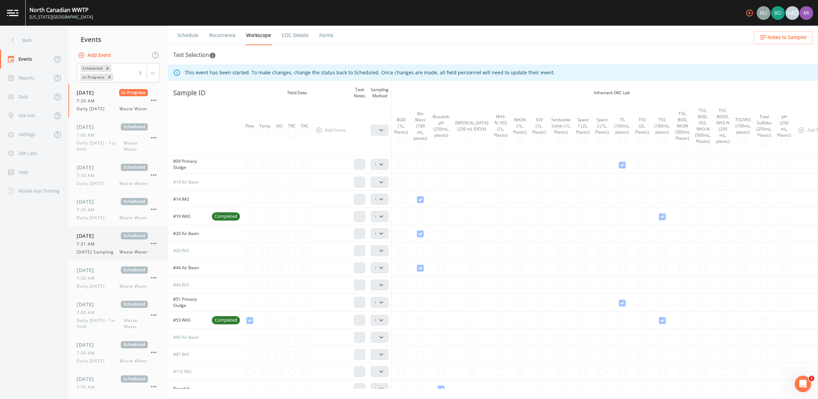
click at [103, 248] on div "08/24/2025 Scheduled 7:31 AM Sunday Sampling Waste Water" at bounding box center [112, 243] width 71 height 23
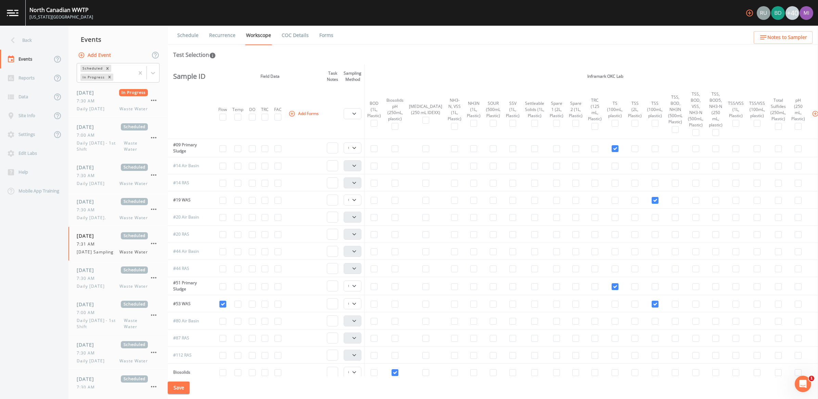
click at [57, 287] on nav "Back Events Reports Data Site Info Settings Edit Labs Help Mobile App Training" at bounding box center [34, 212] width 68 height 373
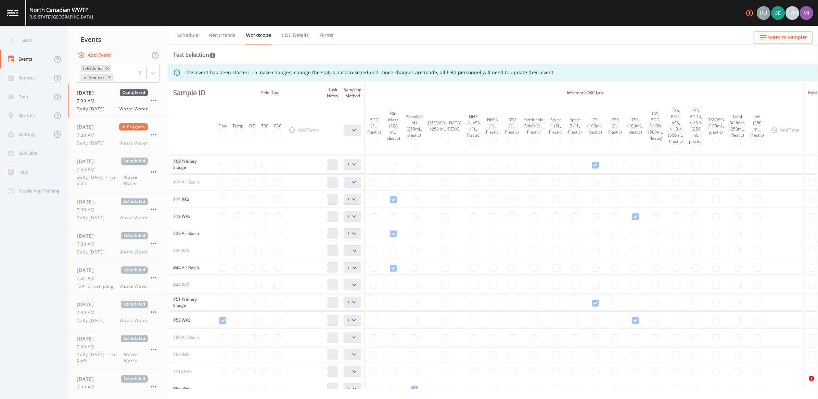
select select "092b3f94-5697-4c94-9891-da161916fdbb"
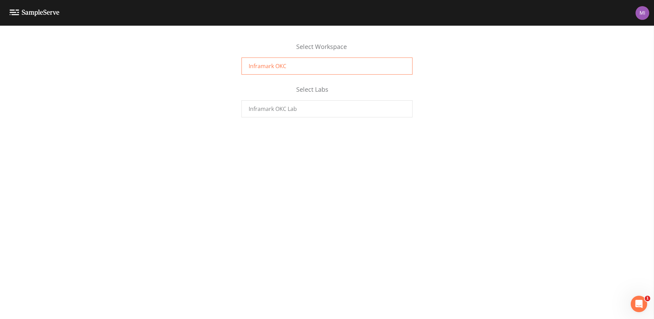
click at [283, 68] on span "Inframark OKC" at bounding box center [268, 66] width 38 height 8
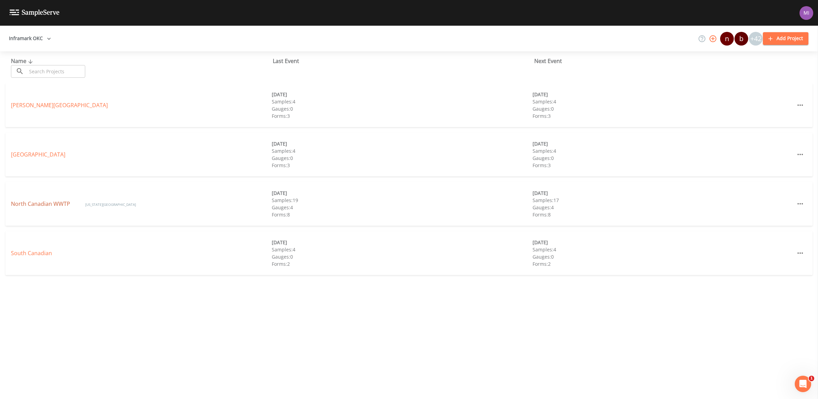
click at [30, 204] on link "North Canadian WWTP" at bounding box center [41, 204] width 61 height 8
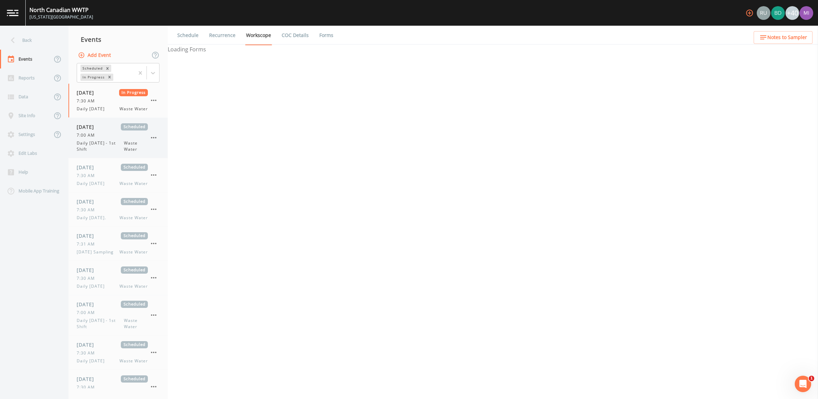
select select "092b3f94-5697-4c94-9891-da161916fdbb"
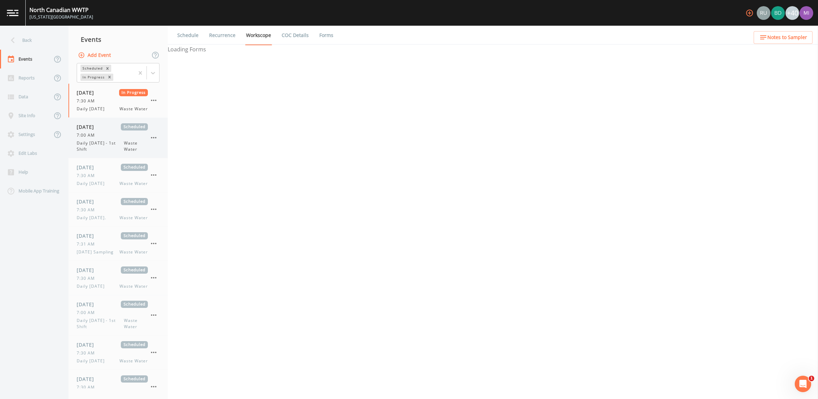
select select "092b3f94-5697-4c94-9891-da161916fdbb"
select select "b6a3c313-748b-4795-a028-792ad310bd60"
select select "092b3f94-5697-4c94-9891-da161916fdbb"
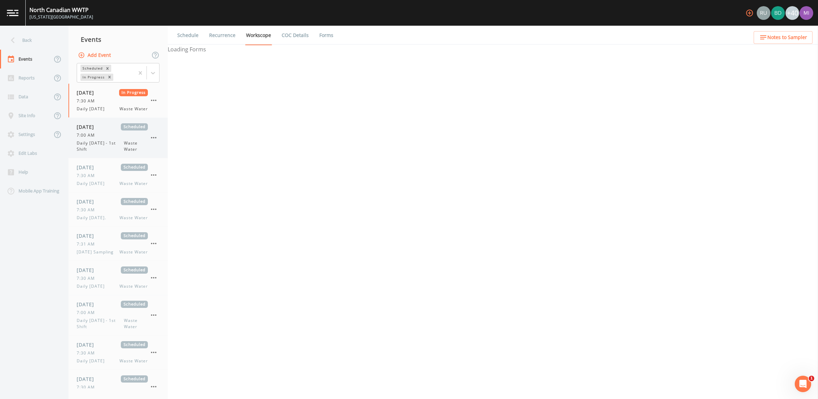
select select "092b3f94-5697-4c94-9891-da161916fdbb"
select select "b6a3c313-748b-4795-a028-792ad310bd60"
select select "092b3f94-5697-4c94-9891-da161916fdbb"
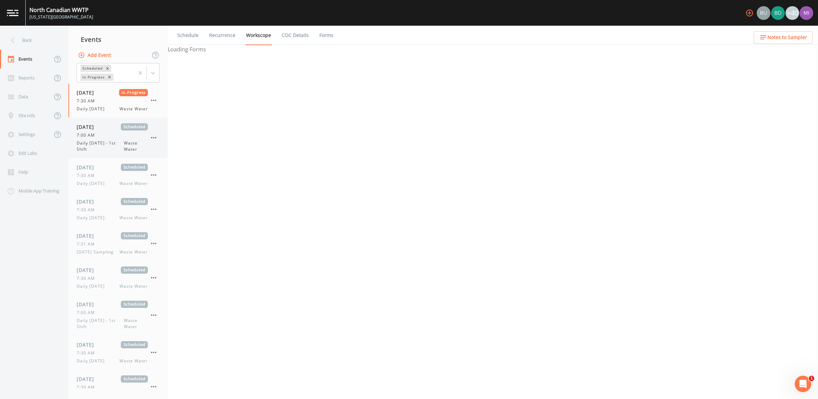
select select "092b3f94-5697-4c94-9891-da161916fdbb"
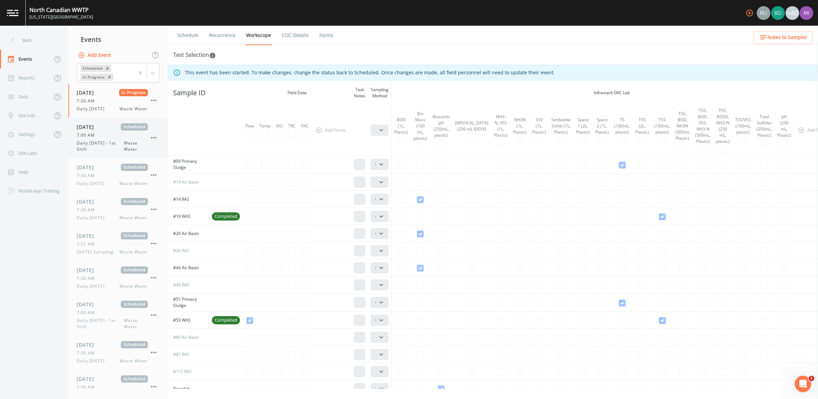
click at [112, 139] on div "08/21/2025 Scheduled 7:00 AM Daily Thursday - 1st Shift Waste Water" at bounding box center [112, 137] width 71 height 29
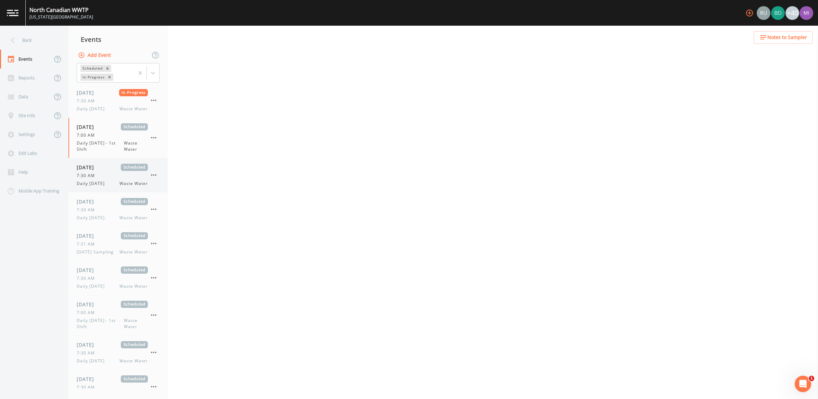
select select "092b3f94-5697-4c94-9891-da161916fdbb"
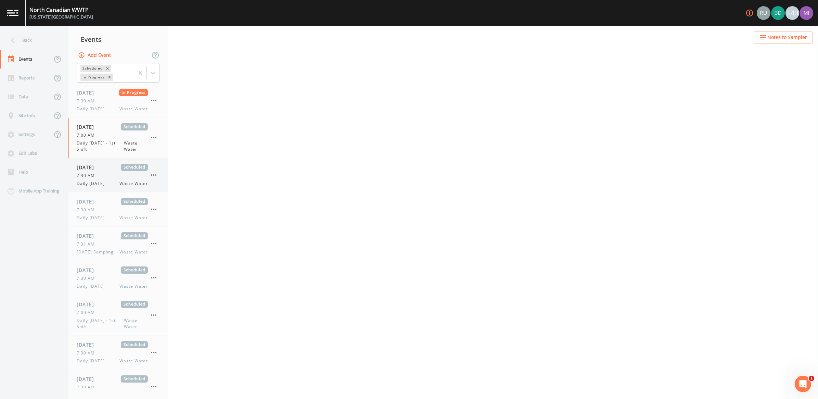
select select "b6a3c313-748b-4795-a028-792ad310bd60"
select select "092b3f94-5697-4c94-9891-da161916fdbb"
select select "b6a3c313-748b-4795-a028-792ad310bd60"
select select "092b3f94-5697-4c94-9891-da161916fdbb"
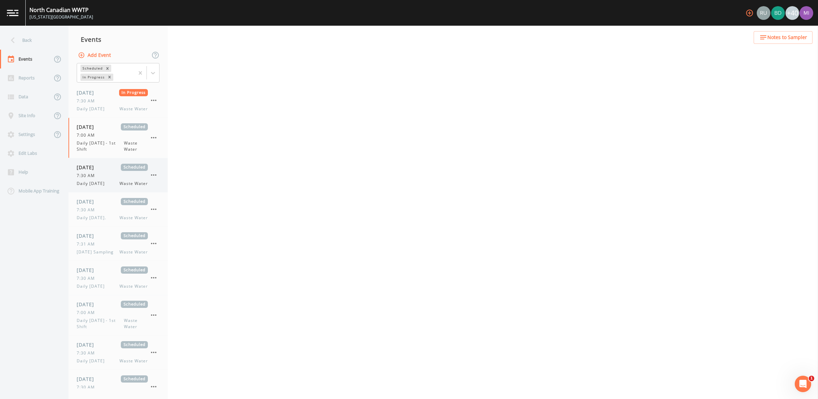
select select "092b3f94-5697-4c94-9891-da161916fdbb"
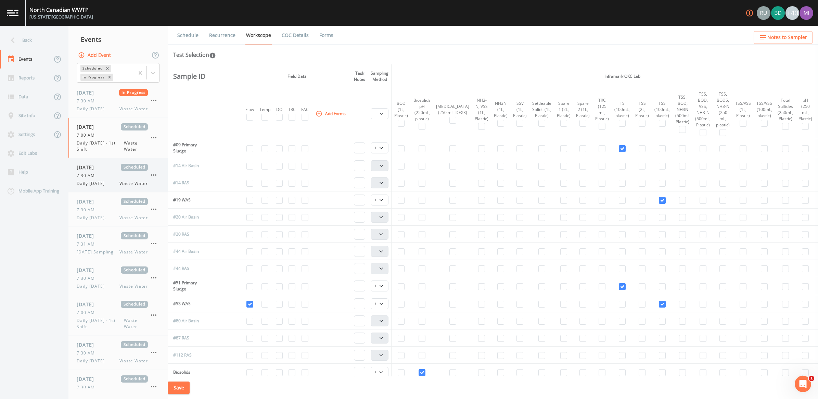
click at [108, 179] on div "7:30 AM" at bounding box center [112, 175] width 71 height 6
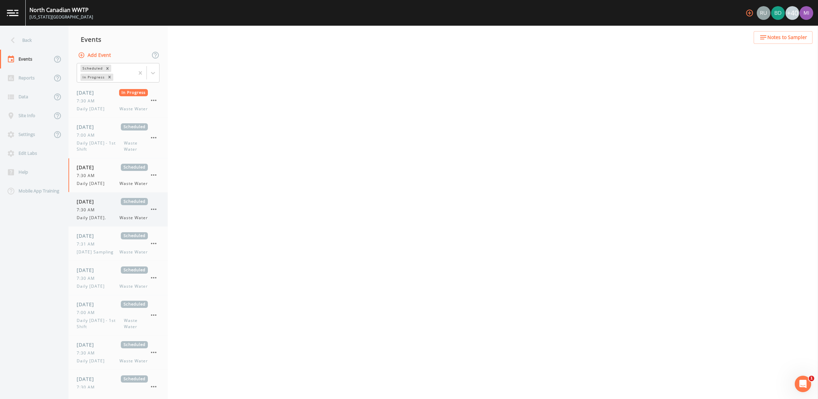
select select "092b3f94-5697-4c94-9891-da161916fdbb"
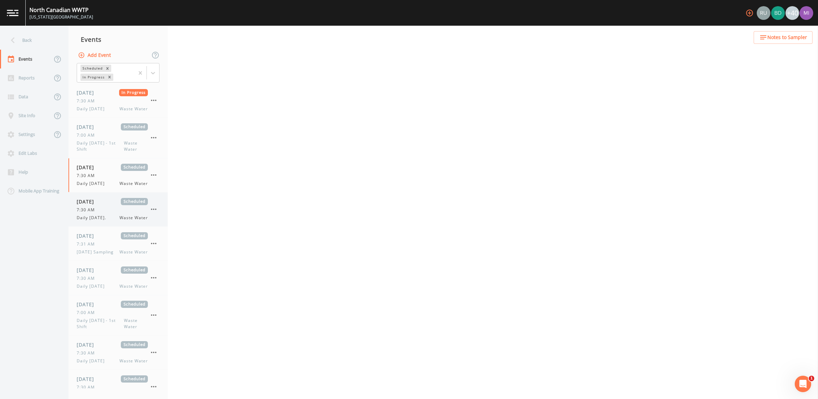
select select "b6a3c313-748b-4795-a028-792ad310bd60"
select select "092b3f94-5697-4c94-9891-da161916fdbb"
select select "b6a3c313-748b-4795-a028-792ad310bd60"
select select "092b3f94-5697-4c94-9891-da161916fdbb"
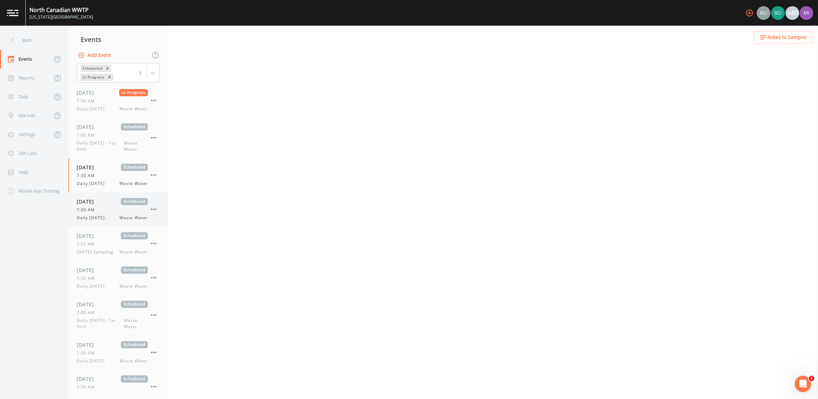
select select "092b3f94-5697-4c94-9891-da161916fdbb"
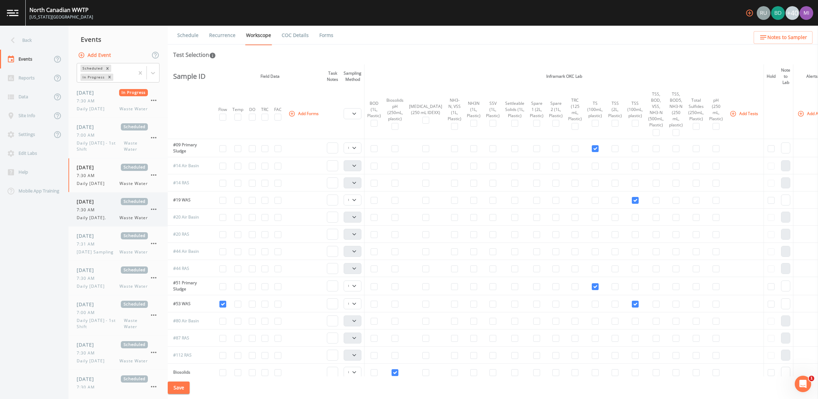
click at [108, 212] on div "7:30 AM" at bounding box center [112, 210] width 71 height 6
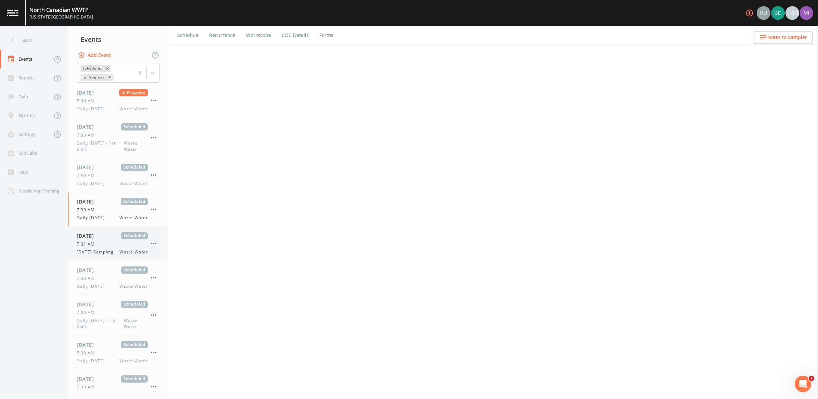
select select "092b3f94-5697-4c94-9891-da161916fdbb"
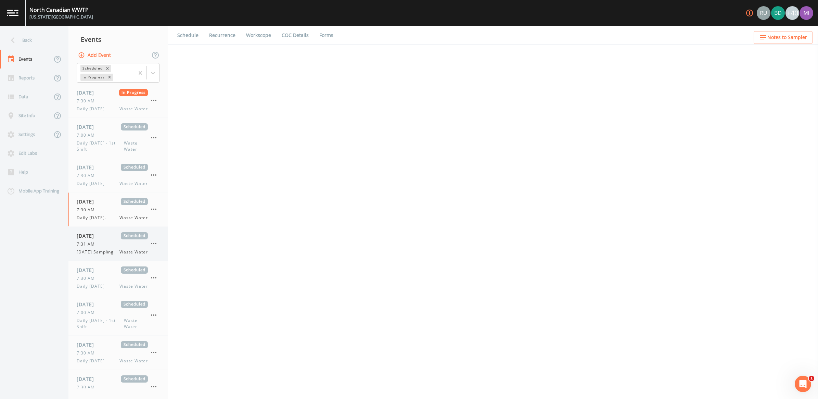
select select "b6a3c313-748b-4795-a028-792ad310bd60"
select select "092b3f94-5697-4c94-9891-da161916fdbb"
select select "b6a3c313-748b-4795-a028-792ad310bd60"
select select "092b3f94-5697-4c94-9891-da161916fdbb"
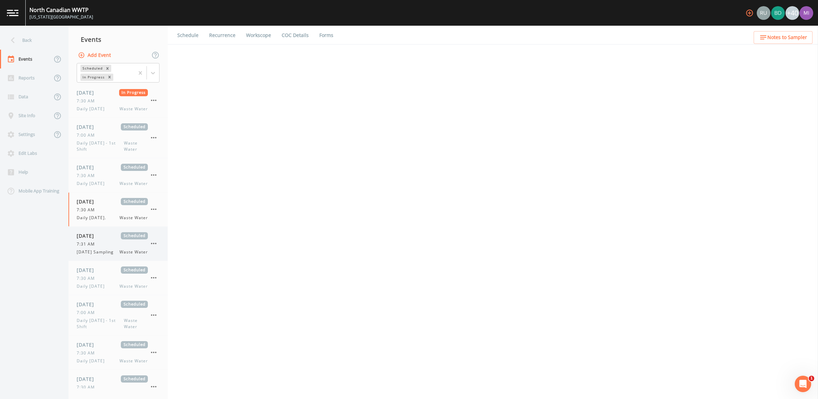
select select "092b3f94-5697-4c94-9891-da161916fdbb"
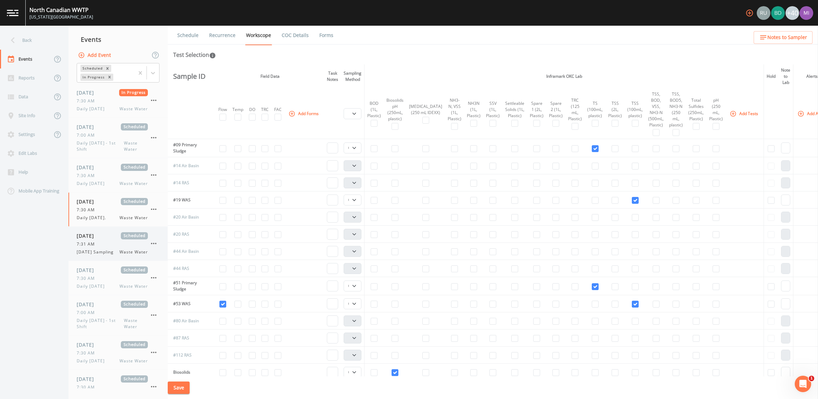
click at [102, 244] on div "7:31 AM" at bounding box center [112, 244] width 71 height 6
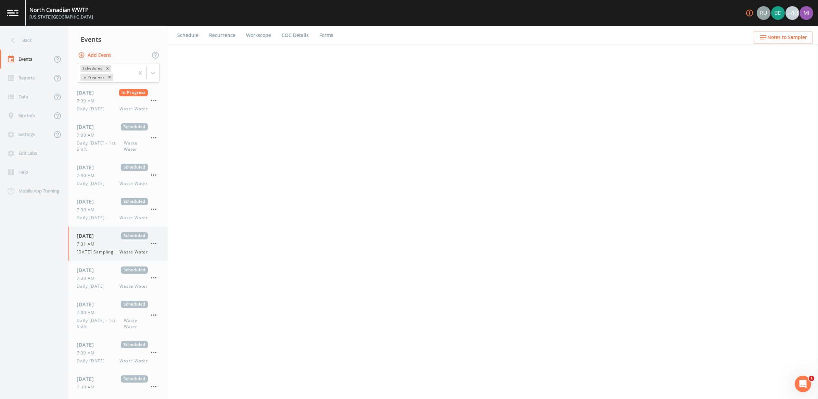
select select "092b3f94-5697-4c94-9891-da161916fdbb"
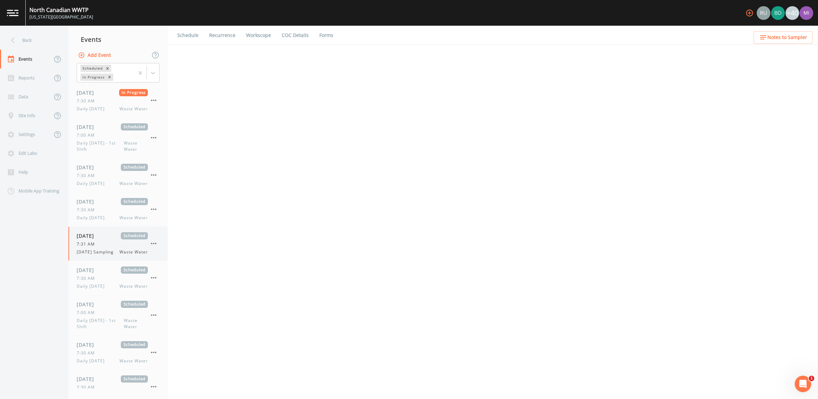
select select "b6a3c313-748b-4795-a028-792ad310bd60"
select select "092b3f94-5697-4c94-9891-da161916fdbb"
select select "b6a3c313-748b-4795-a028-792ad310bd60"
select select "092b3f94-5697-4c94-9891-da161916fdbb"
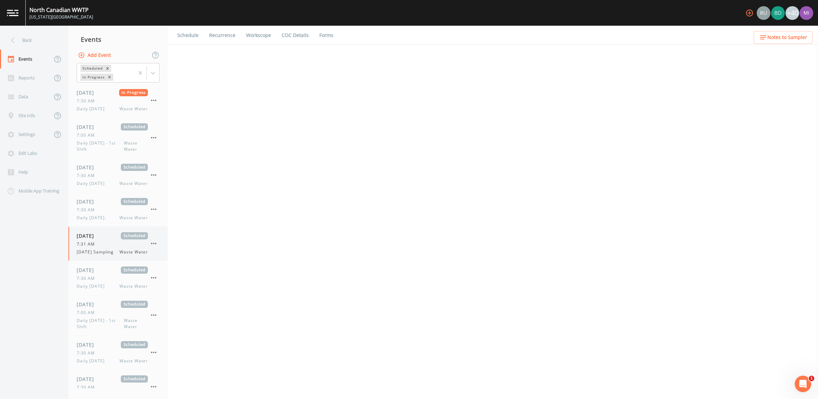
select select "092b3f94-5697-4c94-9891-da161916fdbb"
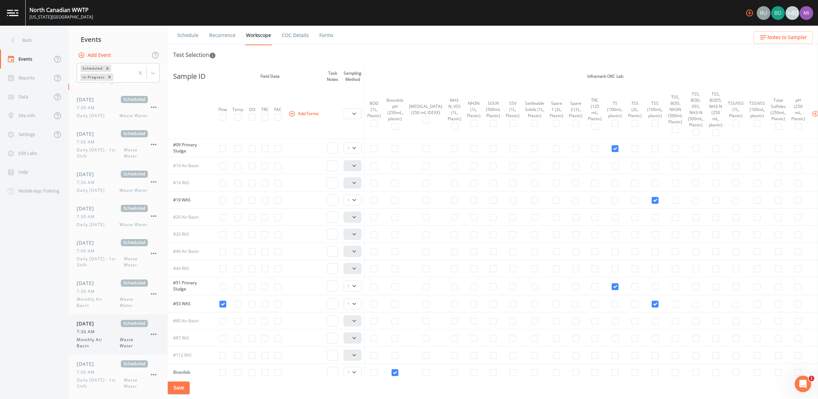
scroll to position [171, 0]
click at [114, 257] on span "Daily Monday - 1st Shift" at bounding box center [100, 261] width 47 height 12
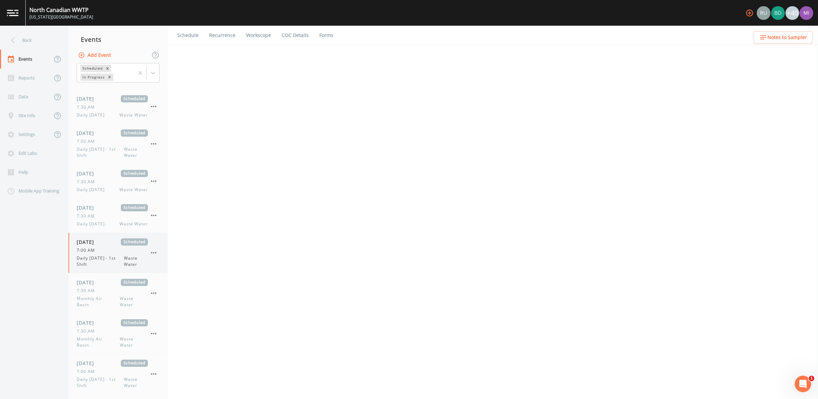
select select "b6a3c313-748b-4795-a028-792ad310bd60"
select select "092b3f94-5697-4c94-9891-da161916fdbb"
select select "b6a3c313-748b-4795-a028-792ad310bd60"
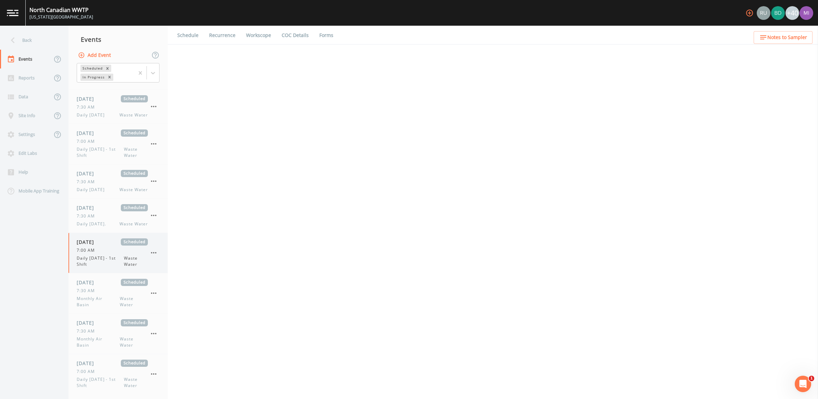
select select "092b3f94-5697-4c94-9891-da161916fdbb"
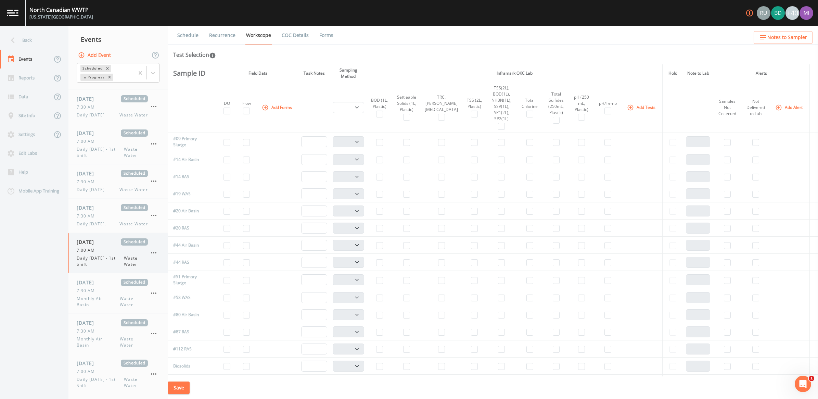
click at [154, 254] on icon "button" at bounding box center [154, 252] width 8 height 8
click at [170, 293] on p "Delete" at bounding box center [188, 293] width 44 height 8
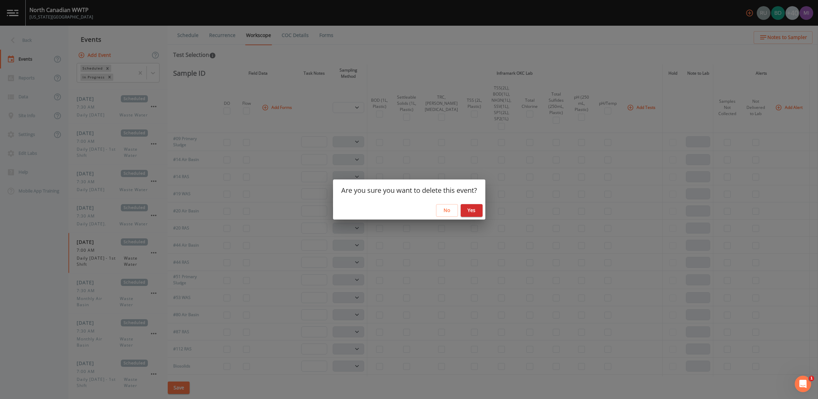
click at [478, 213] on button "Yes" at bounding box center [472, 210] width 22 height 13
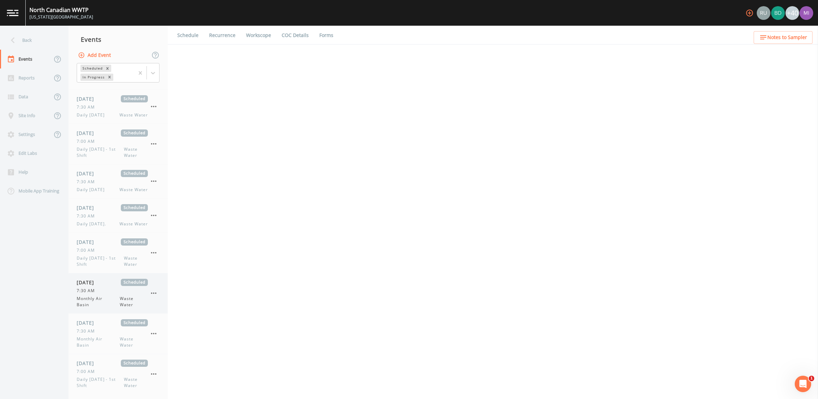
select select "092b3f94-5697-4c94-9891-da161916fdbb"
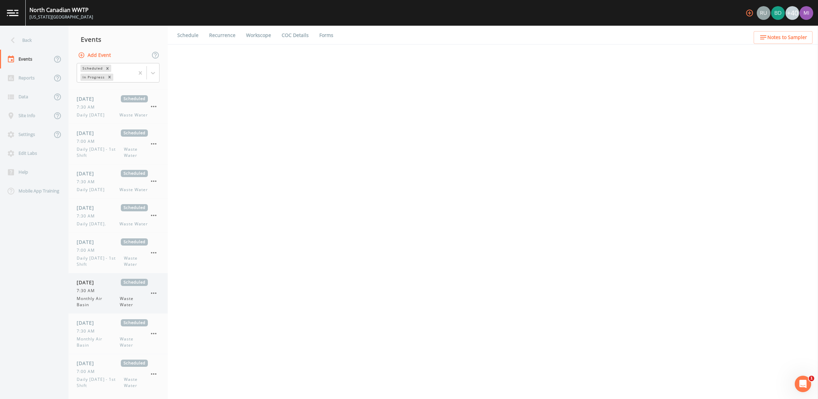
select select "092b3f94-5697-4c94-9891-da161916fdbb"
select select "b6a3c313-748b-4795-a028-792ad310bd60"
select select "092b3f94-5697-4c94-9891-da161916fdbb"
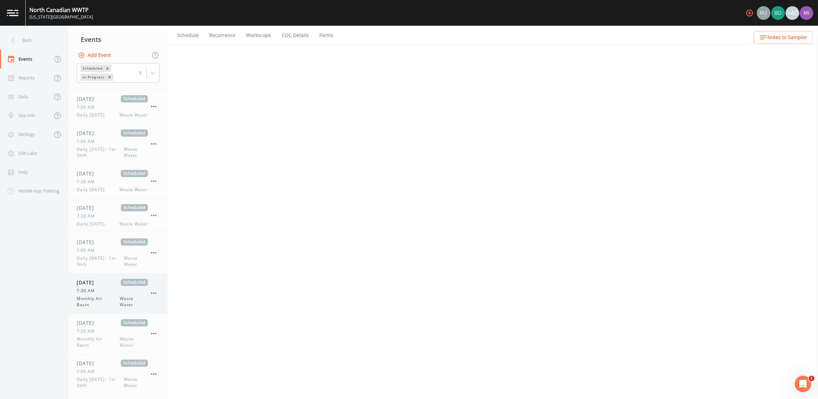
select select "092b3f94-5697-4c94-9891-da161916fdbb"
select select "b6a3c313-748b-4795-a028-792ad310bd60"
select select "092b3f94-5697-4c94-9891-da161916fdbb"
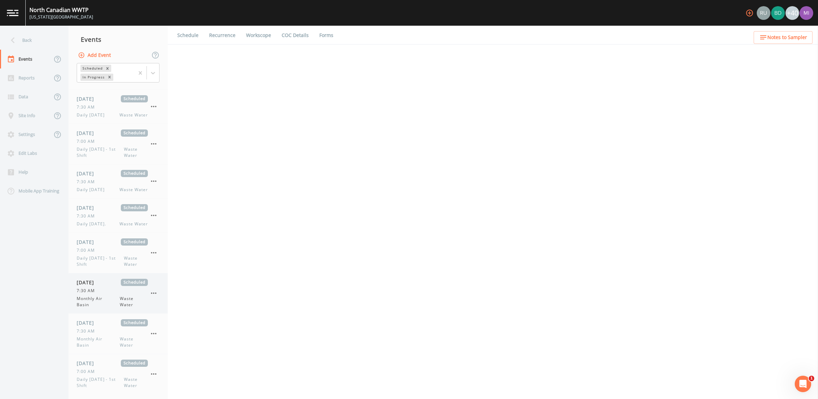
select select "092b3f94-5697-4c94-9891-da161916fdbb"
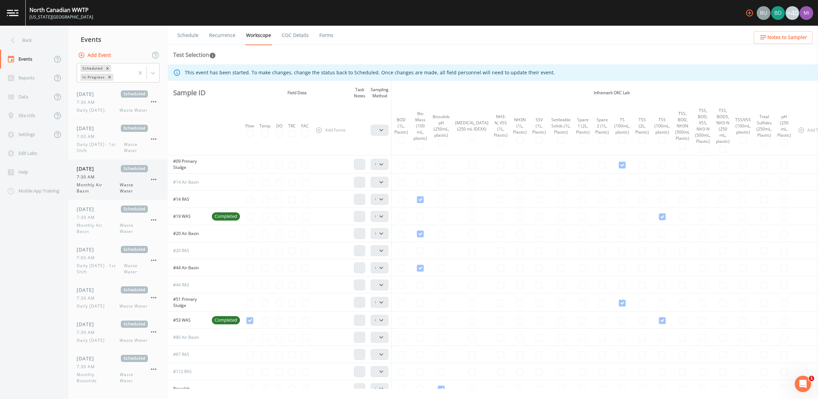
scroll to position [299, 0]
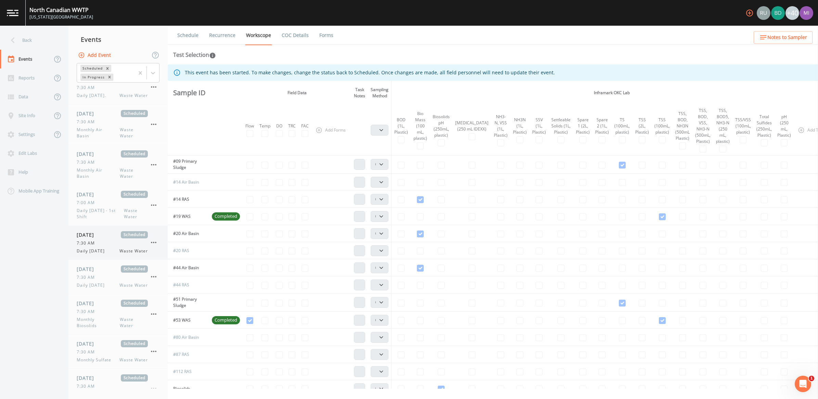
click at [99, 250] on span "Daily [DATE]" at bounding box center [93, 251] width 32 height 6
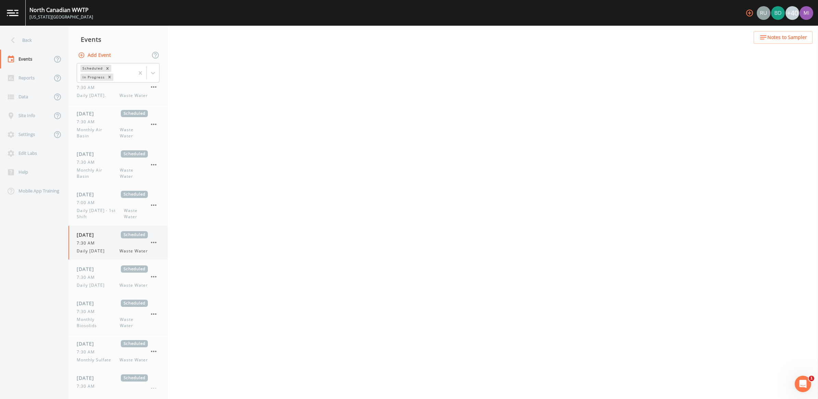
select select "092b3f94-5697-4c94-9891-da161916fdbb"
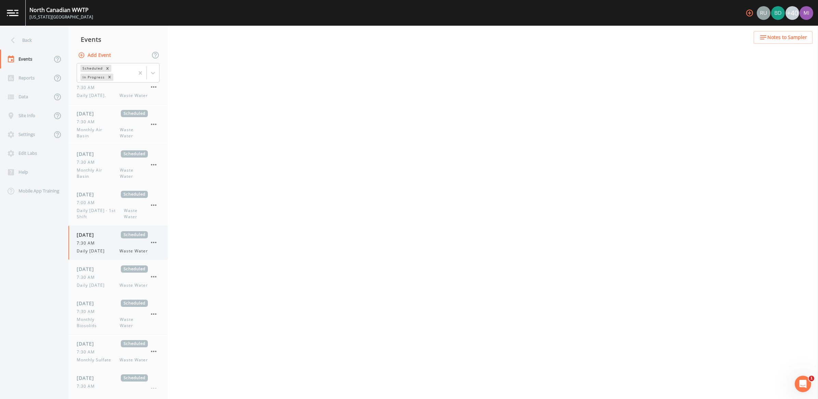
select select "092b3f94-5697-4c94-9891-da161916fdbb"
select select "b6a3c313-748b-4795-a028-792ad310bd60"
select select "092b3f94-5697-4c94-9891-da161916fdbb"
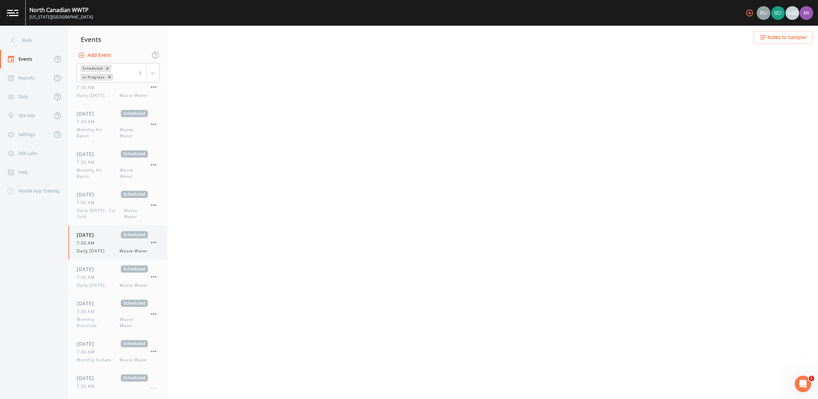
select select "092b3f94-5697-4c94-9891-da161916fdbb"
select select "b6a3c313-748b-4795-a028-792ad310bd60"
select select "092b3f94-5697-4c94-9891-da161916fdbb"
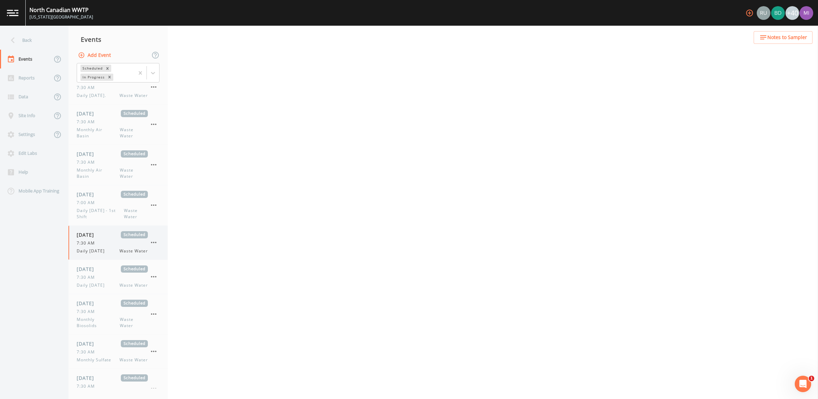
select select "092b3f94-5697-4c94-9891-da161916fdbb"
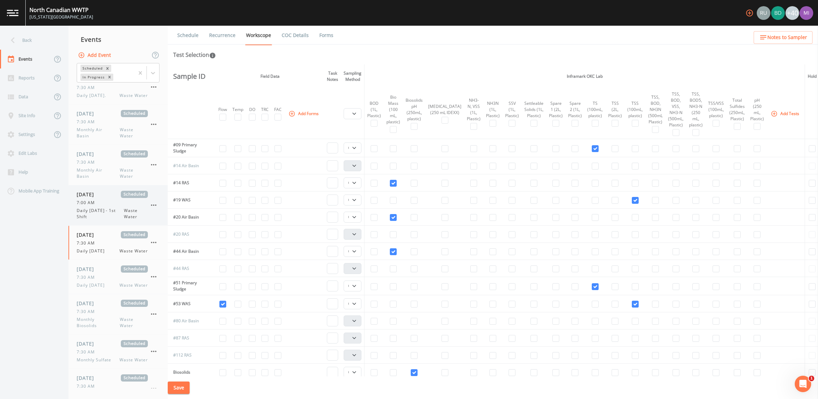
click at [104, 209] on span "Daily Tuesday - 1st Shift" at bounding box center [100, 213] width 47 height 12
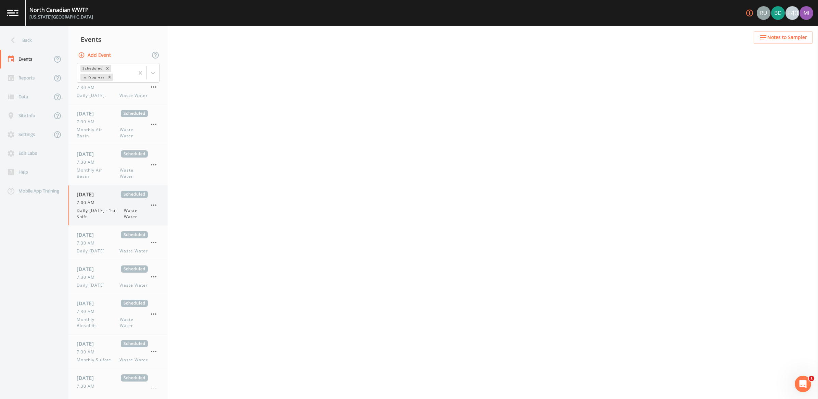
select select "b6a3c313-748b-4795-a028-792ad310bd60"
select select "092b3f94-5697-4c94-9891-da161916fdbb"
select select "b6a3c313-748b-4795-a028-792ad310bd60"
select select "092b3f94-5697-4c94-9891-da161916fdbb"
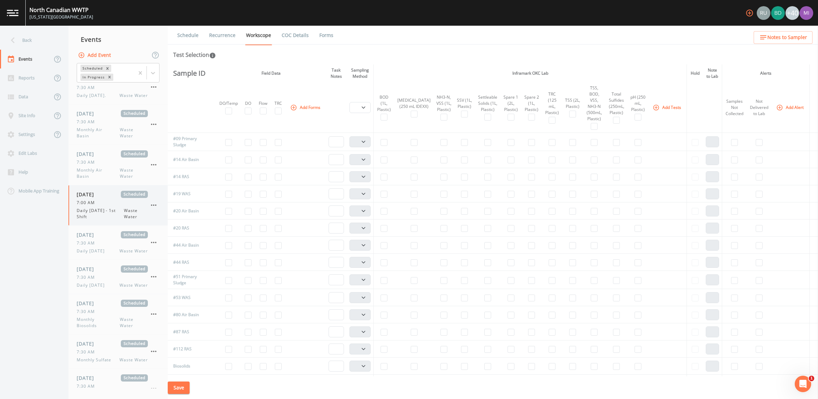
click at [156, 206] on icon "button" at bounding box center [153, 204] width 5 height 1
click at [171, 245] on p "Delete" at bounding box center [188, 246] width 44 height 8
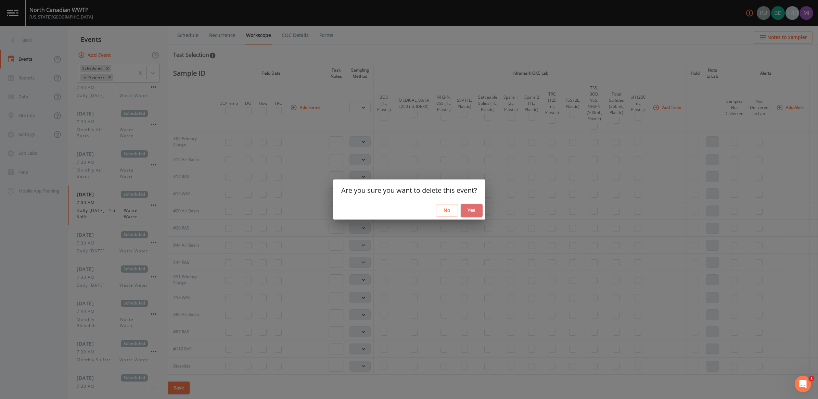
click at [468, 213] on button "Yes" at bounding box center [472, 210] width 22 height 13
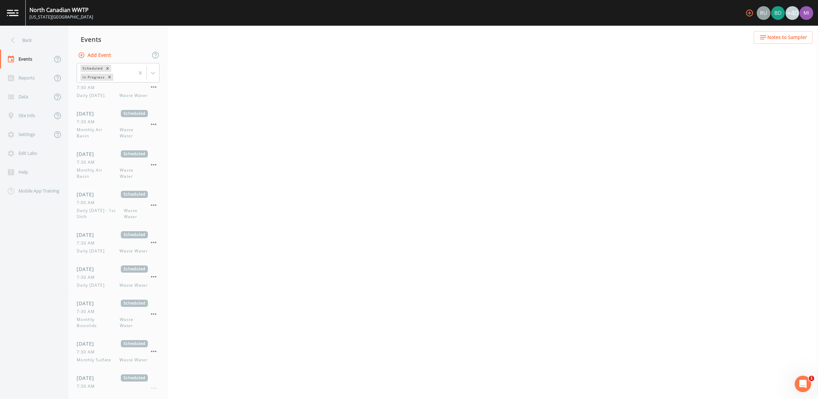
select select "092b3f94-5697-4c94-9891-da161916fdbb"
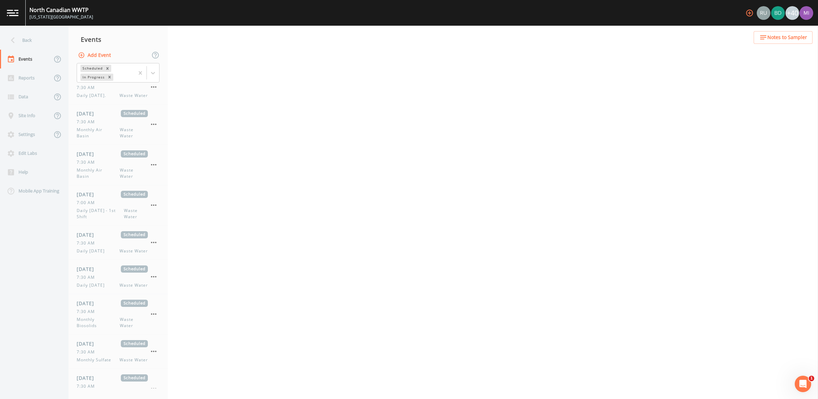
select select "092b3f94-5697-4c94-9891-da161916fdbb"
select select "b6a3c313-748b-4795-a028-792ad310bd60"
select select "092b3f94-5697-4c94-9891-da161916fdbb"
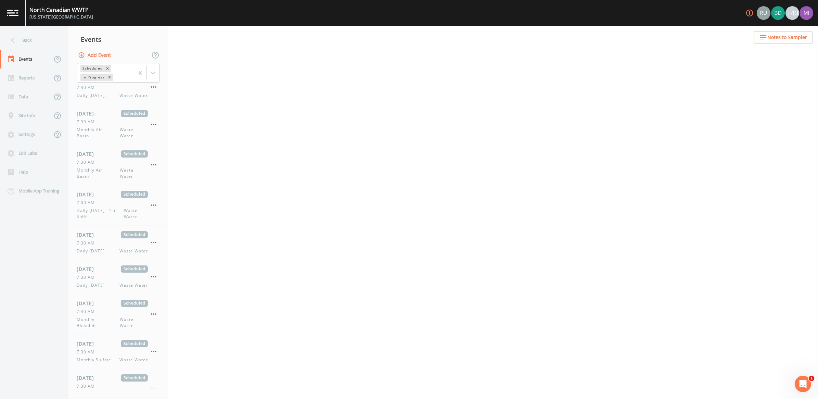
select select "092b3f94-5697-4c94-9891-da161916fdbb"
select select "b6a3c313-748b-4795-a028-792ad310bd60"
select select "092b3f94-5697-4c94-9891-da161916fdbb"
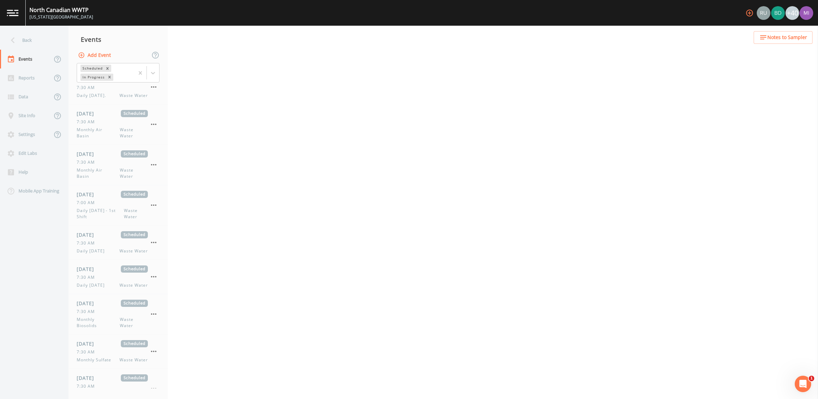
select select "092b3f94-5697-4c94-9891-da161916fdbb"
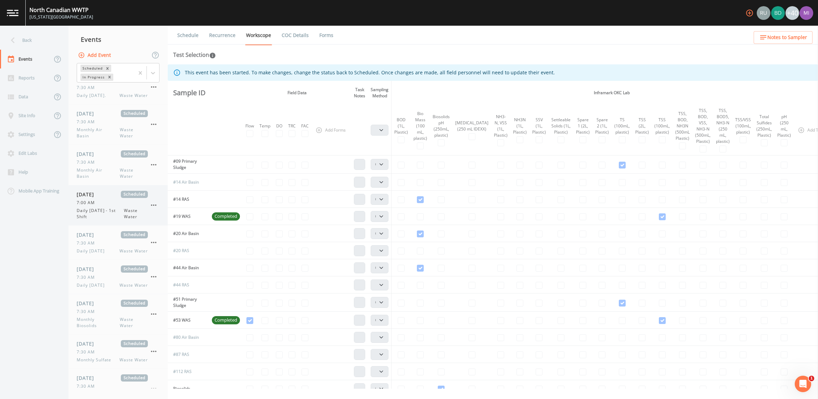
click at [99, 216] on span "Daily Tuesday - 1st Shift" at bounding box center [100, 213] width 47 height 12
select select "b6a3c313-748b-4795-a028-792ad310bd60"
select select "092b3f94-5697-4c94-9891-da161916fdbb"
select select "b6a3c313-748b-4795-a028-792ad310bd60"
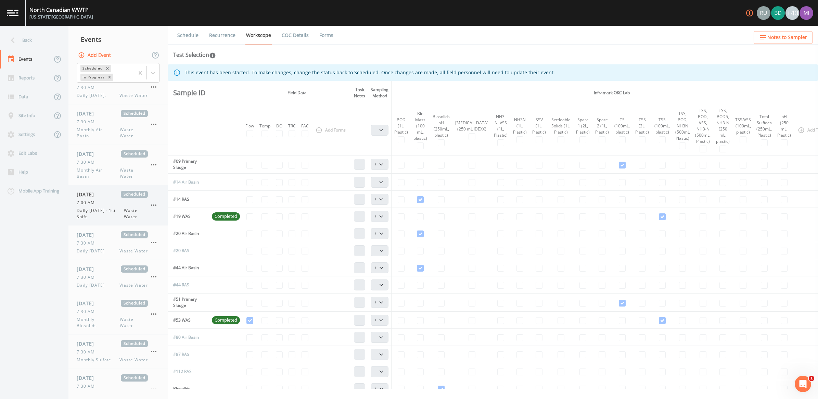
select select "092b3f94-5697-4c94-9891-da161916fdbb"
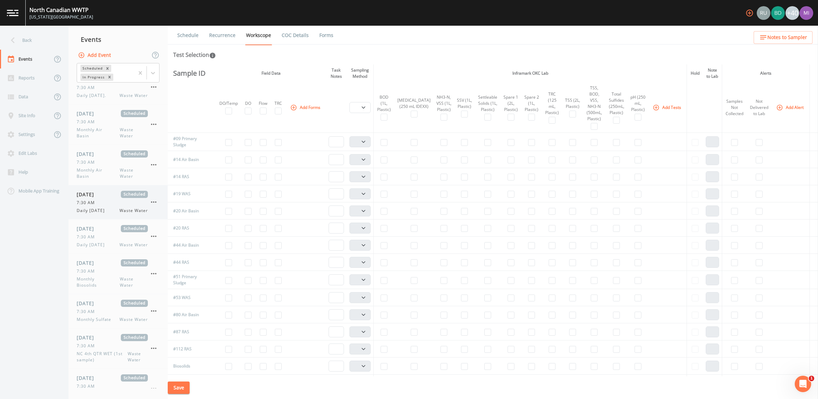
click at [156, 196] on div "09/03/2025 Scheduled 7:30 AM Daily Wednesday Waste Water" at bounding box center [117, 202] width 99 height 34
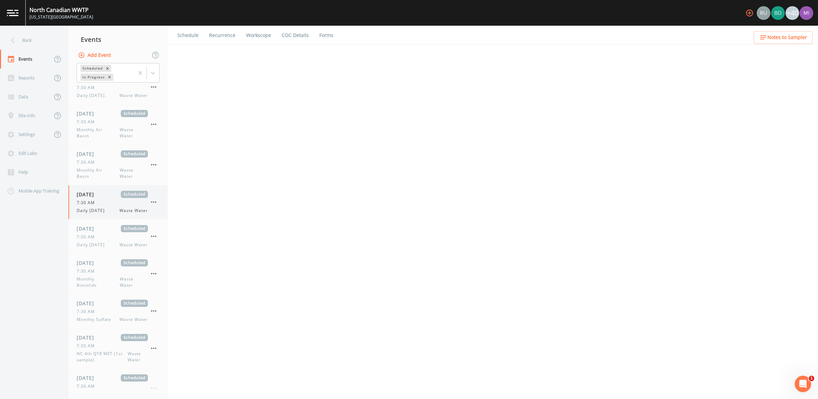
select select "092b3f94-5697-4c94-9891-da161916fdbb"
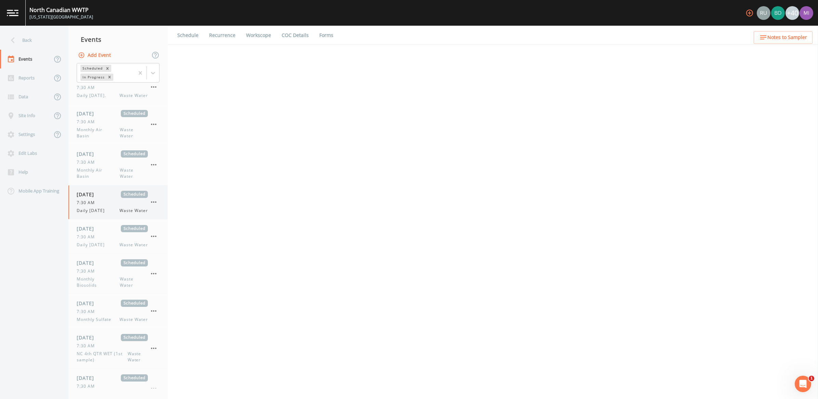
select select "092b3f94-5697-4c94-9891-da161916fdbb"
select select "b6a3c313-748b-4795-a028-792ad310bd60"
select select "092b3f94-5697-4c94-9891-da161916fdbb"
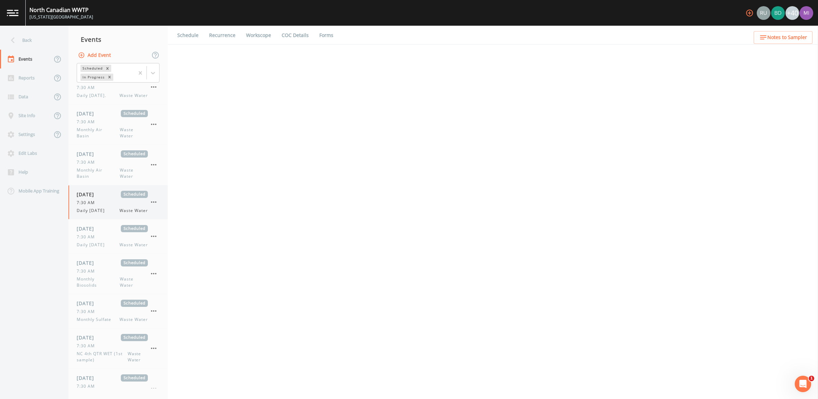
select select "092b3f94-5697-4c94-9891-da161916fdbb"
select select "b6a3c313-748b-4795-a028-792ad310bd60"
select select "092b3f94-5697-4c94-9891-da161916fdbb"
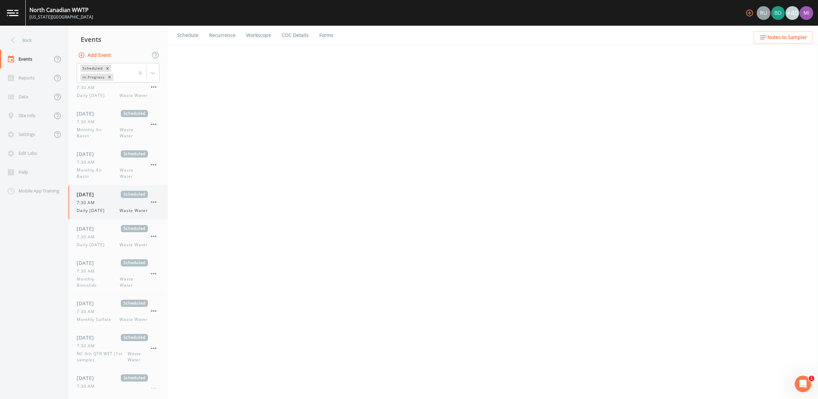
select select "092b3f94-5697-4c94-9891-da161916fdbb"
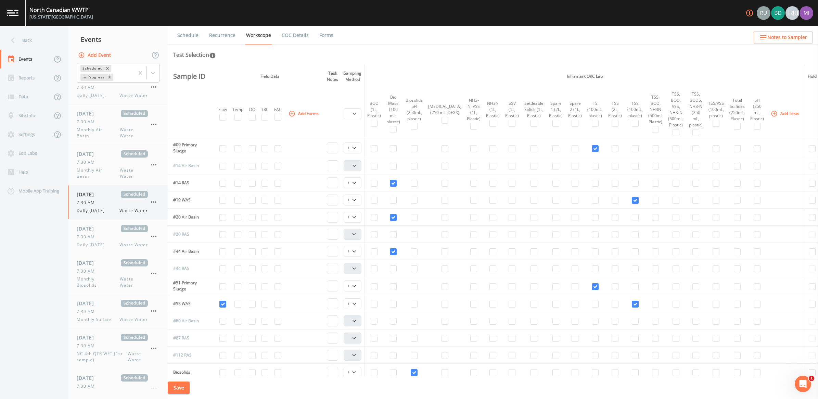
click at [122, 205] on div "7:30 AM" at bounding box center [112, 202] width 71 height 6
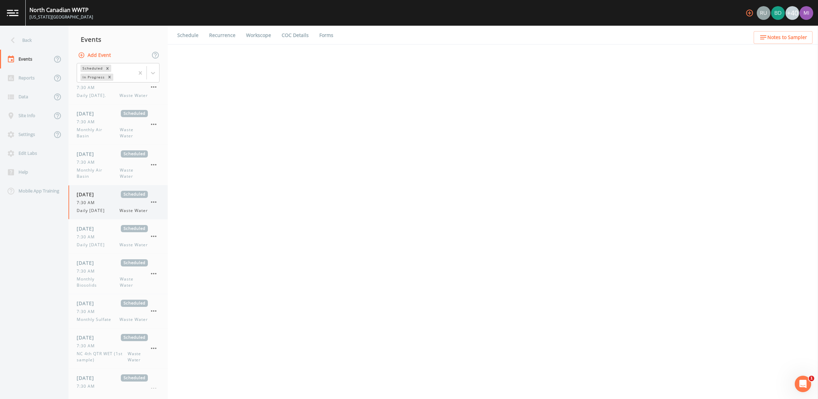
select select "092b3f94-5697-4c94-9891-da161916fdbb"
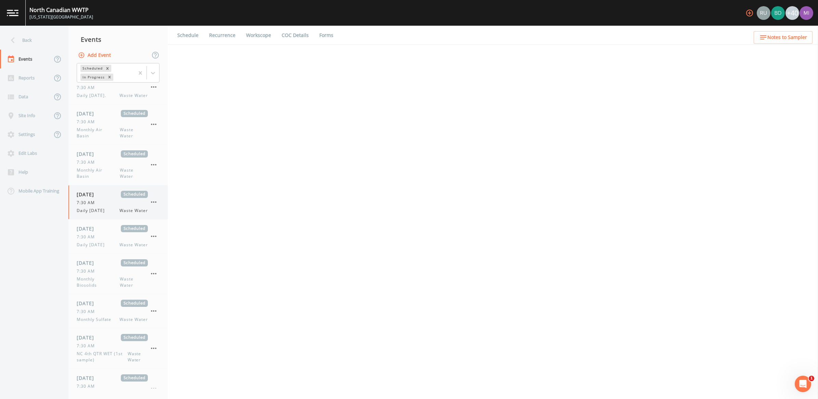
select select "092b3f94-5697-4c94-9891-da161916fdbb"
select select "b6a3c313-748b-4795-a028-792ad310bd60"
select select "092b3f94-5697-4c94-9891-da161916fdbb"
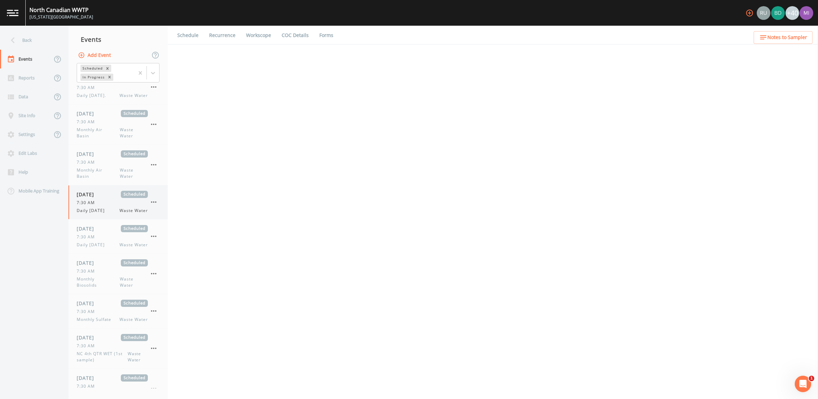
select select "092b3f94-5697-4c94-9891-da161916fdbb"
select select "b6a3c313-748b-4795-a028-792ad310bd60"
select select "092b3f94-5697-4c94-9891-da161916fdbb"
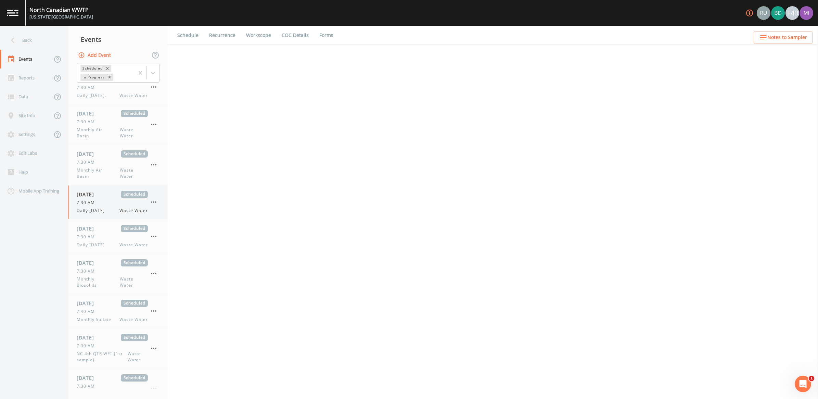
select select "092b3f94-5697-4c94-9891-da161916fdbb"
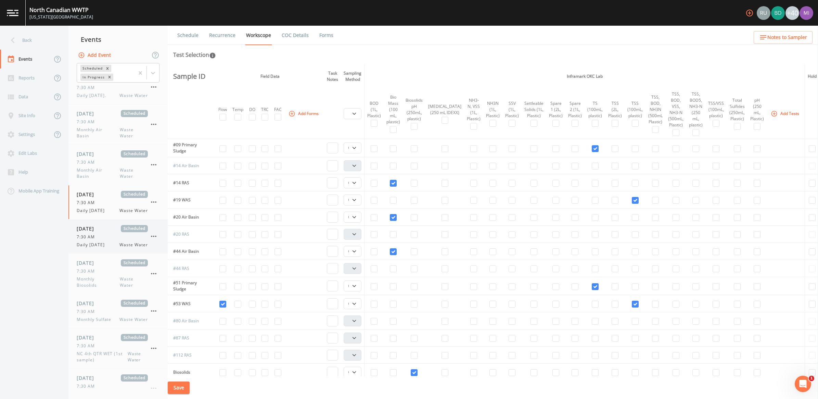
click at [100, 244] on span "Daily [DATE]" at bounding box center [93, 245] width 32 height 6
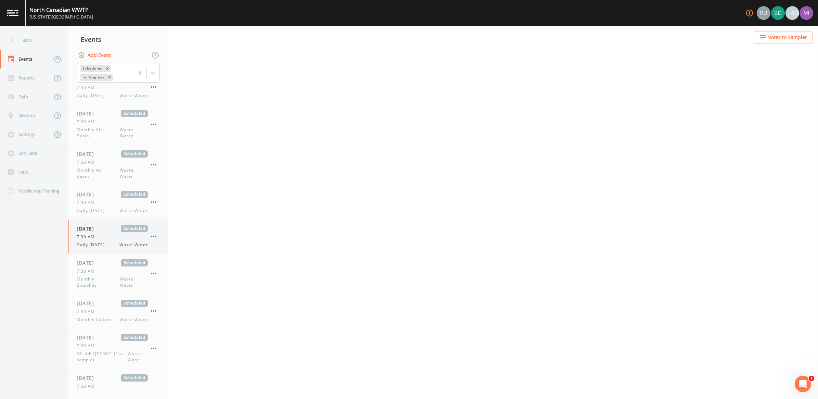
select select "b6a3c313-748b-4795-a028-792ad310bd60"
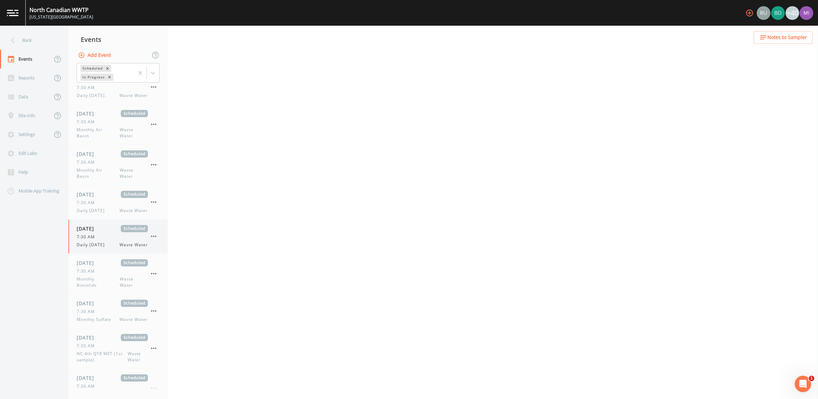
select select "b6a3c313-748b-4795-a028-792ad310bd60"
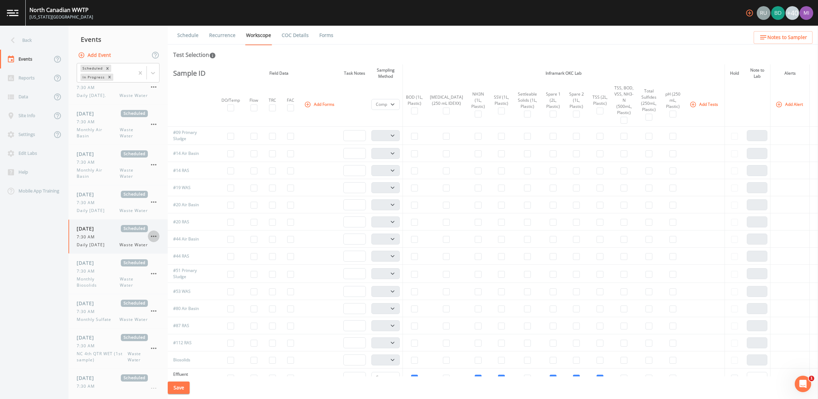
click at [155, 236] on icon "button" at bounding box center [154, 236] width 8 height 8
click at [167, 279] on p "Delete" at bounding box center [188, 277] width 44 height 8
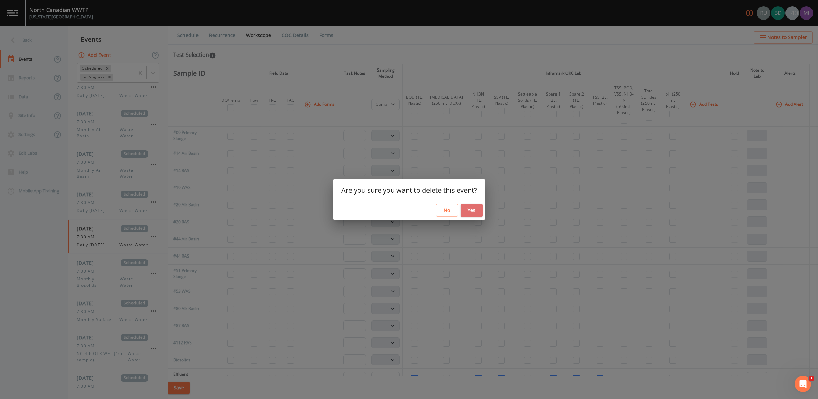
click at [475, 211] on button "Yes" at bounding box center [472, 210] width 22 height 13
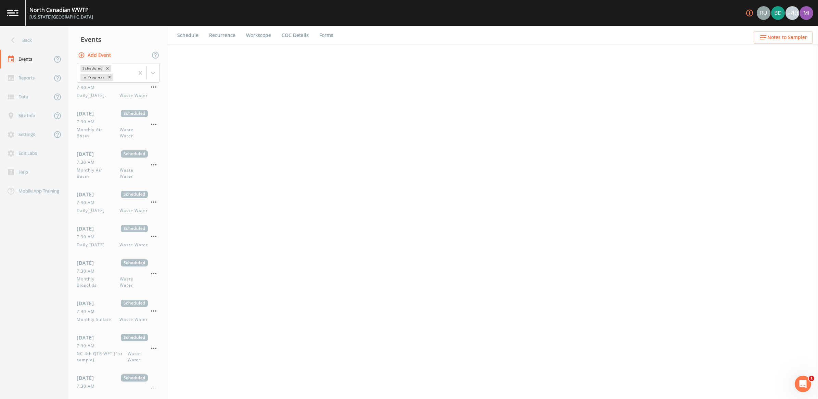
select select "092b3f94-5697-4c94-9891-da161916fdbb"
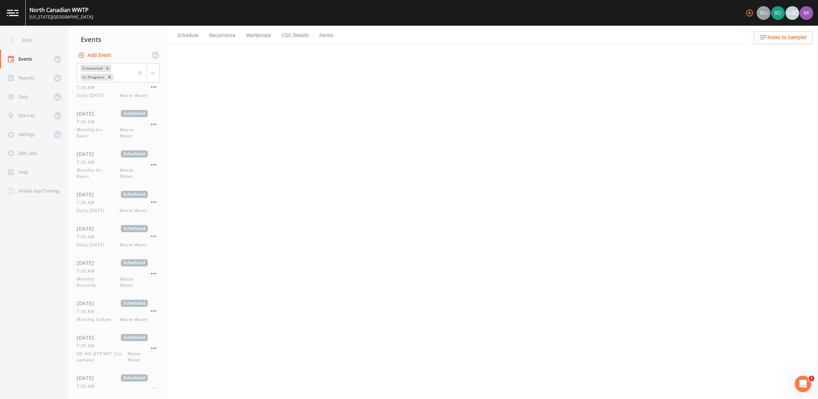
select select "092b3f94-5697-4c94-9891-da161916fdbb"
select select "b6a3c313-748b-4795-a028-792ad310bd60"
select select "092b3f94-5697-4c94-9891-da161916fdbb"
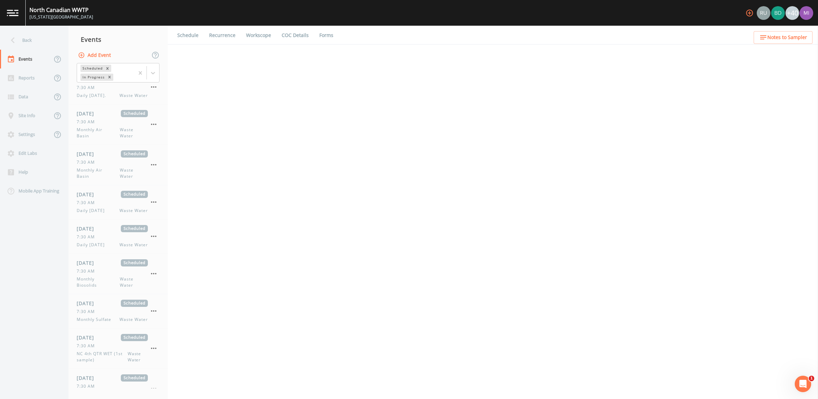
select select "092b3f94-5697-4c94-9891-da161916fdbb"
select select "b6a3c313-748b-4795-a028-792ad310bd60"
select select "092b3f94-5697-4c94-9891-da161916fdbb"
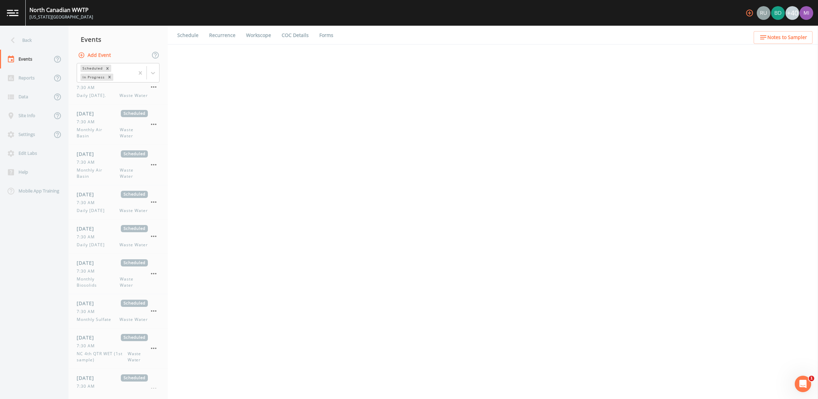
select select "092b3f94-5697-4c94-9891-da161916fdbb"
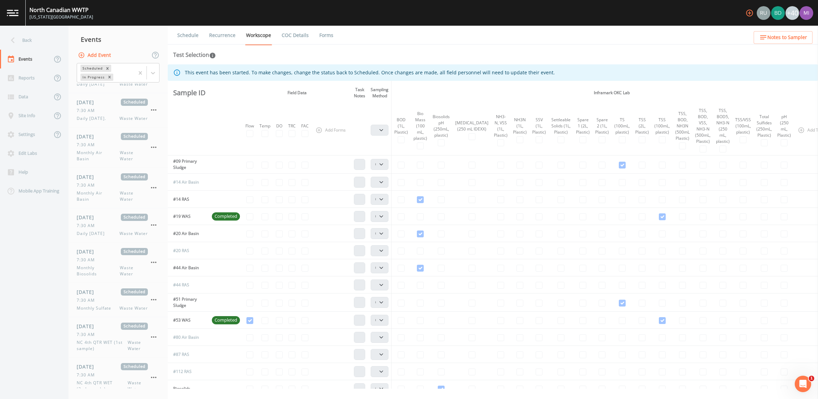
scroll to position [368, 0]
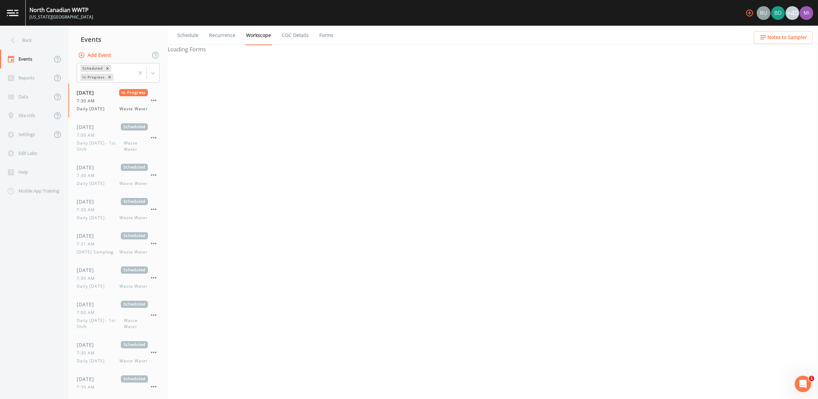
select select "092b3f94-5697-4c94-9891-da161916fdbb"
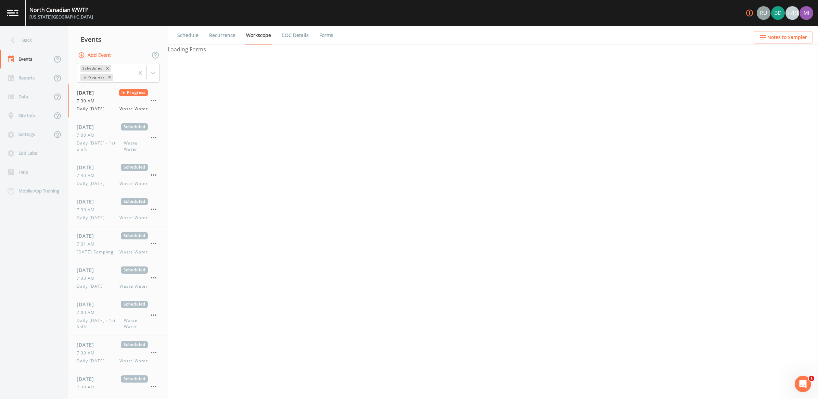
select select "092b3f94-5697-4c94-9891-da161916fdbb"
select select "b6a3c313-748b-4795-a028-792ad310bd60"
select select "092b3f94-5697-4c94-9891-da161916fdbb"
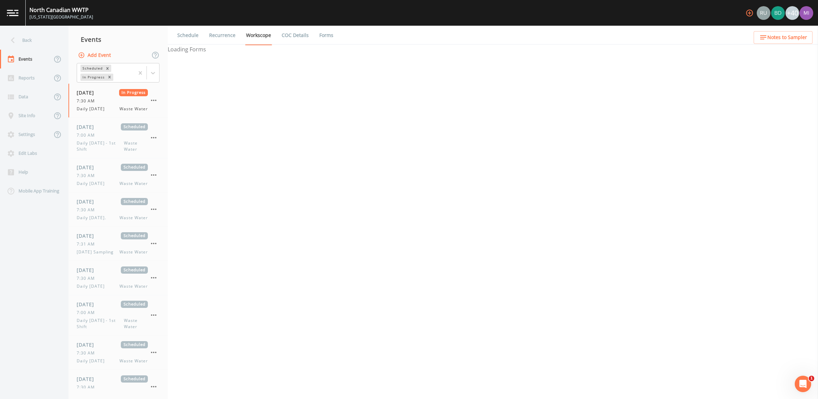
select select "092b3f94-5697-4c94-9891-da161916fdbb"
select select "b6a3c313-748b-4795-a028-792ad310bd60"
select select "092b3f94-5697-4c94-9891-da161916fdbb"
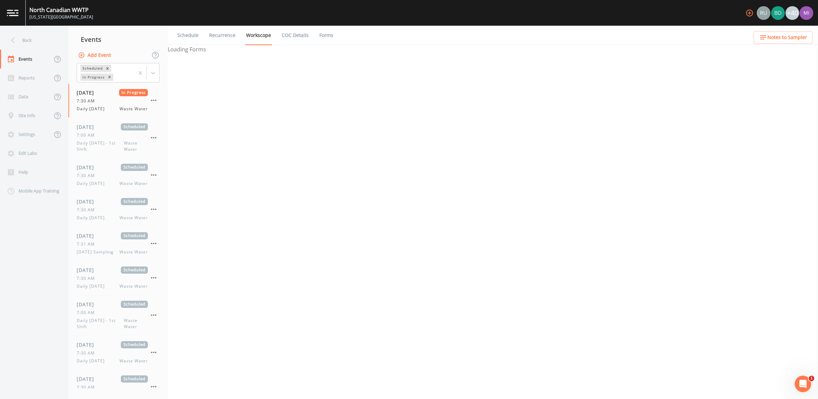
select select "092b3f94-5697-4c94-9891-da161916fdbb"
